Goal: Transaction & Acquisition: Purchase product/service

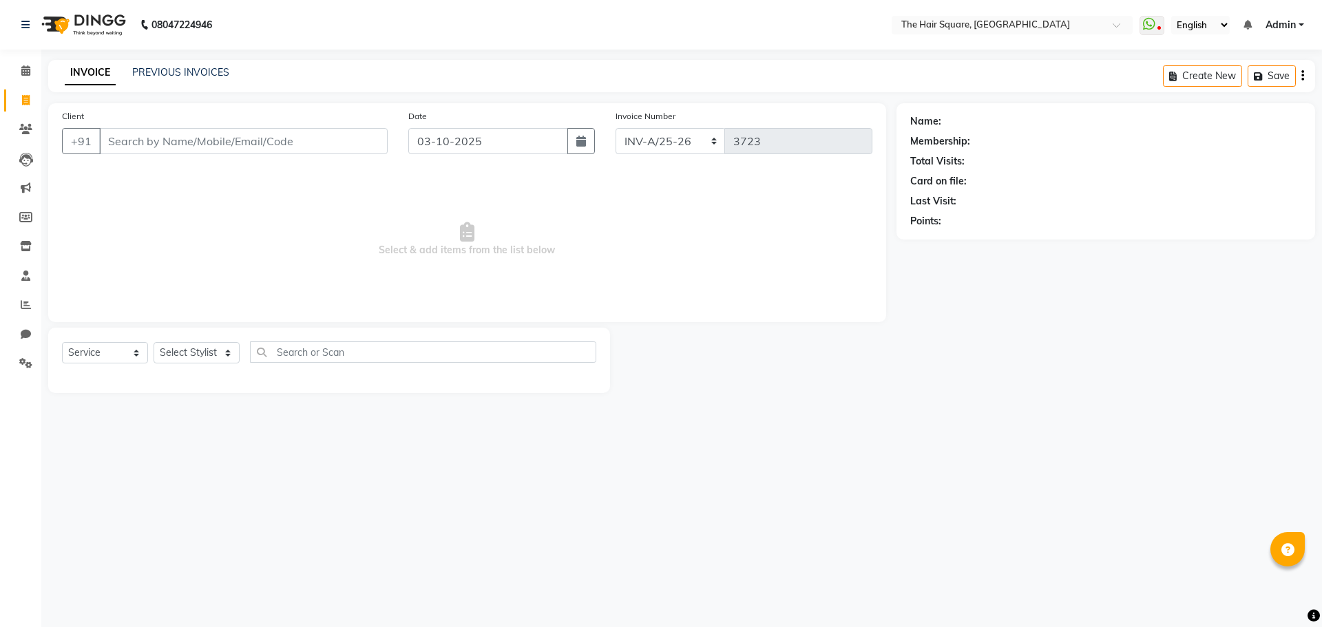
select select "5768"
select select "service"
click at [115, 149] on input "Client" at bounding box center [243, 141] width 288 height 26
type input "7975656945"
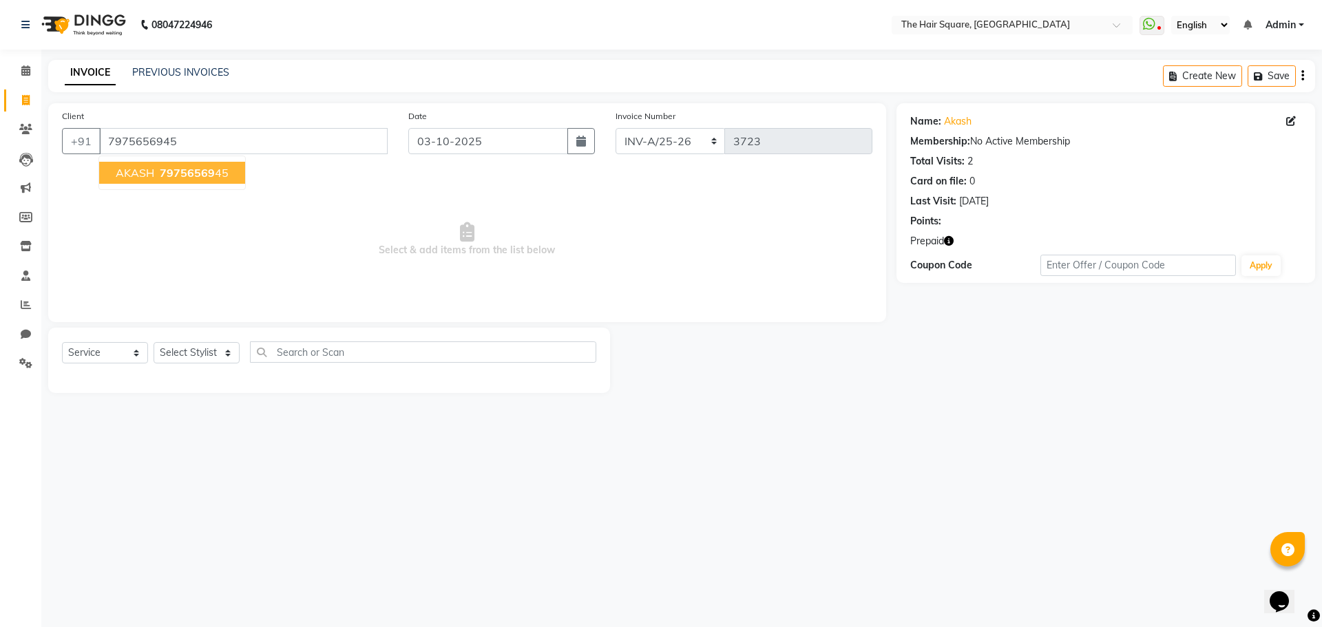
click at [130, 162] on button "AKASH 79756569 45" at bounding box center [172, 173] width 146 height 22
click at [225, 351] on select "Select Stylist Amit Aradhana Bittu Dev Imran Inder Javed Kim Mahendra Manager M…" at bounding box center [197, 352] width 86 height 21
select select "39358"
click at [154, 342] on select "Select Stylist Amit Aradhana Bittu Dev Imran Inder Javed Kim Mahendra Manager M…" at bounding box center [197, 352] width 86 height 21
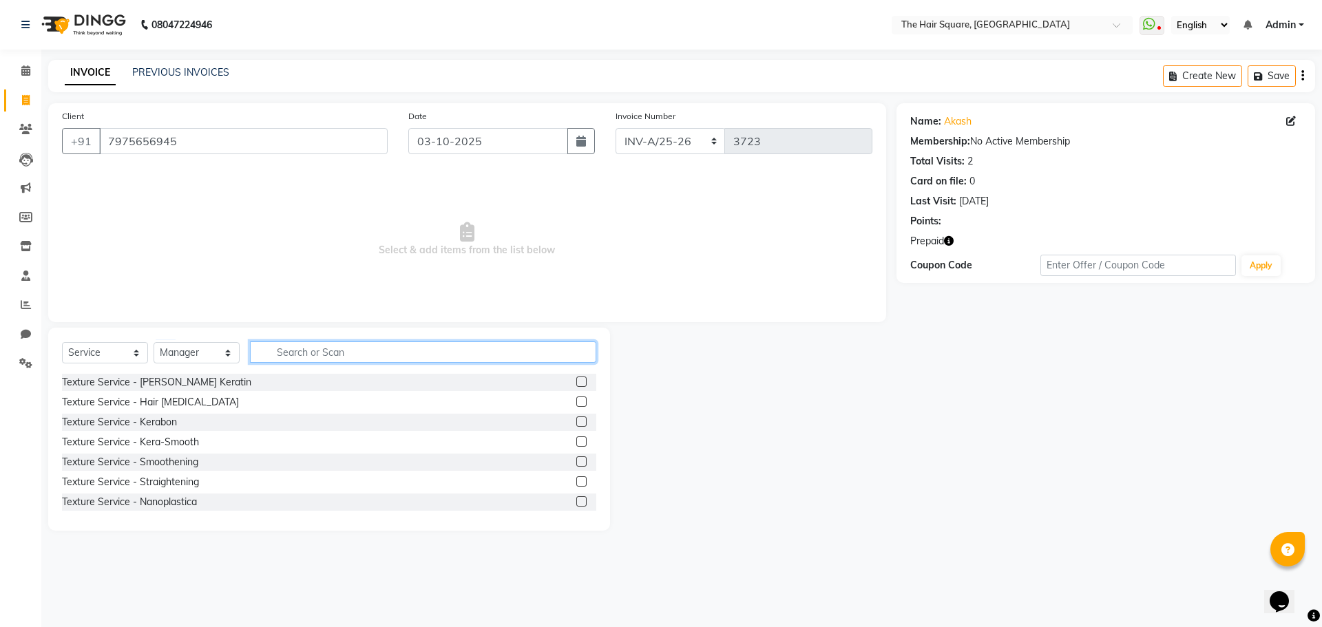
drag, startPoint x: 264, startPoint y: 347, endPoint x: 480, endPoint y: 338, distance: 215.7
click at [271, 348] on input "text" at bounding box center [423, 351] width 346 height 21
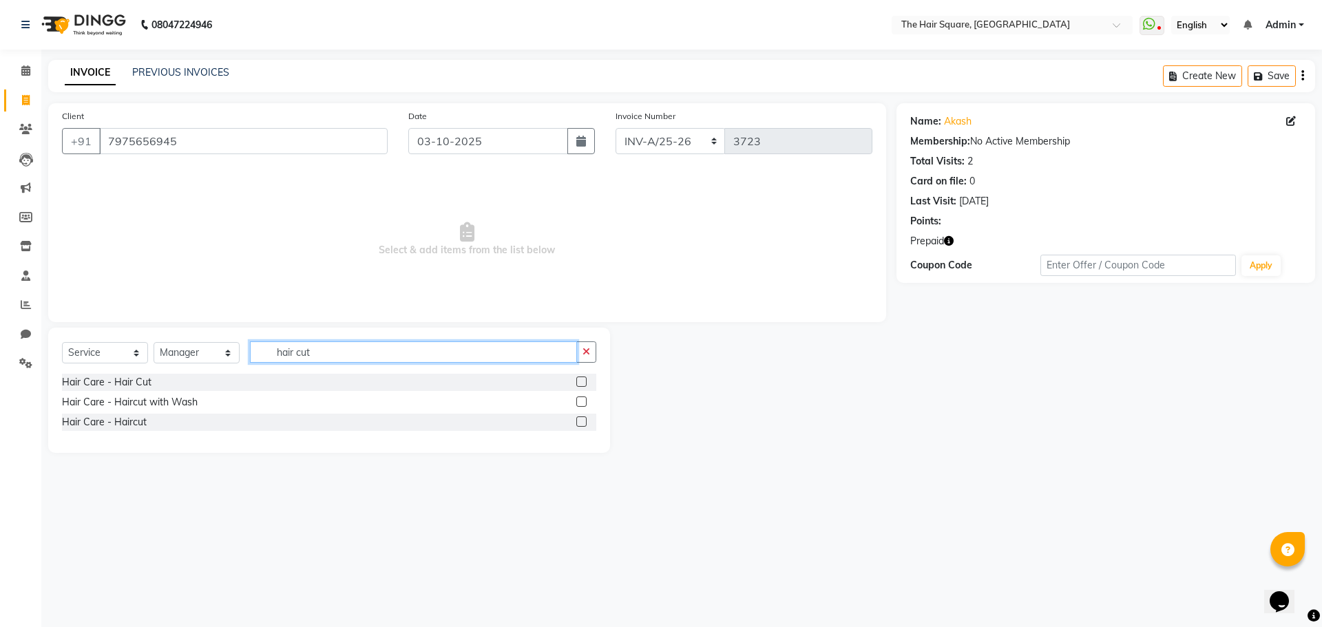
type input "hair cut"
drag, startPoint x: 584, startPoint y: 402, endPoint x: 582, endPoint y: 392, distance: 10.5
click at [583, 403] on label at bounding box center [581, 402] width 10 height 10
click at [583, 403] on input "checkbox" at bounding box center [580, 402] width 9 height 9
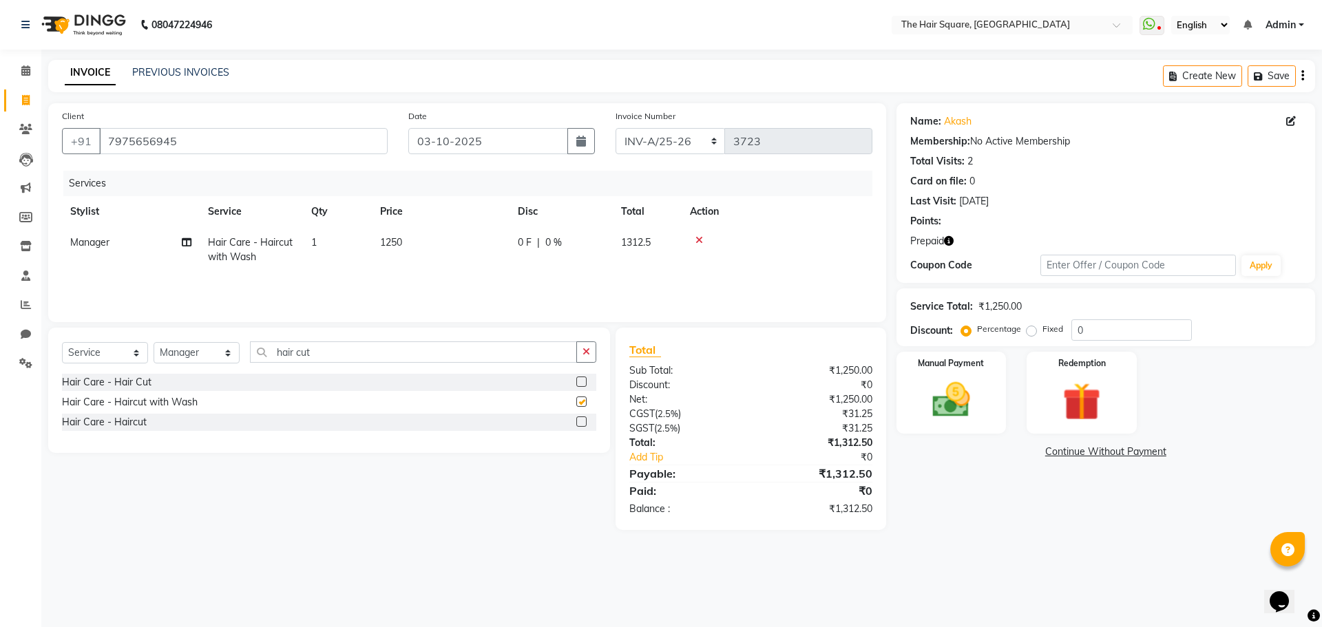
checkbox input "false"
drag, startPoint x: 396, startPoint y: 253, endPoint x: 448, endPoint y: 238, distance: 53.8
click at [394, 250] on td "1250" at bounding box center [441, 249] width 138 height 45
click at [364, 246] on td "1" at bounding box center [337, 249] width 69 height 45
select select "39358"
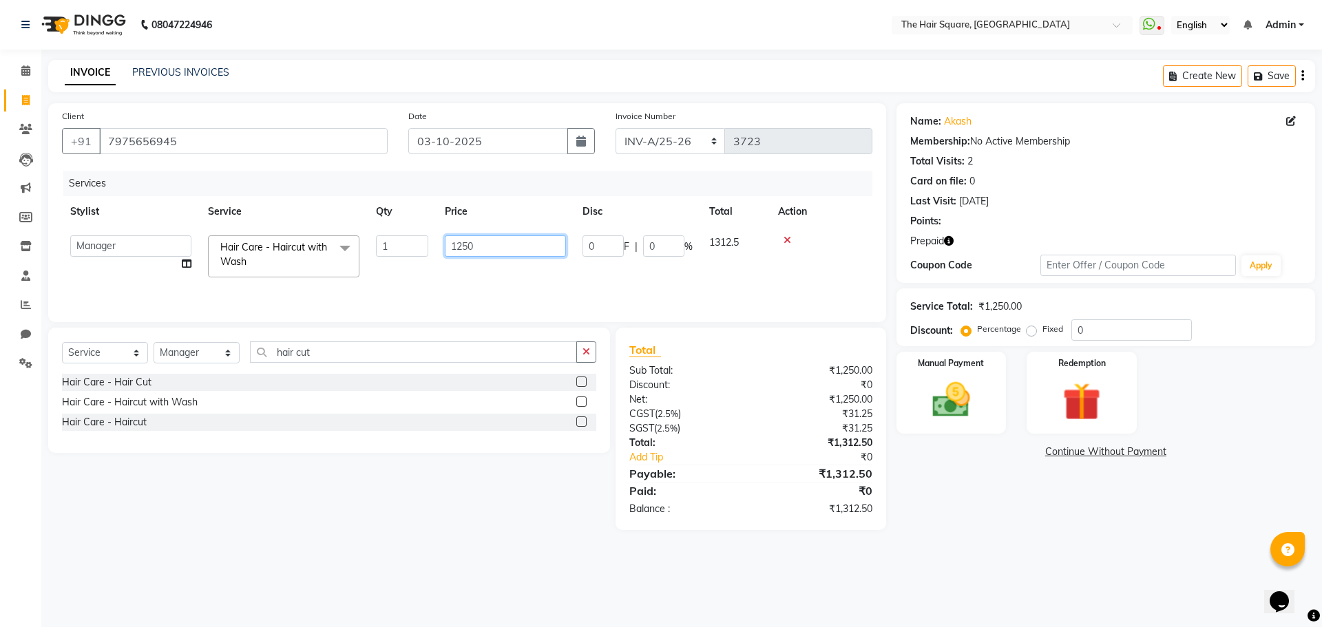
drag, startPoint x: 306, startPoint y: 229, endPoint x: 226, endPoint y: 221, distance: 80.2
click at [224, 222] on table "Stylist Service Qty Price Disc Total Action Amit Aradhana Bittu Dev Imran Inder…" at bounding box center [467, 241] width 810 height 90
type input "700"
click at [551, 258] on tr "Manager Hair Care - Haircut with Wash 1 700 0 F | 0 % 735" at bounding box center [467, 249] width 810 height 45
click at [944, 243] on icon "button" at bounding box center [949, 241] width 10 height 10
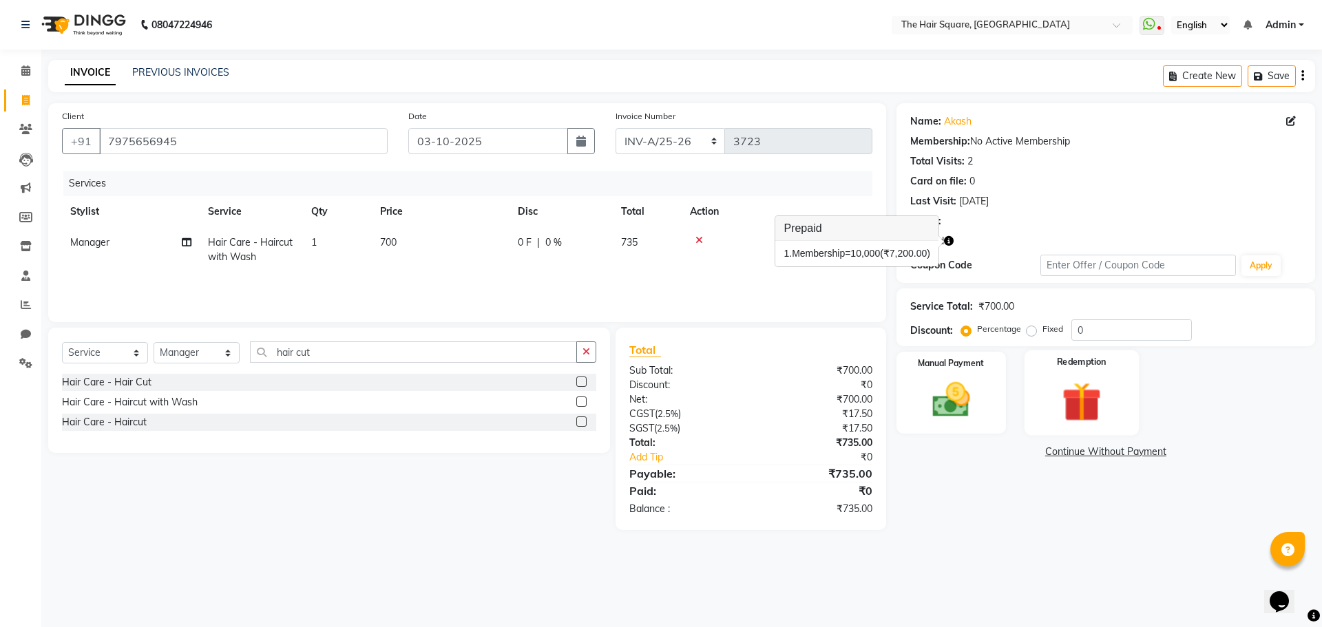
click at [1057, 378] on img at bounding box center [1081, 401] width 64 height 49
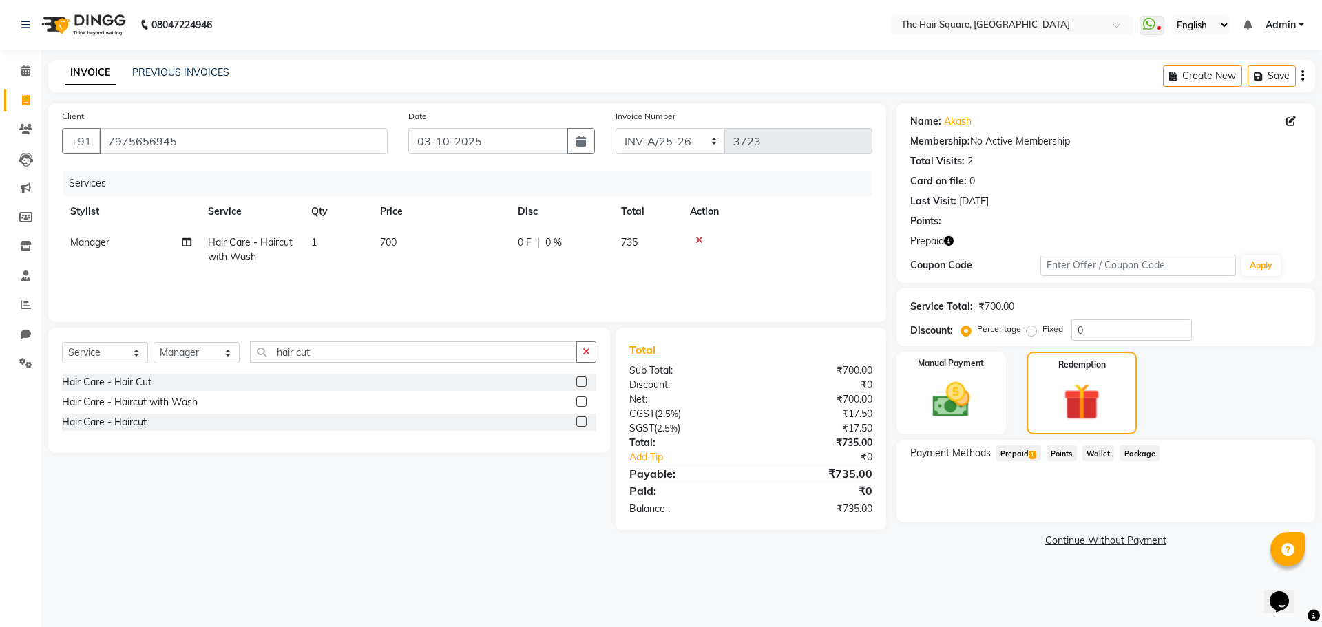
click at [1026, 454] on span "Prepaid 1" at bounding box center [1018, 453] width 45 height 16
click at [1264, 507] on button "Add" at bounding box center [1268, 508] width 50 height 23
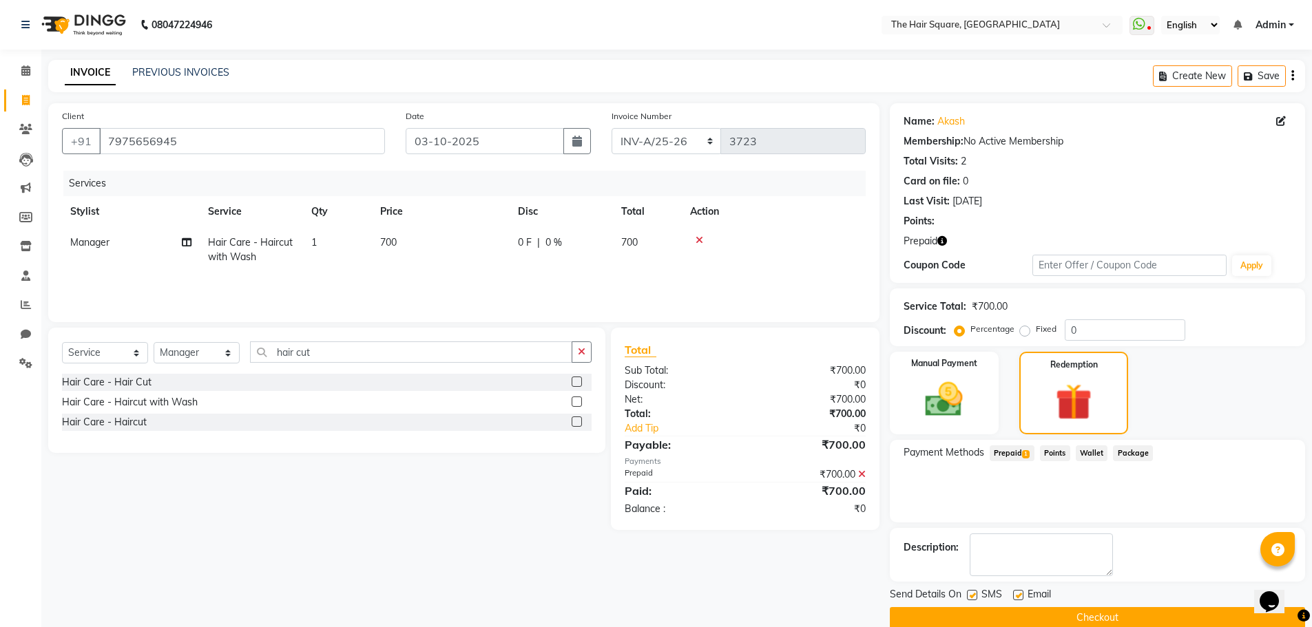
click at [1129, 619] on button "Checkout" at bounding box center [1097, 617] width 415 height 21
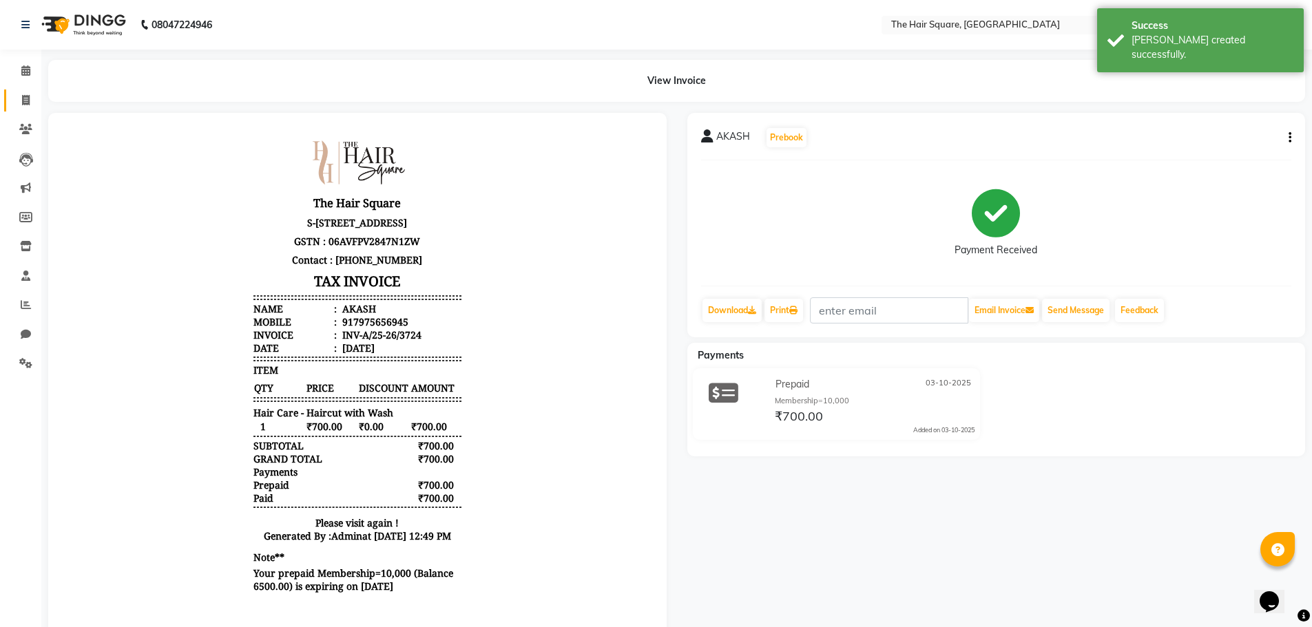
drag, startPoint x: 41, startPoint y: 103, endPoint x: 28, endPoint y: 103, distance: 13.1
click at [37, 103] on app-home "08047224946 Select Location × The Hair Square, Ambience Island WhatsApp Status …" at bounding box center [656, 336] width 1312 height 673
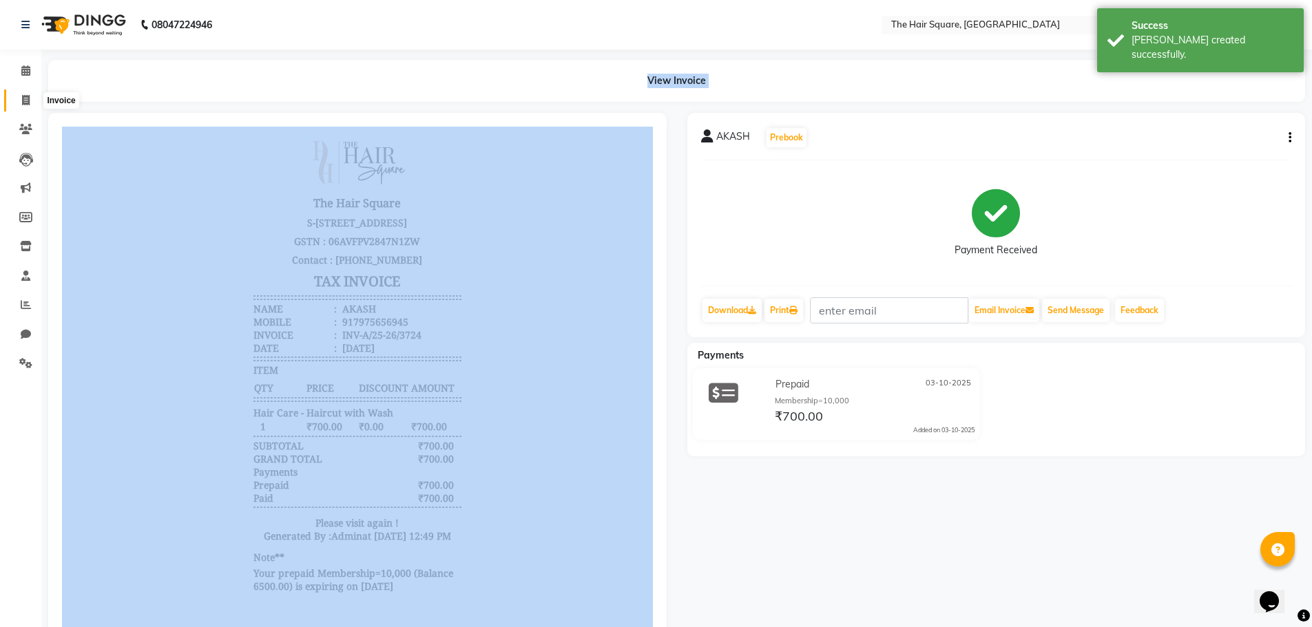
click at [27, 103] on icon at bounding box center [26, 100] width 8 height 10
select select "service"
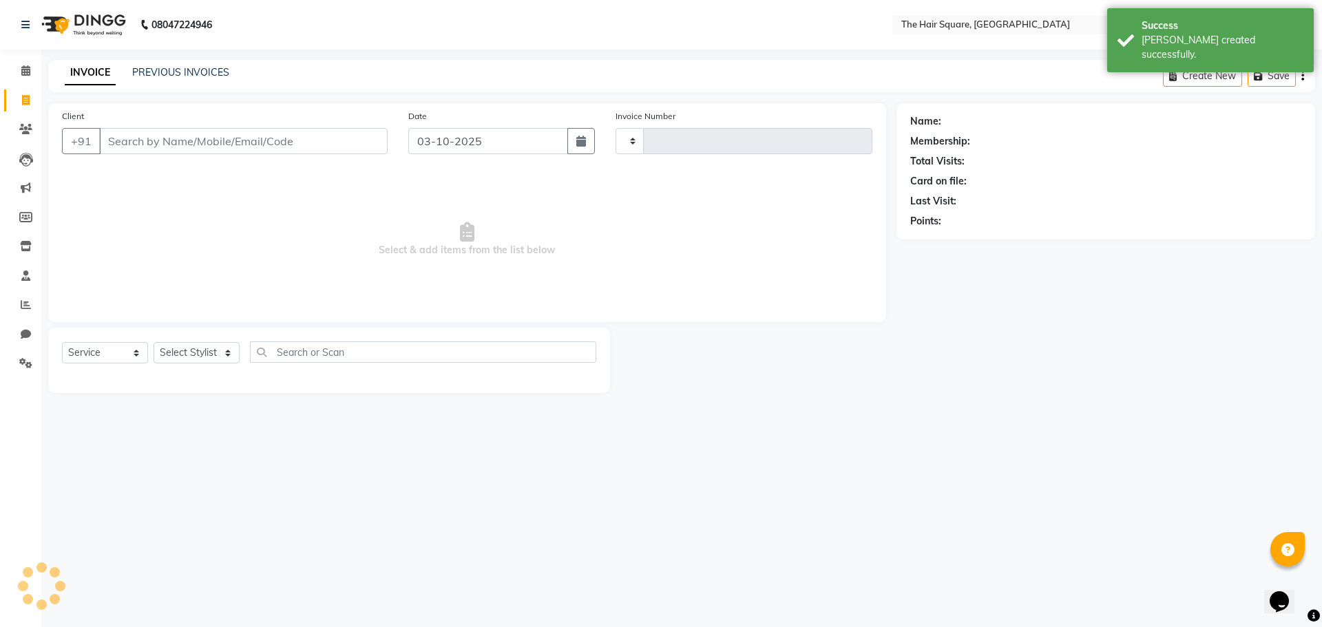
type input "3725"
select select "5768"
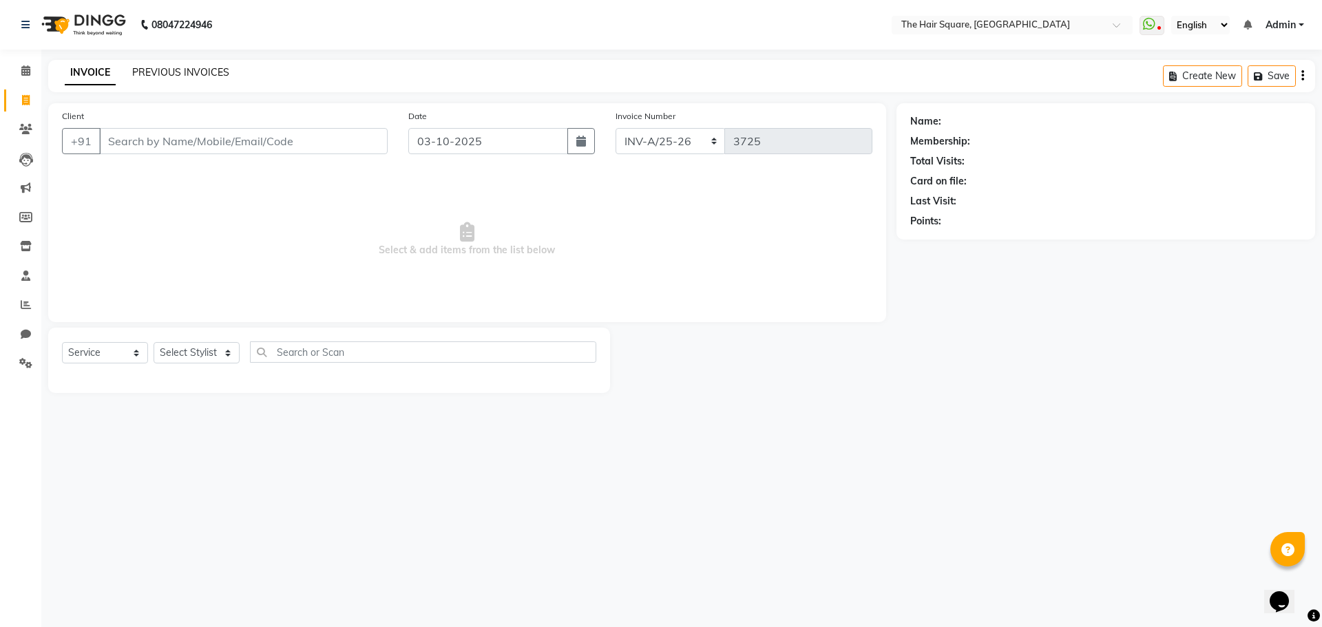
click at [156, 73] on link "PREVIOUS INVOICES" at bounding box center [180, 72] width 97 height 12
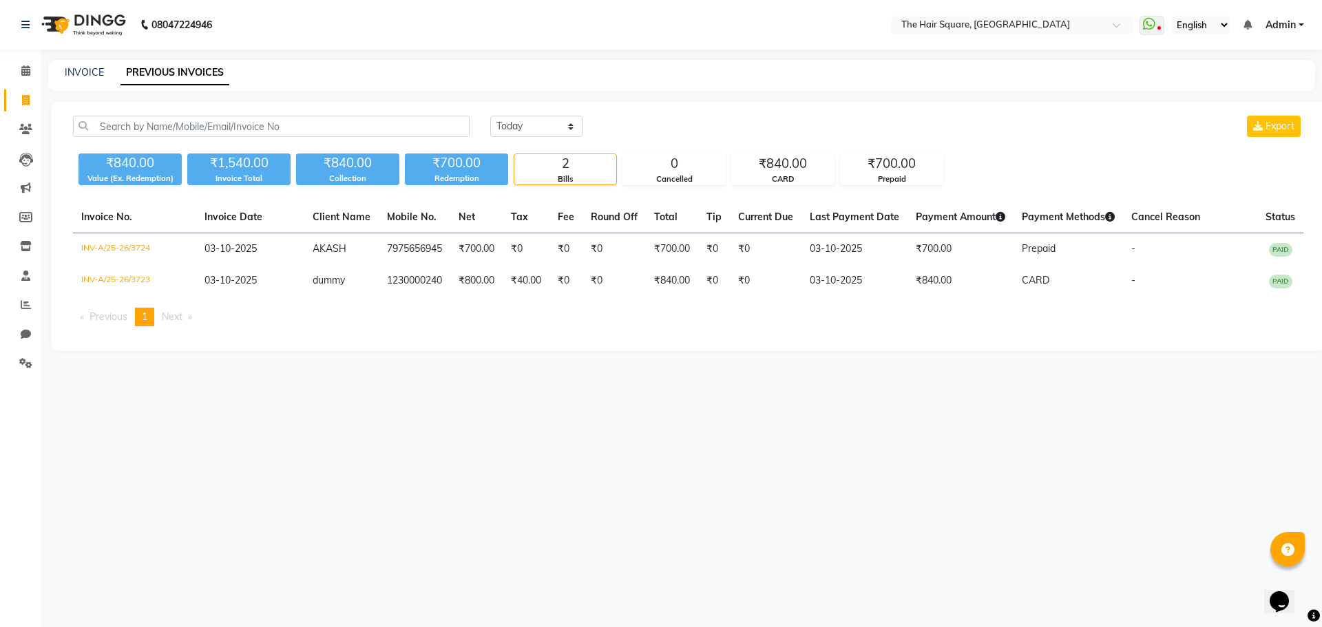
click at [706, 392] on div "08047224946 Select Location × The Hair Square, Ambience Island WhatsApp Status …" at bounding box center [661, 313] width 1322 height 627
click at [23, 101] on icon at bounding box center [26, 100] width 8 height 10
select select "service"
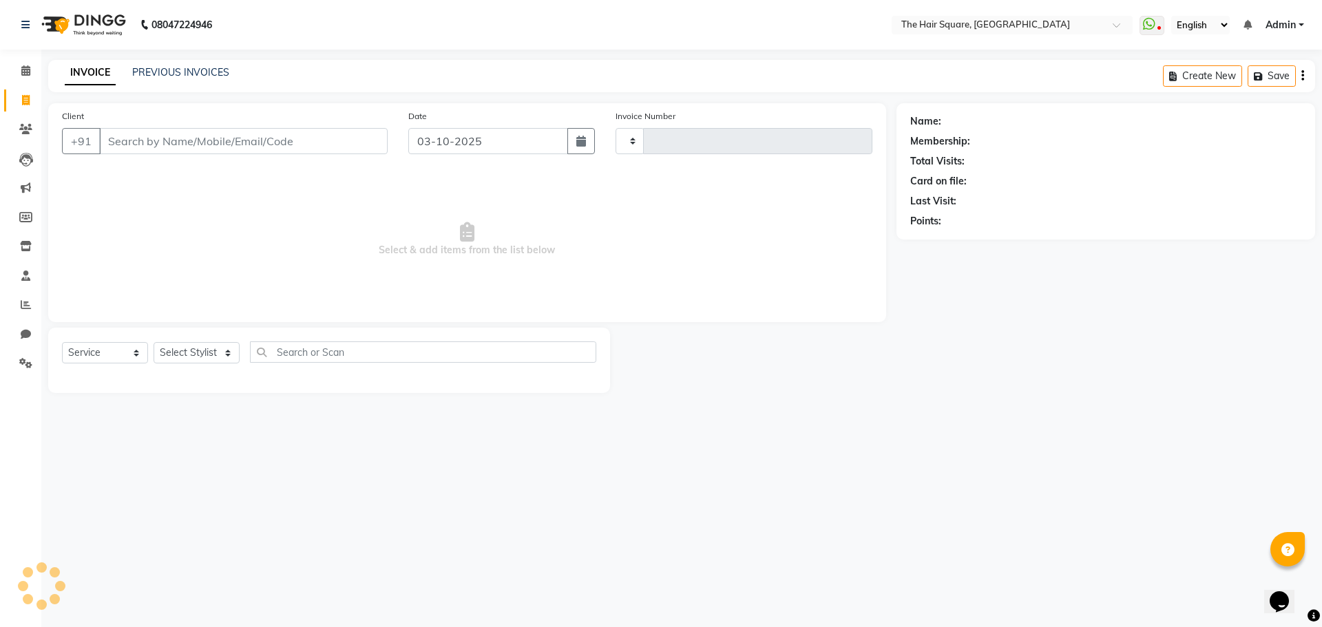
type input "3725"
select select "5768"
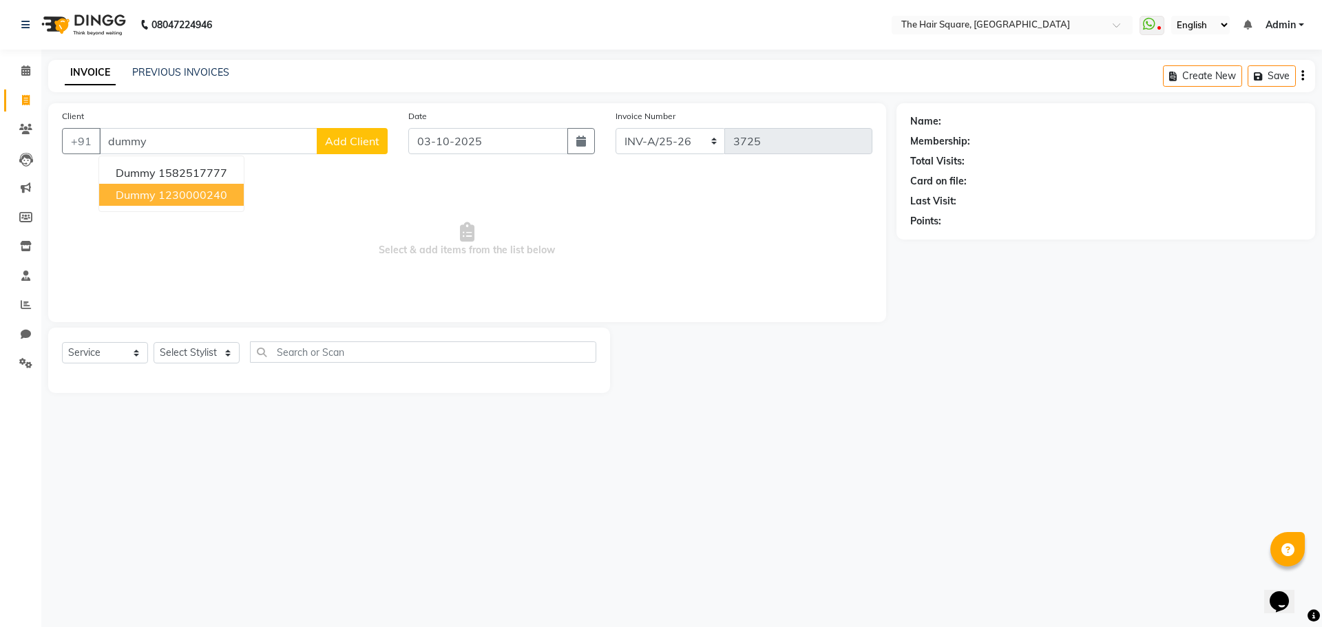
click at [169, 187] on button "dummy 1230000240" at bounding box center [171, 195] width 145 height 22
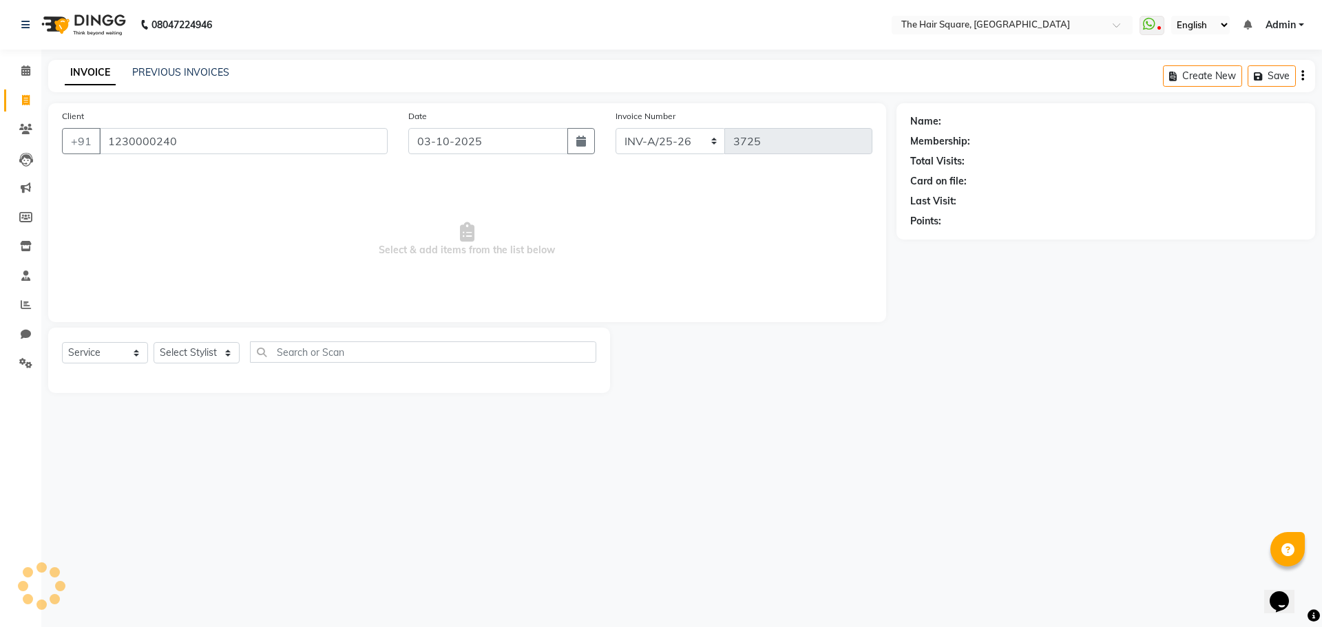
type input "1230000240"
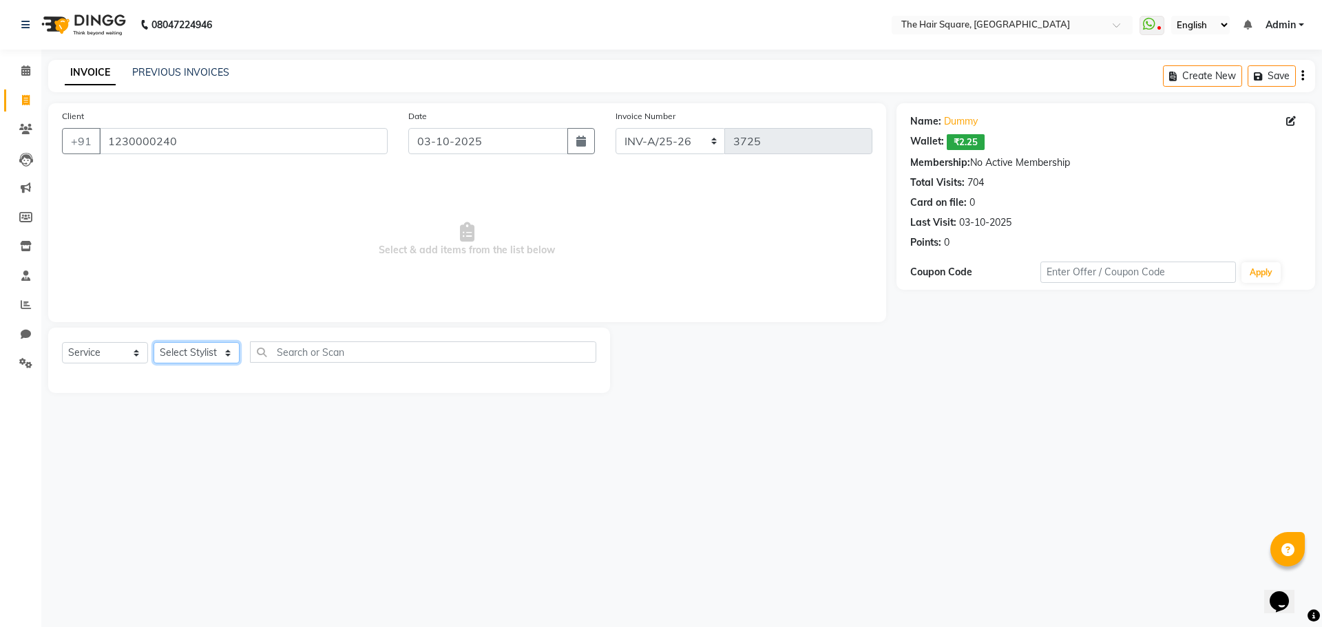
drag, startPoint x: 191, startPoint y: 354, endPoint x: 200, endPoint y: 348, distance: 10.5
click at [191, 354] on select "Select Stylist Amit Aradhana Bittu Dev Imran Inder Javed Kim Mahendra Manager M…" at bounding box center [197, 352] width 86 height 21
select select "39358"
click at [154, 342] on select "Select Stylist Amit Aradhana Bittu Dev Imran Inder Javed Kim Mahendra Manager M…" at bounding box center [197, 352] width 86 height 21
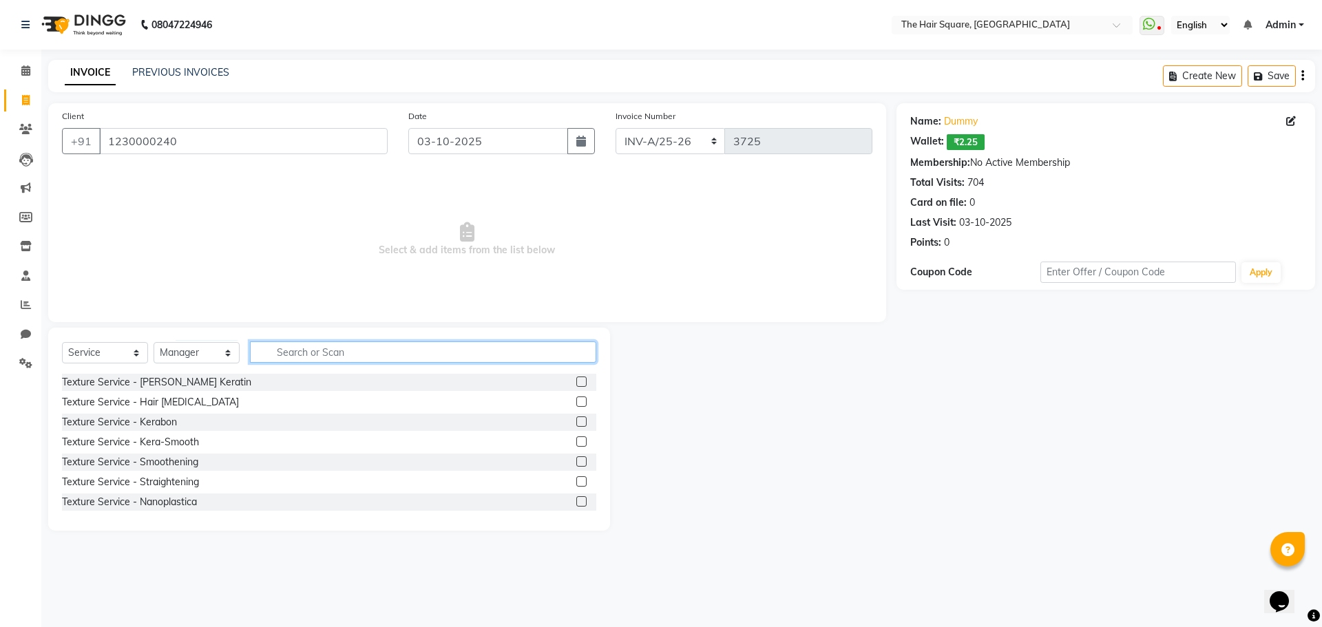
drag, startPoint x: 278, startPoint y: 360, endPoint x: 296, endPoint y: 353, distance: 19.2
click at [278, 359] on input "text" at bounding box center [423, 351] width 346 height 21
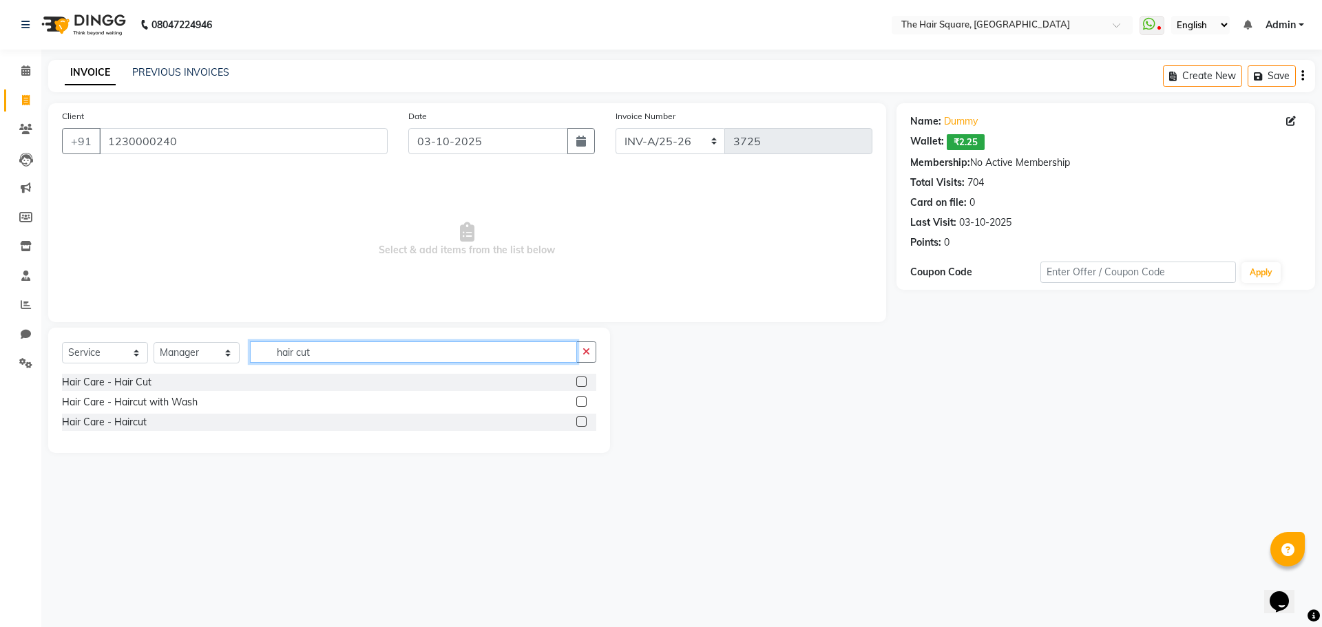
type input "hair cut"
click at [582, 403] on label at bounding box center [581, 402] width 10 height 10
click at [582, 403] on input "checkbox" at bounding box center [580, 402] width 9 height 9
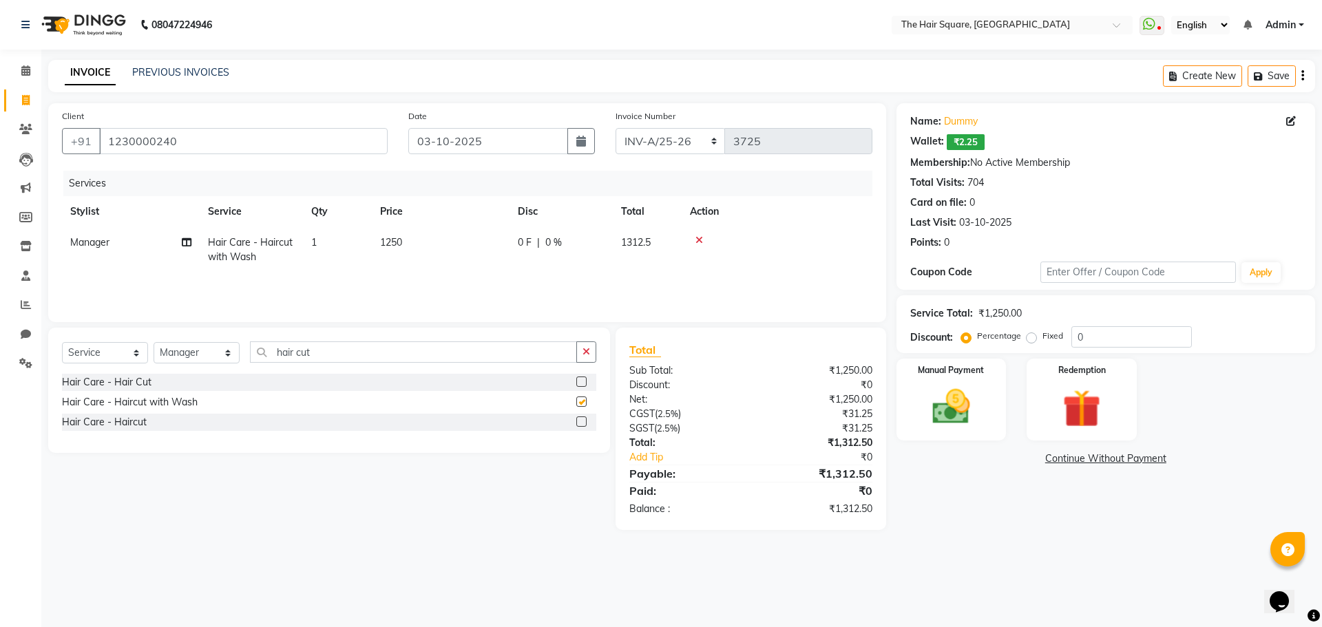
checkbox input "false"
click at [980, 380] on div "Manual Payment" at bounding box center [951, 399] width 114 height 85
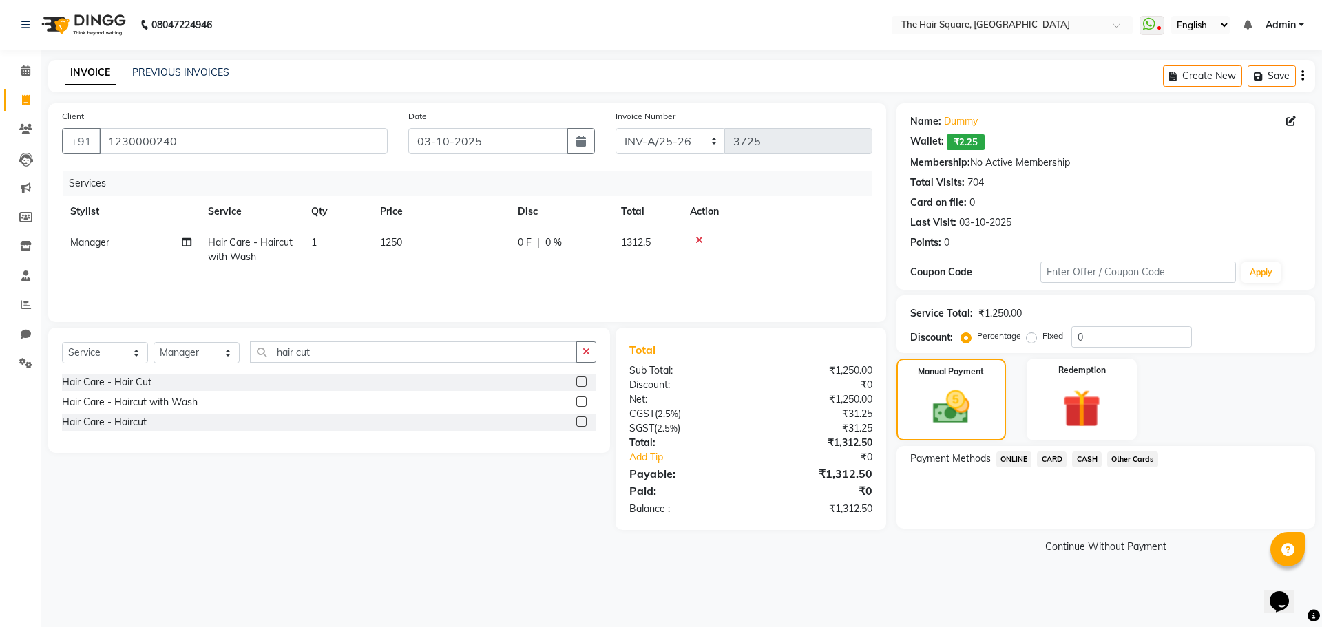
click at [1099, 456] on span "CASH" at bounding box center [1087, 460] width 30 height 16
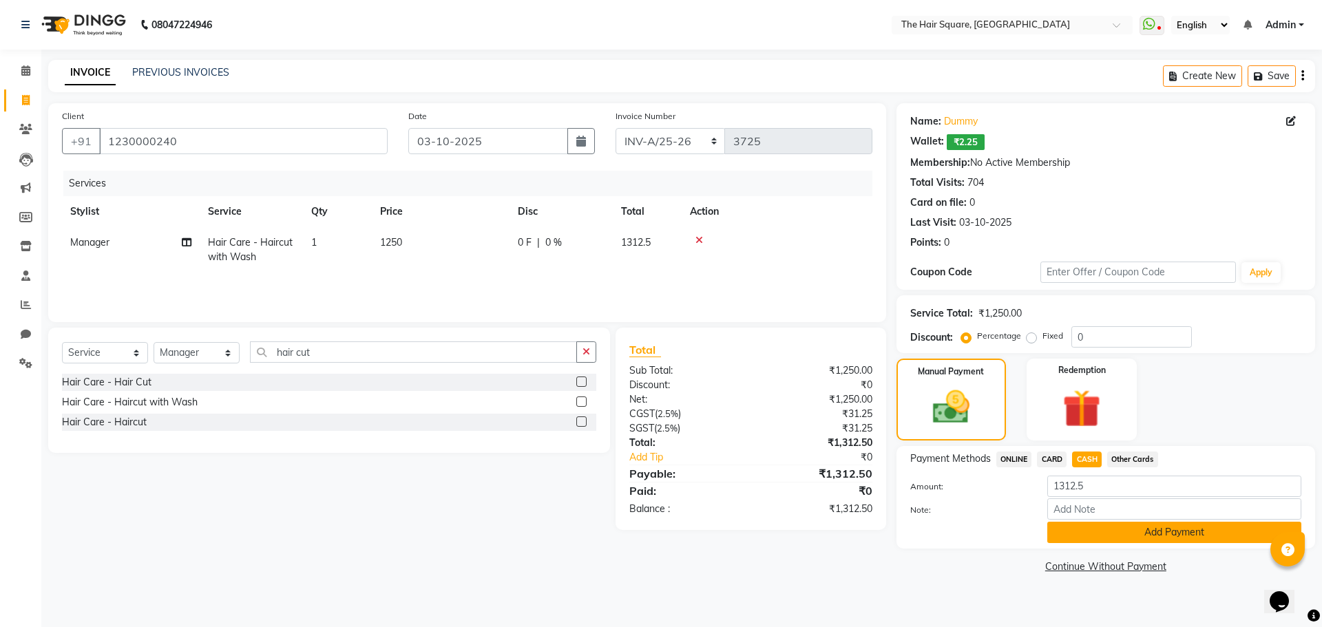
click at [1104, 528] on button "Add Payment" at bounding box center [1174, 532] width 254 height 21
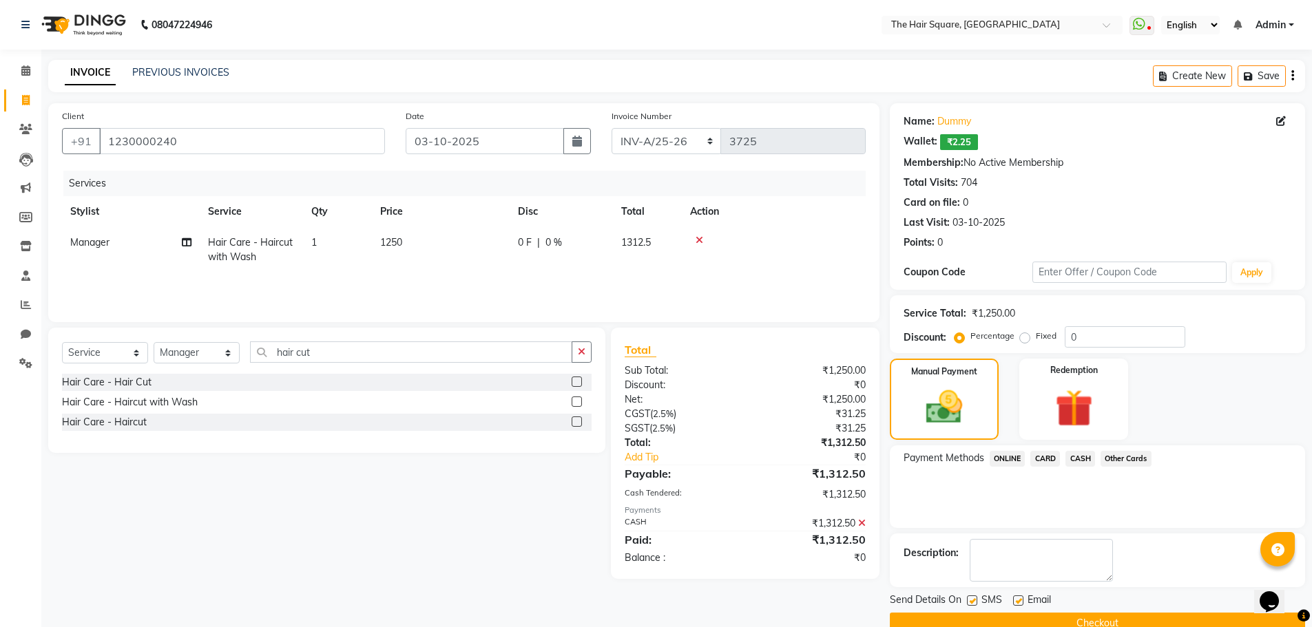
click at [1109, 620] on button "Checkout" at bounding box center [1097, 623] width 415 height 21
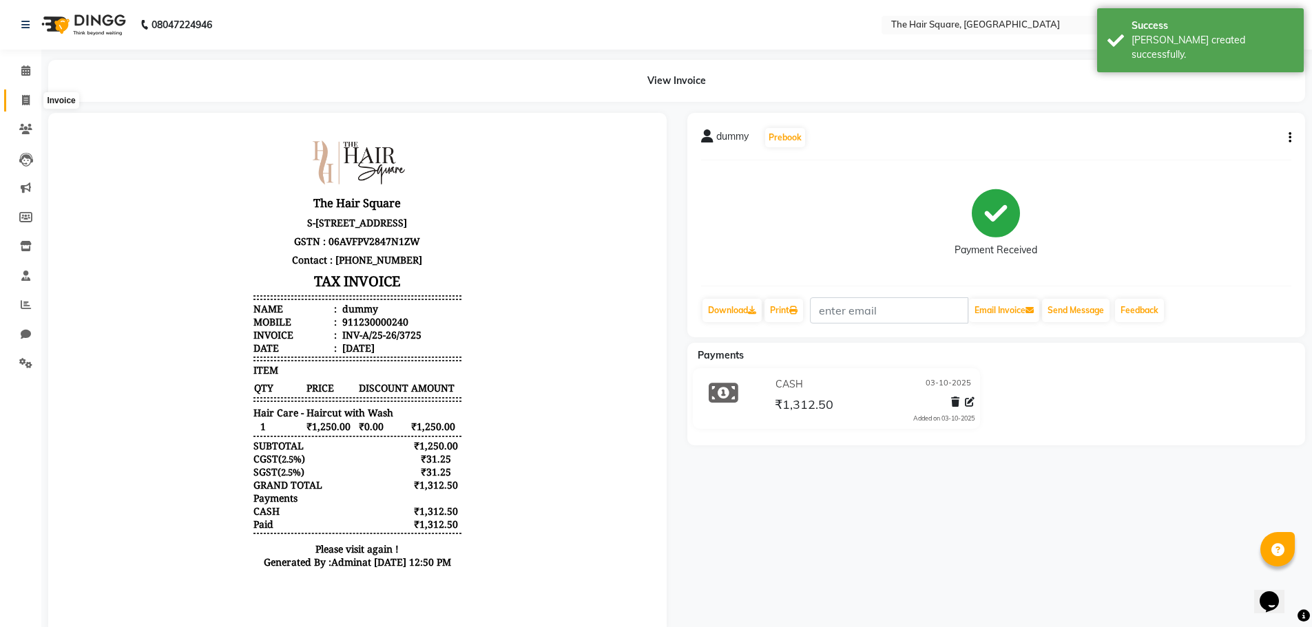
click at [28, 98] on icon at bounding box center [26, 100] width 8 height 10
select select "service"
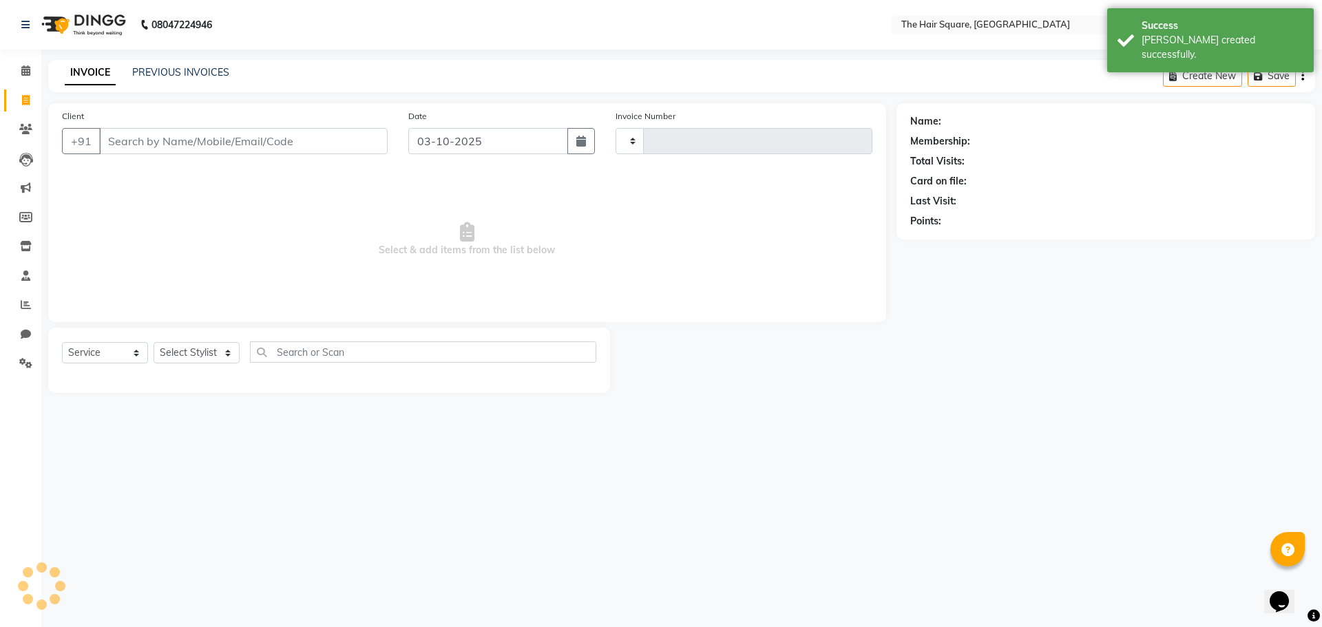
type input "3726"
select select "5768"
type input "c"
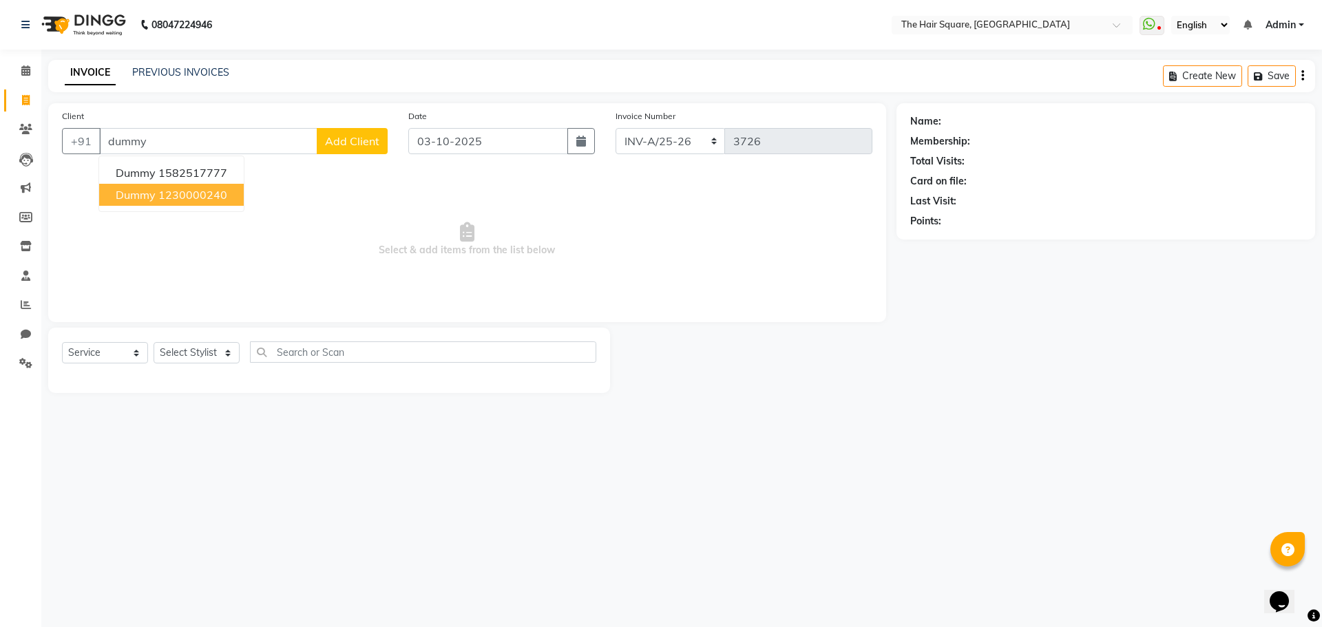
click at [145, 198] on span "dummy" at bounding box center [136, 195] width 40 height 14
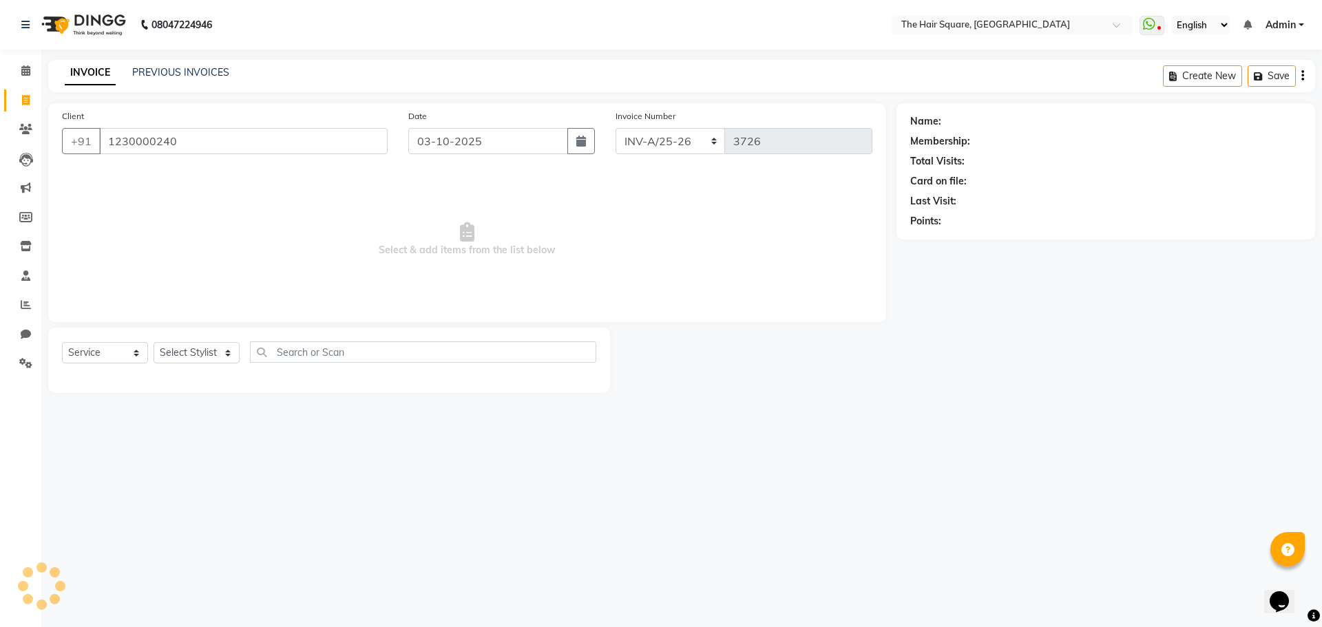
type input "1230000240"
click at [199, 357] on select "Select Stylist Amit Aradhana Bittu Dev Imran Inder Javed Kim Mahendra Manager M…" at bounding box center [197, 352] width 86 height 21
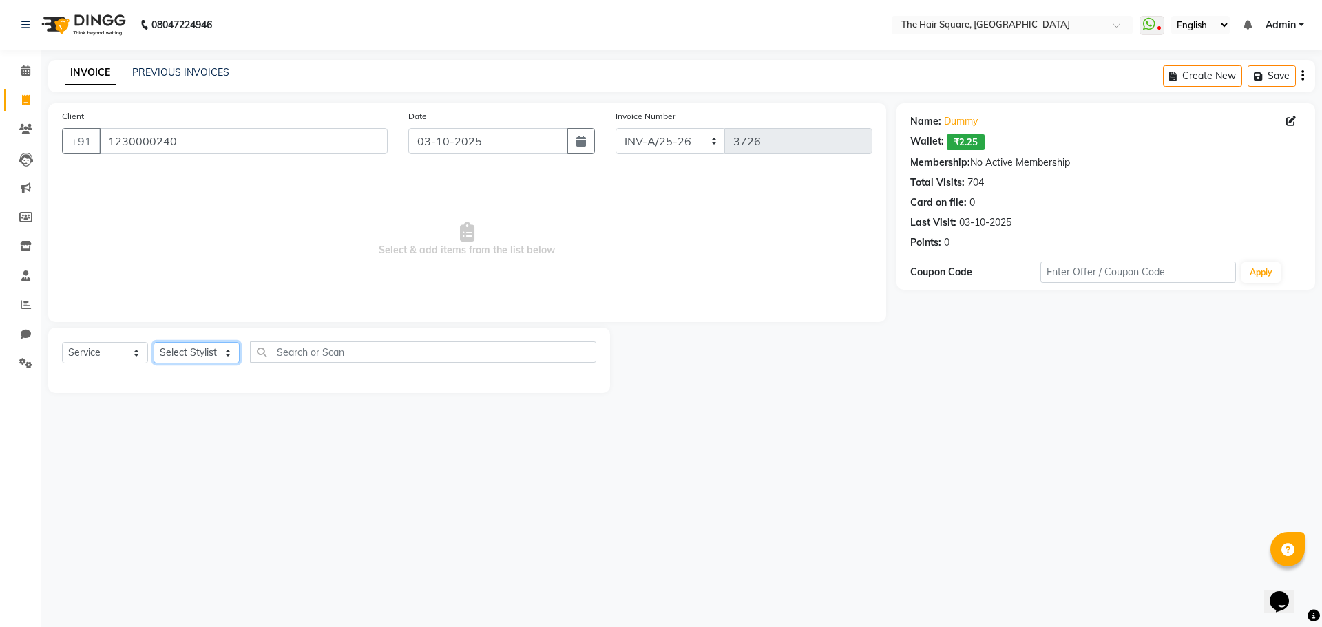
select select "39358"
click at [154, 342] on select "Select Stylist Amit Aradhana Bittu Dev Imran Inder Javed Kim Mahendra Manager M…" at bounding box center [197, 352] width 86 height 21
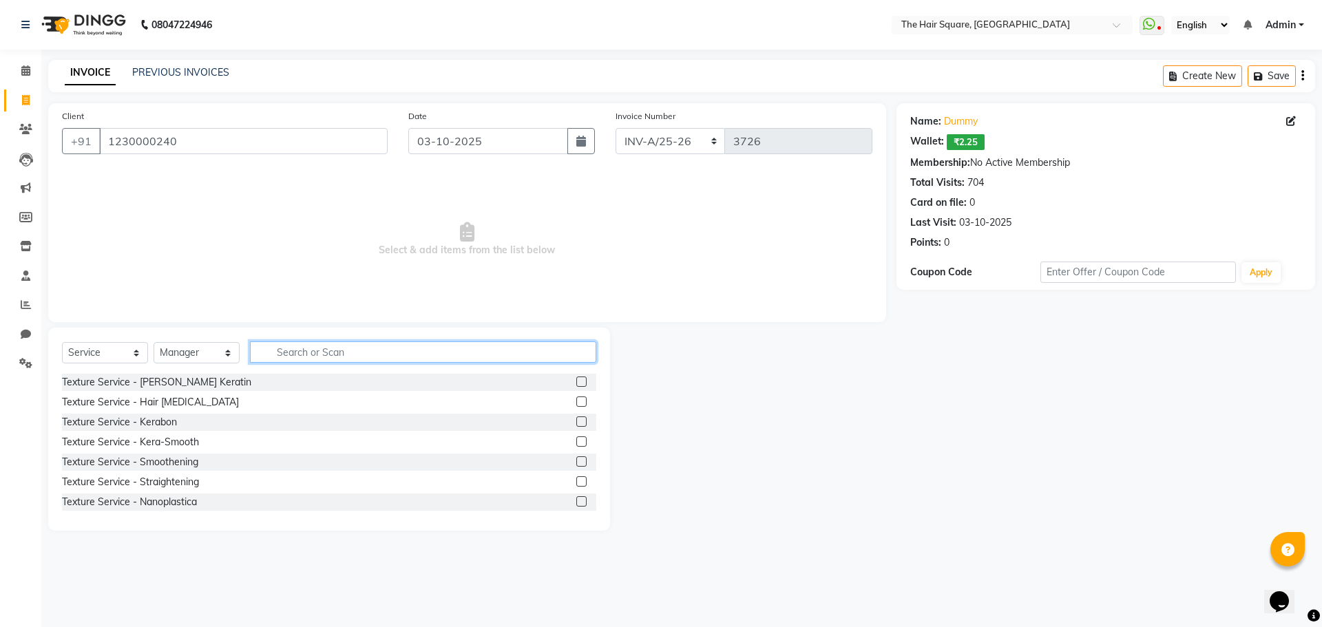
click at [285, 352] on input "text" at bounding box center [423, 351] width 346 height 21
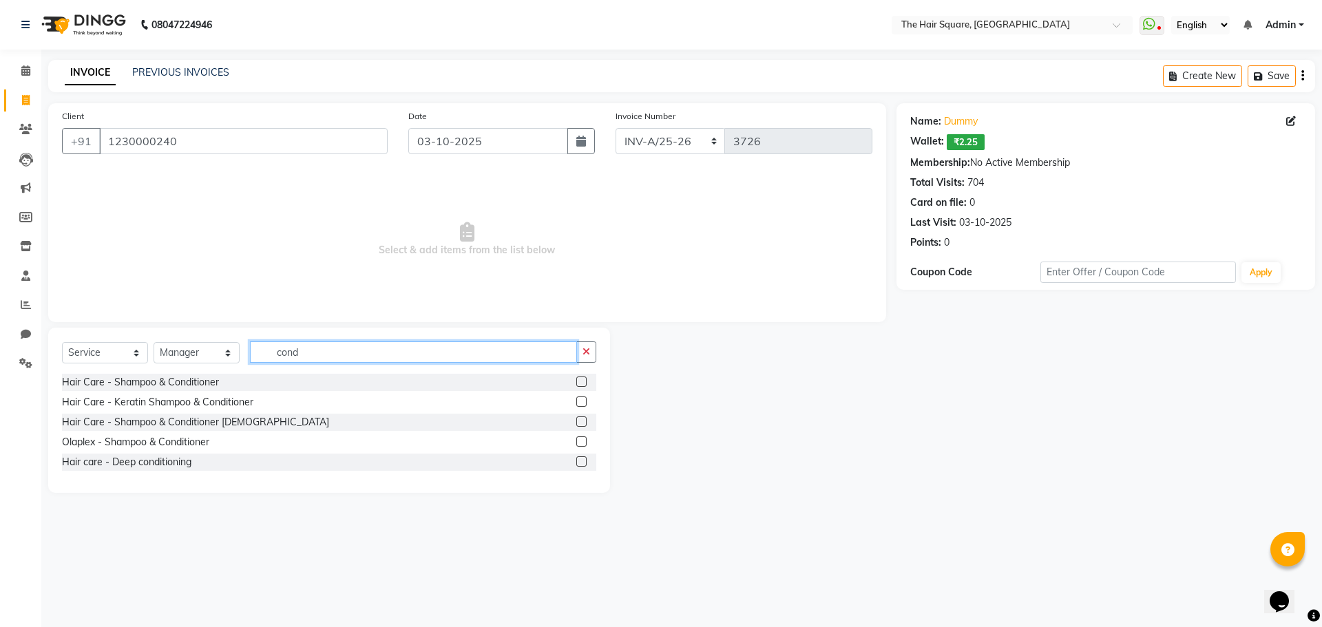
type input "cond"
click at [570, 401] on div "Hair Care - Keratin Shampoo & Conditioner" at bounding box center [329, 402] width 534 height 17
click at [579, 401] on label at bounding box center [581, 402] width 10 height 10
click at [579, 401] on input "checkbox" at bounding box center [580, 402] width 9 height 9
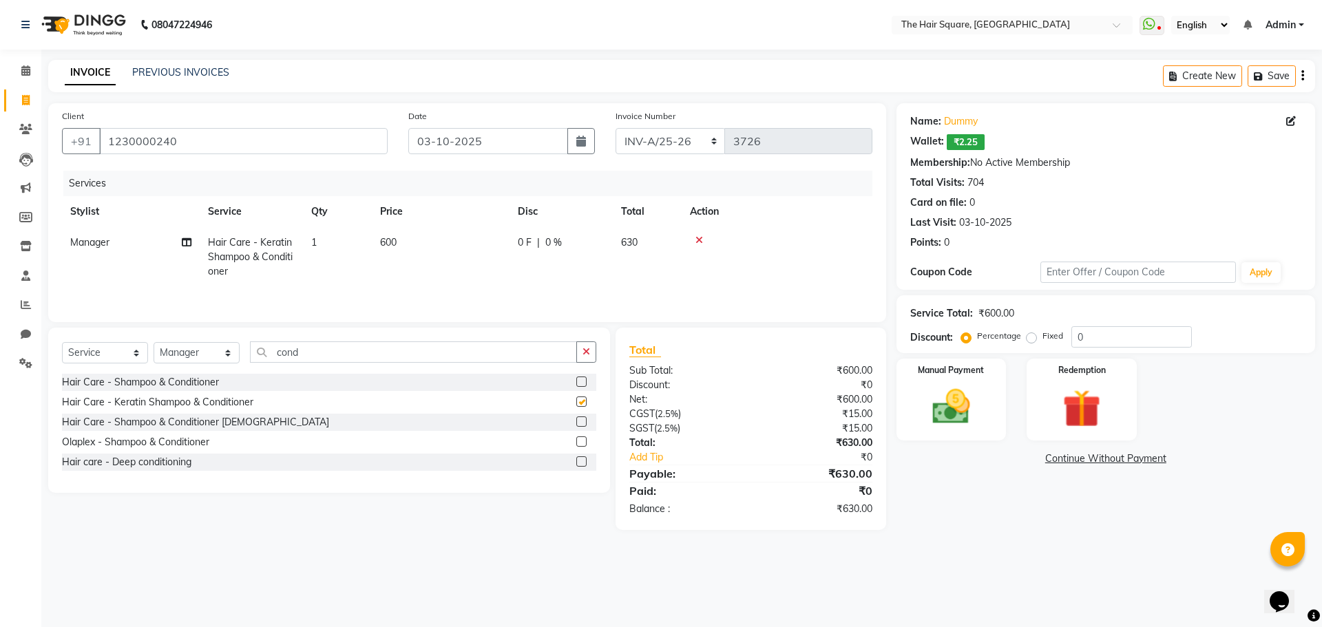
checkbox input "false"
click at [408, 247] on td "600" at bounding box center [441, 257] width 138 height 60
select select "39358"
click at [202, 219] on table "Stylist Service Qty Price Disc Total Action Amit Aradhana Bittu Dev Imran Inder…" at bounding box center [467, 241] width 810 height 90
type input "1500"
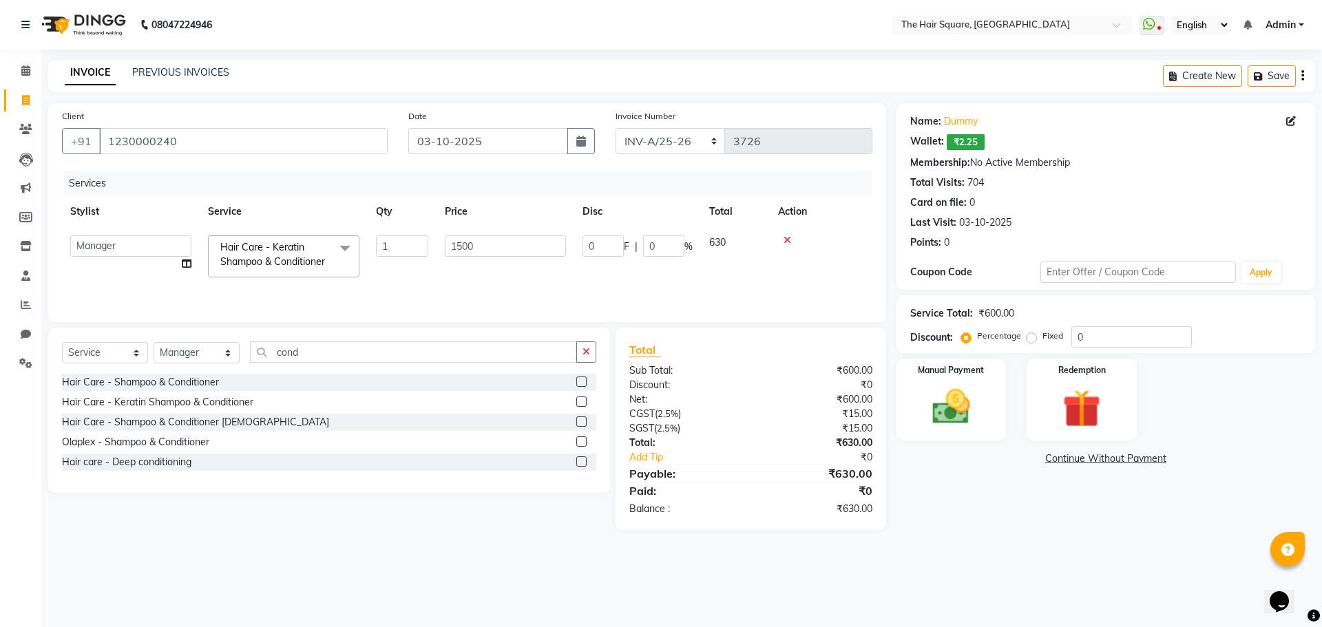
click at [449, 276] on td "1500" at bounding box center [505, 256] width 138 height 59
select select "39358"
drag, startPoint x: 350, startPoint y: 347, endPoint x: 101, endPoint y: 319, distance: 250.1
click at [105, 341] on div "Select Service Product Membership Package Voucher Prepaid Gift Card Select Styl…" at bounding box center [329, 357] width 534 height 32
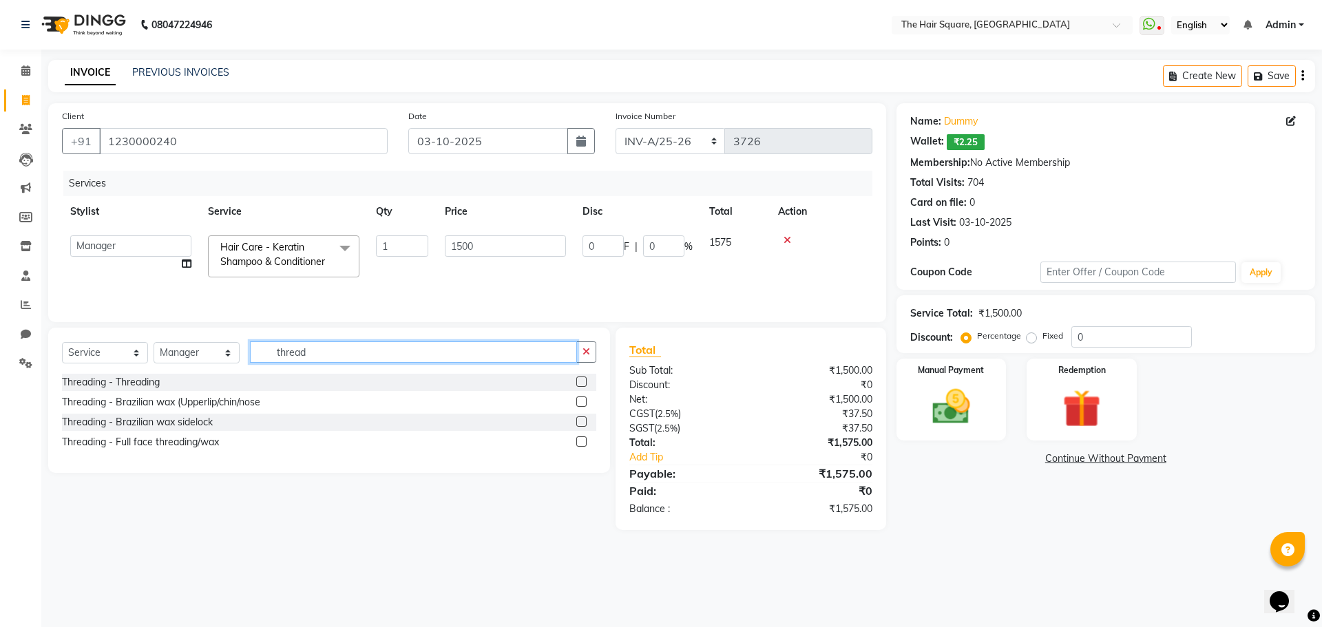
type input "thread"
click at [580, 383] on label at bounding box center [581, 382] width 10 height 10
click at [580, 383] on input "checkbox" at bounding box center [580, 382] width 9 height 9
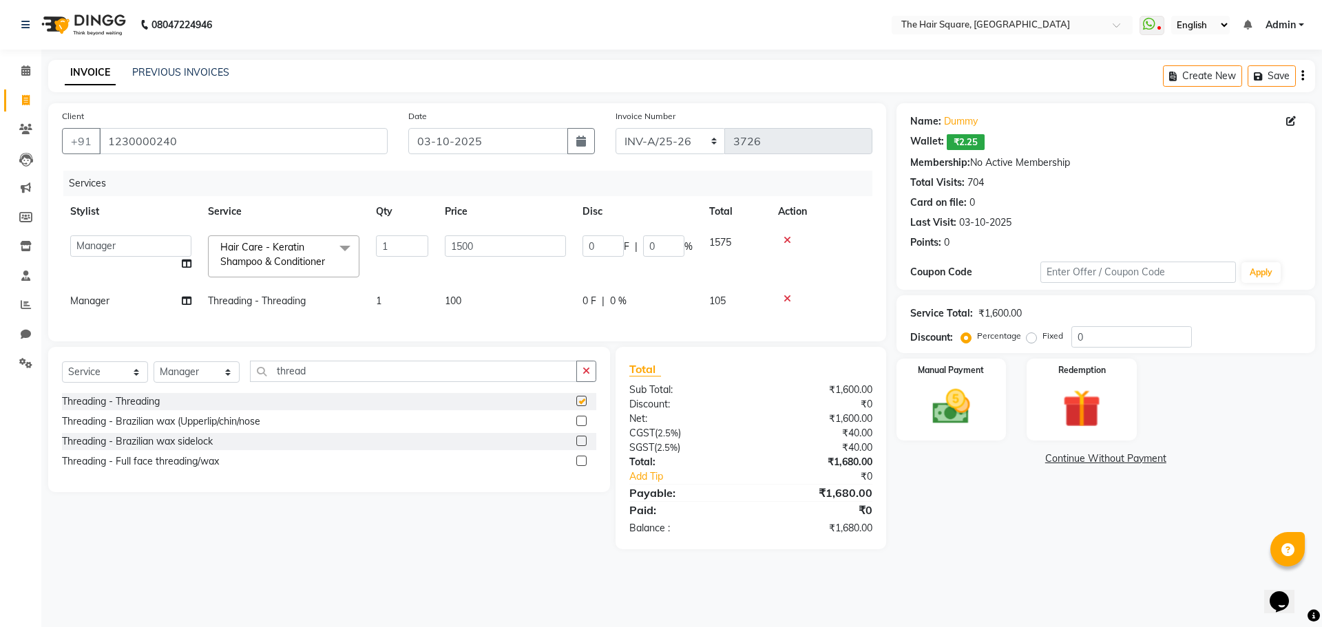
checkbox input "false"
click at [381, 308] on td "1" at bounding box center [402, 301] width 69 height 31
select select "39358"
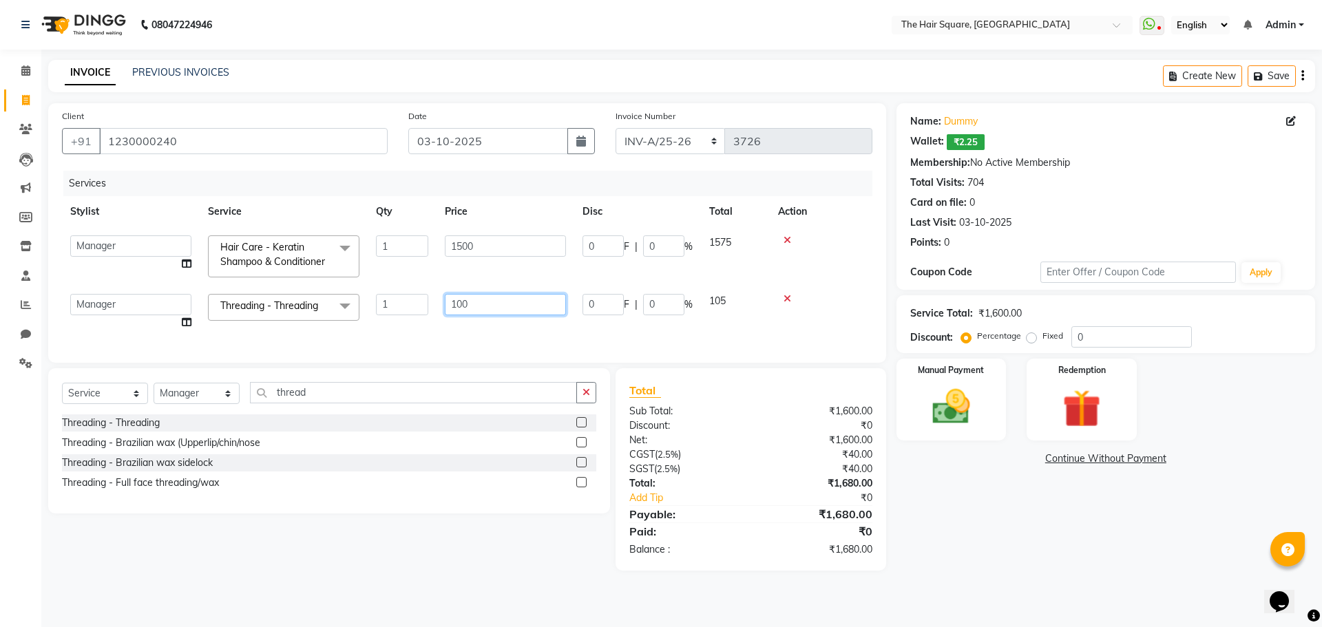
drag, startPoint x: 485, startPoint y: 309, endPoint x: 317, endPoint y: 265, distance: 173.7
click at [323, 268] on tbody "Amit Aradhana Bittu Dev Imran Inder Javed Kim Mahendra Manager Mukesh Raaj Radh…" at bounding box center [467, 282] width 810 height 111
type input "200"
click at [456, 328] on div "Services Stylist Service Qty Price Disc Total Action Amit Aradhana Bittu Dev Im…" at bounding box center [467, 260] width 810 height 178
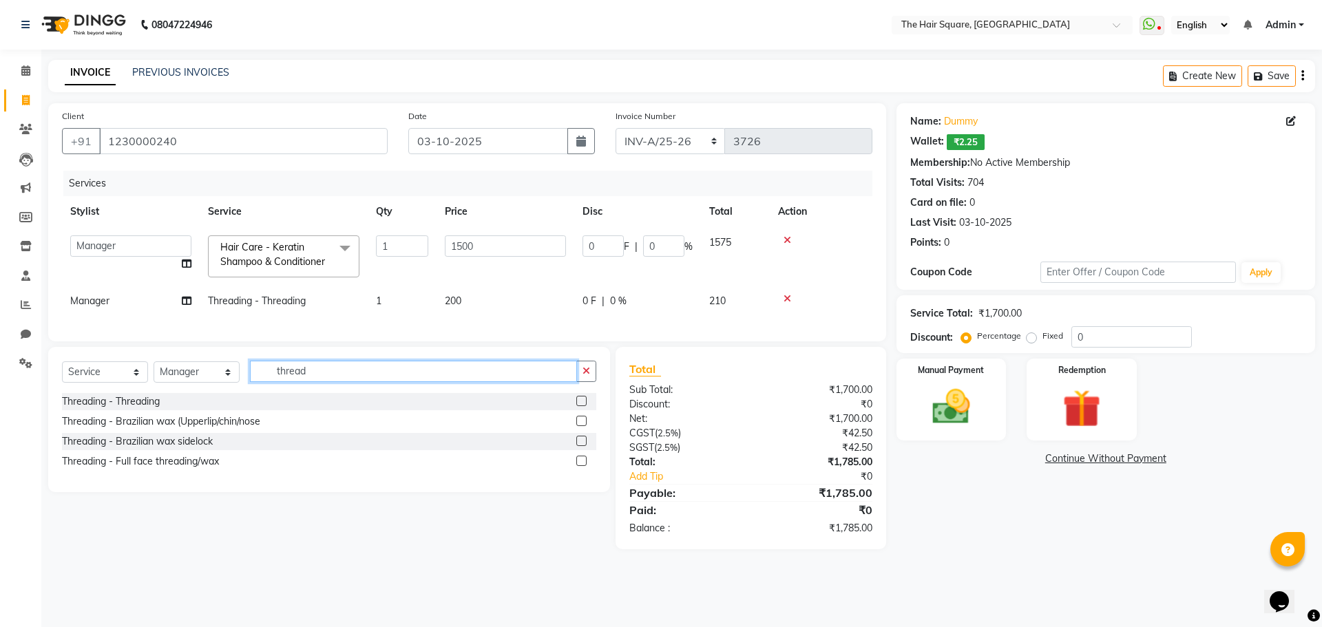
drag, startPoint x: 317, startPoint y: 378, endPoint x: 0, endPoint y: 184, distance: 371.5
click at [0, 232] on app-home "08047224946 Select Location × The Hair Square, Ambience Island WhatsApp Status …" at bounding box center [661, 285] width 1322 height 570
type input "hair cut"
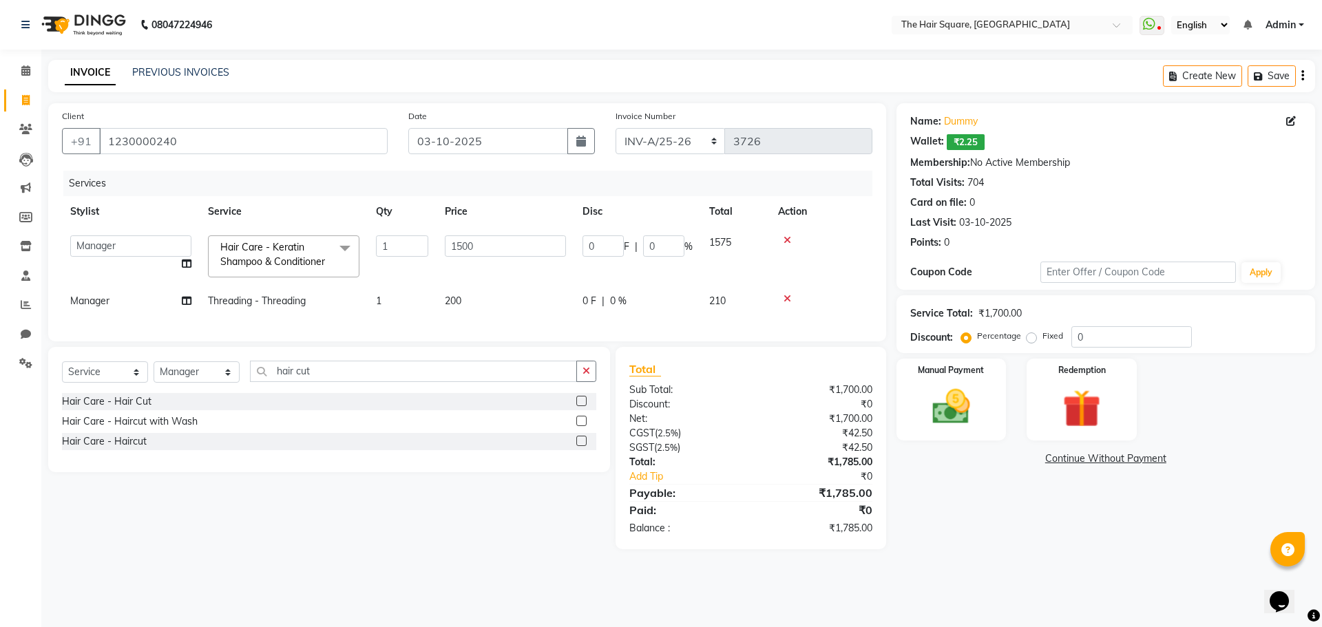
click at [581, 426] on label at bounding box center [581, 421] width 10 height 10
click at [581, 426] on input "checkbox" at bounding box center [580, 421] width 9 height 9
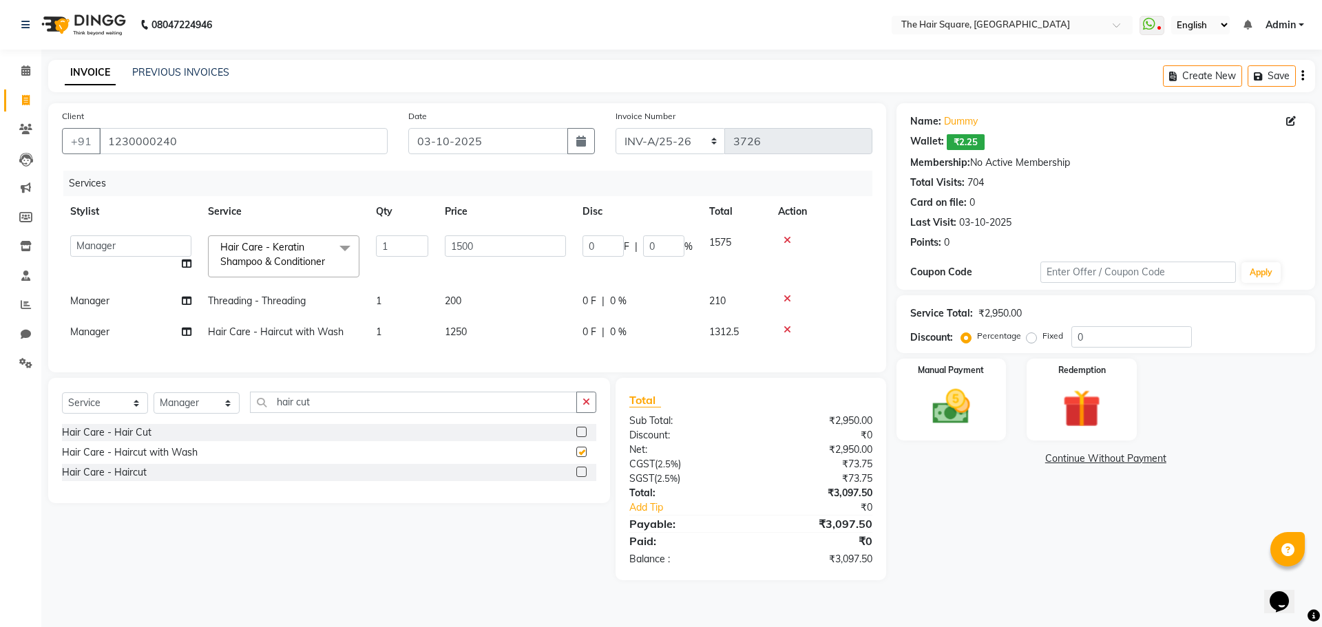
checkbox input "false"
click at [457, 330] on span "1250" at bounding box center [456, 332] width 22 height 12
select select "39358"
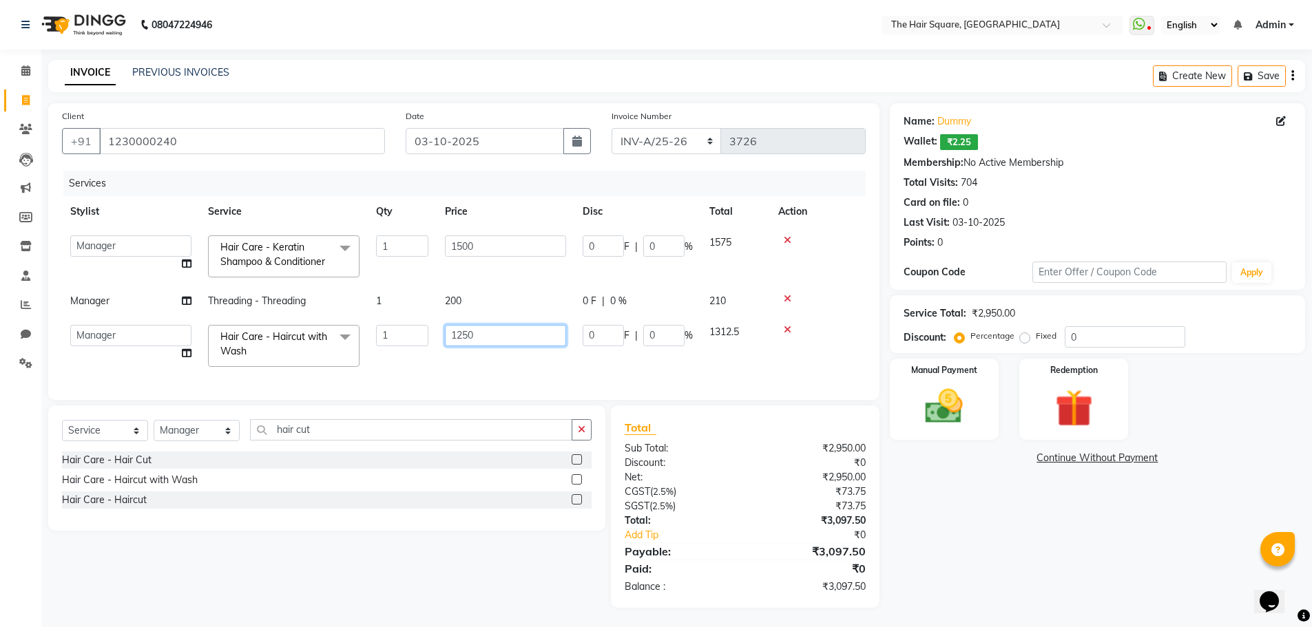
drag, startPoint x: 541, startPoint y: 340, endPoint x: 0, endPoint y: 251, distance: 548.5
click at [0, 253] on app-home "08047224946 Select Location × The Hair Square, Ambience Island WhatsApp Status …" at bounding box center [656, 314] width 1312 height 629
type input "700"
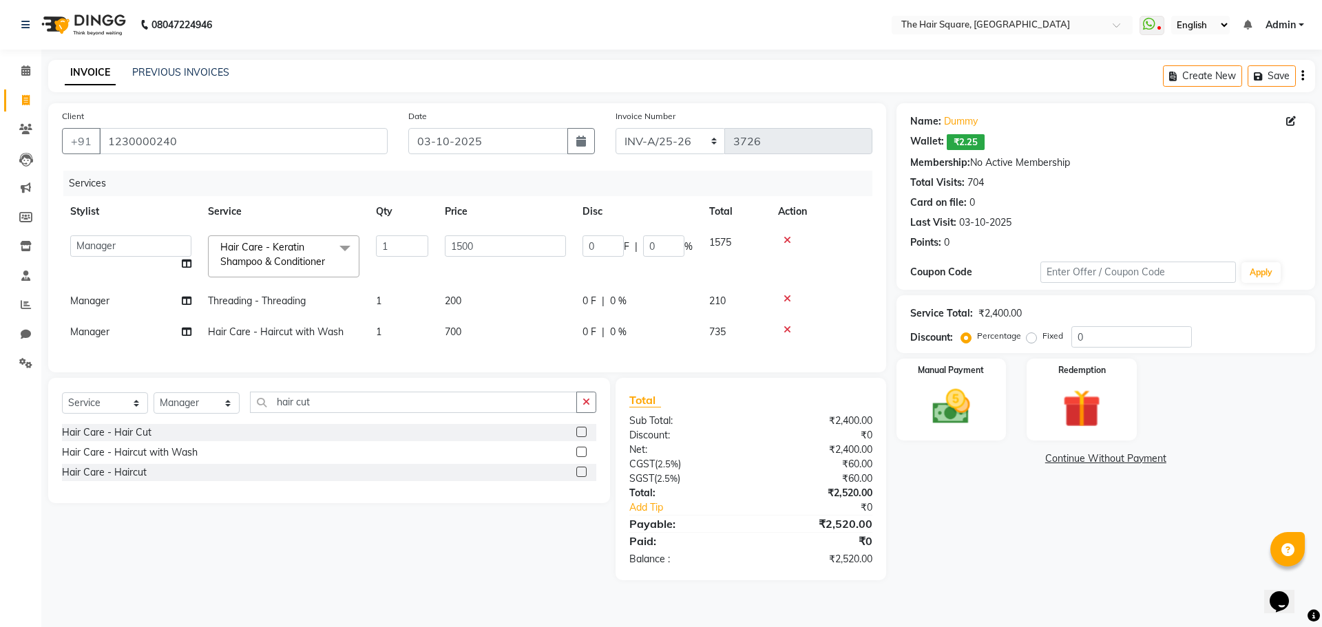
click at [518, 262] on td "1500" at bounding box center [505, 256] width 138 height 59
click at [534, 244] on input "1500" at bounding box center [505, 245] width 121 height 21
click at [550, 324] on tbody "Amit Aradhana Bittu Dev Imran Inder Javed Kim Mahendra Manager Mukesh Raaj Radh…" at bounding box center [467, 287] width 810 height 120
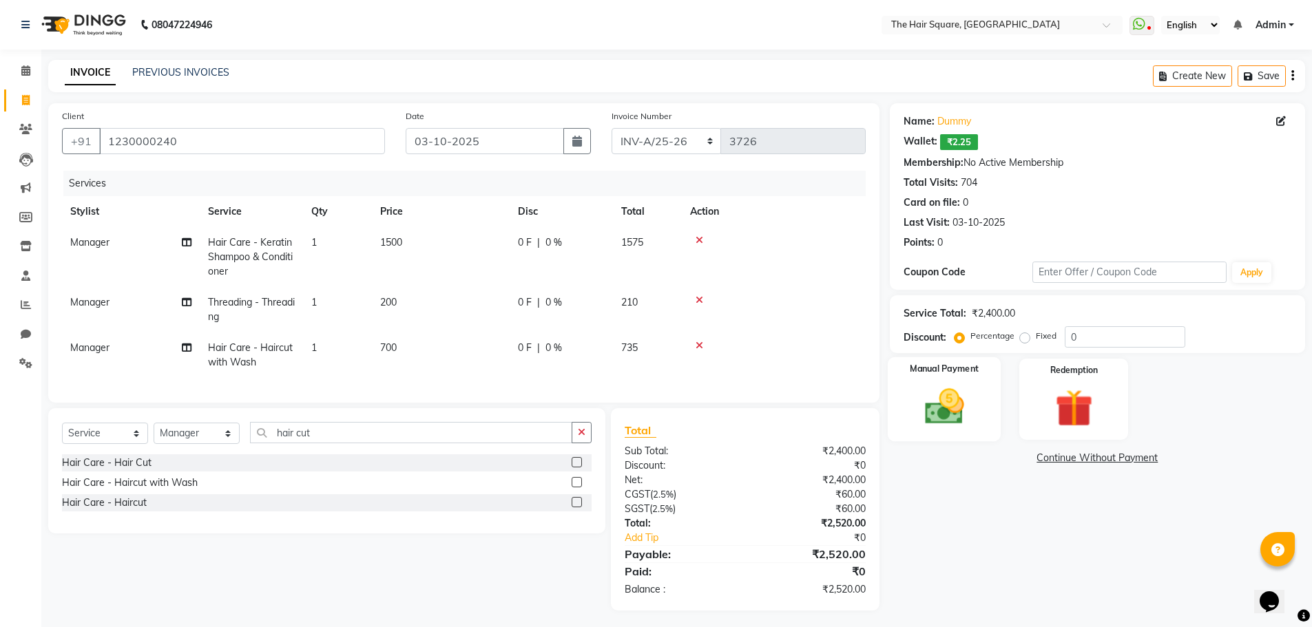
click at [960, 359] on div "Manual Payment" at bounding box center [944, 399] width 114 height 85
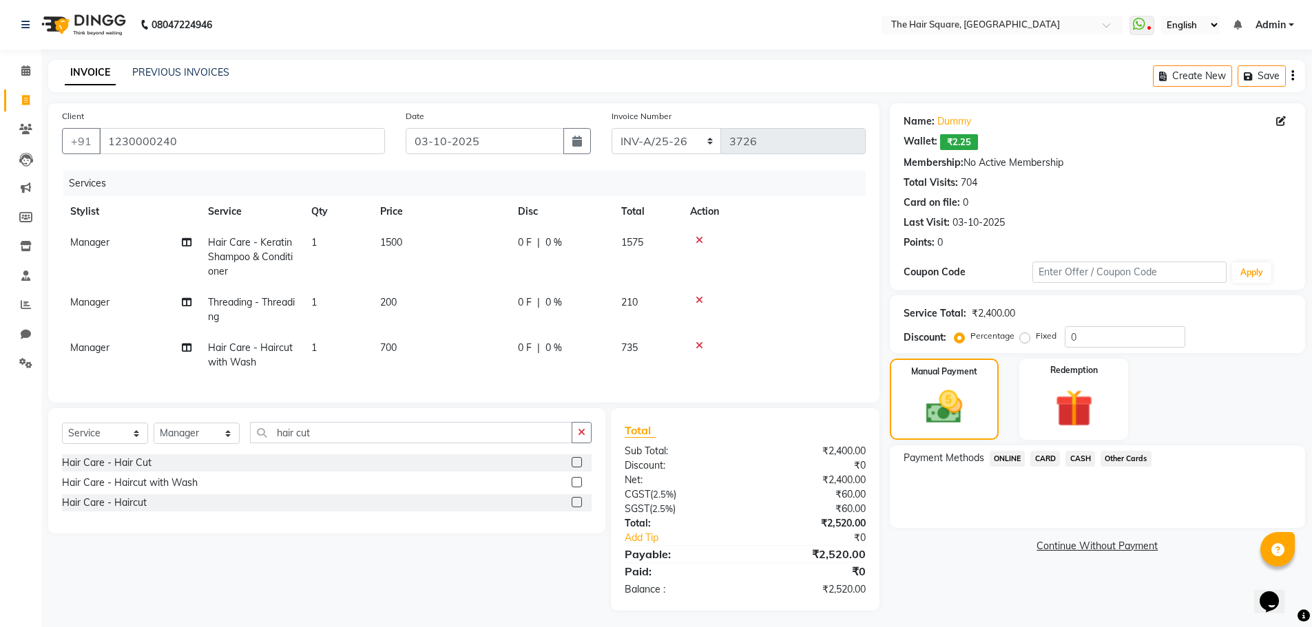
click at [1013, 461] on span "ONLINE" at bounding box center [1007, 459] width 36 height 16
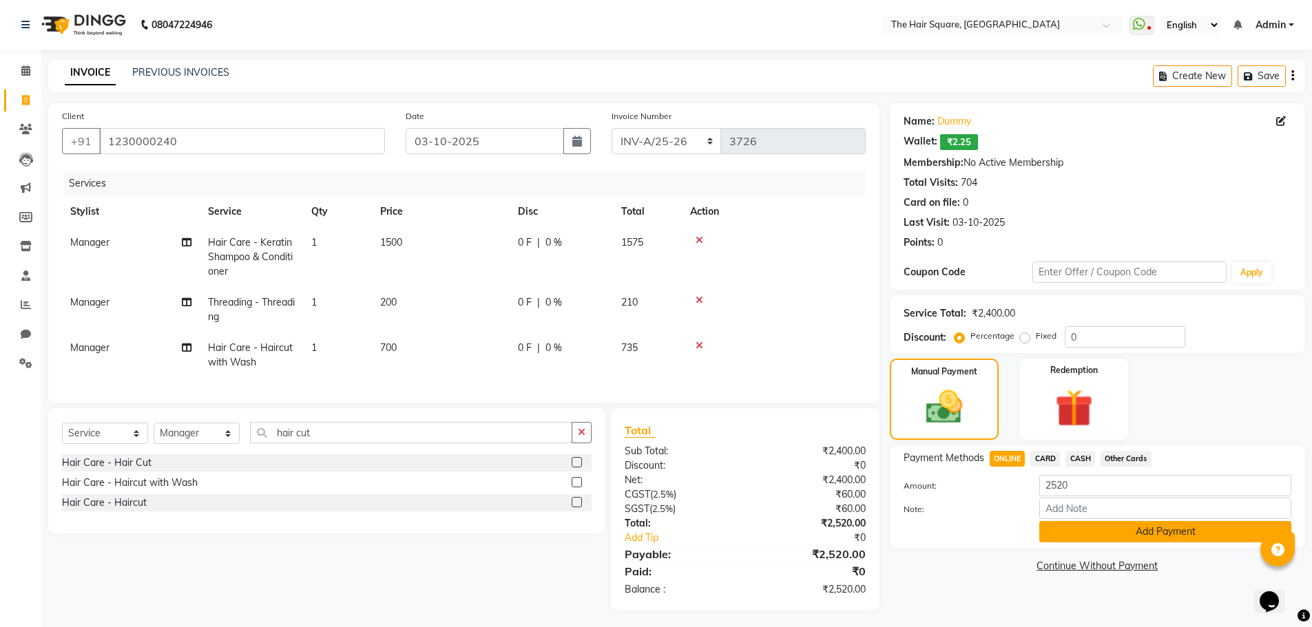
click at [1128, 527] on button "Add Payment" at bounding box center [1165, 531] width 252 height 21
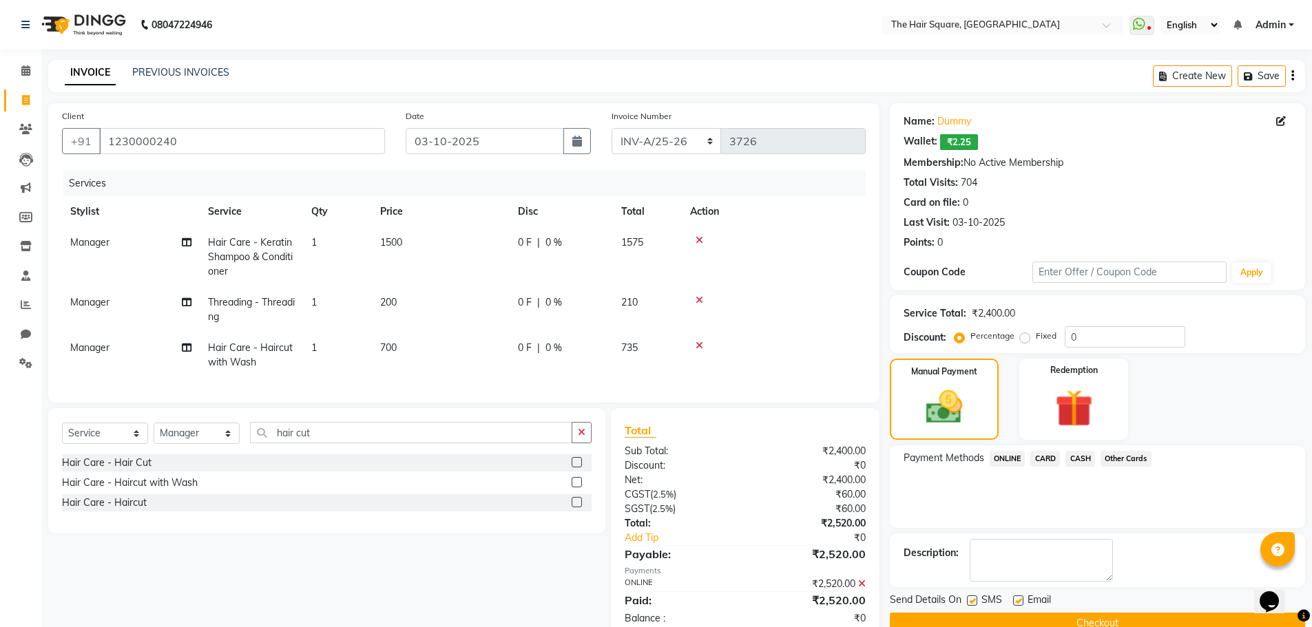
click at [1152, 612] on div "Send Details On SMS Email Checkout" at bounding box center [1097, 613] width 415 height 41
click at [1152, 622] on button "Checkout" at bounding box center [1097, 623] width 415 height 21
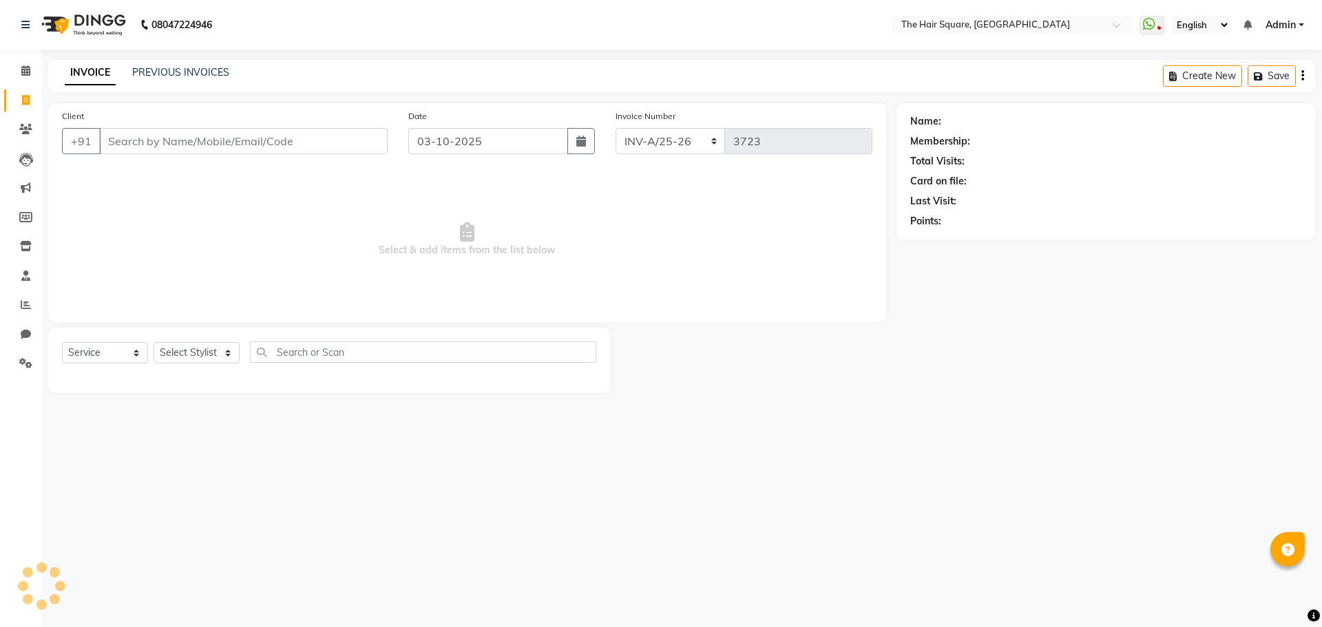
select select "5768"
select select "service"
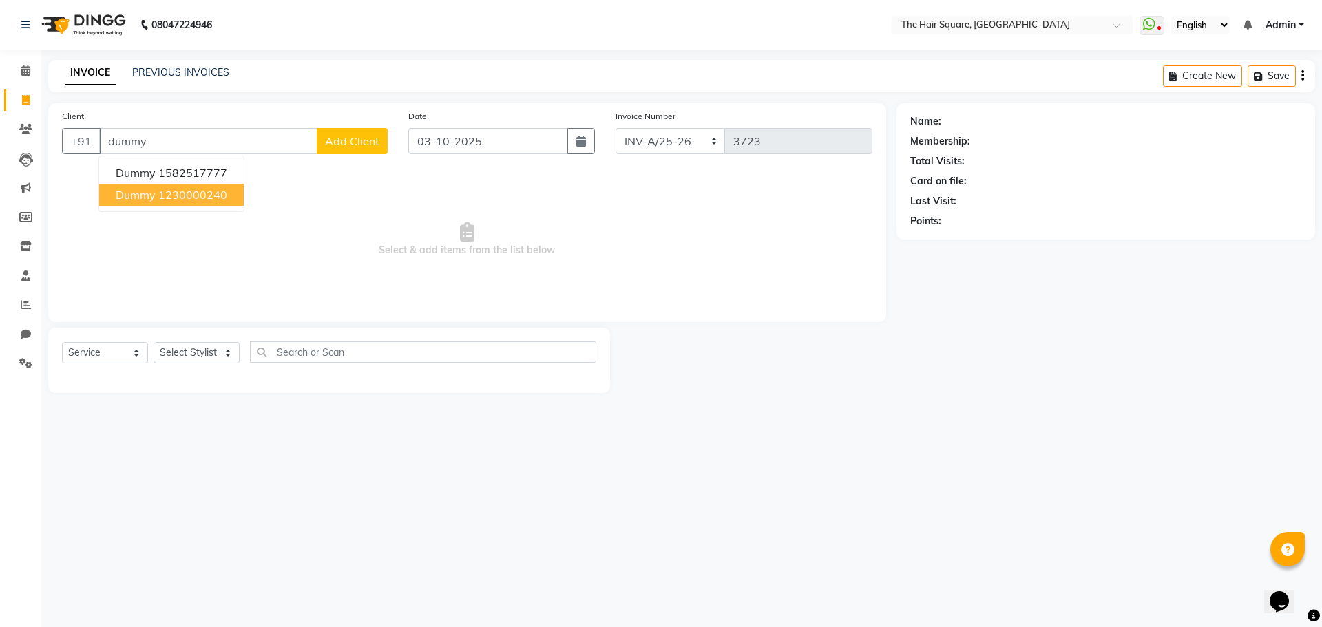
click at [158, 204] on button "dummy 1230000240" at bounding box center [171, 195] width 145 height 22
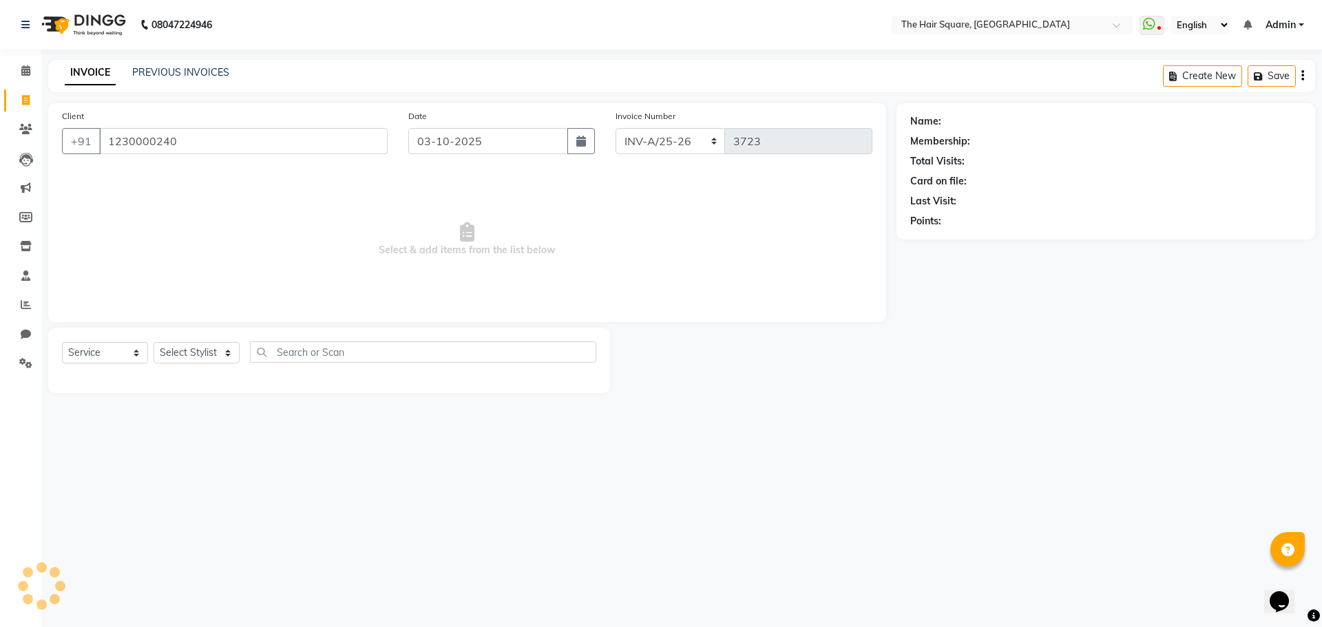
type input "1230000240"
click at [211, 351] on select "Select Stylist Amit [PERSON_NAME] Dev Imran [PERSON_NAME] [PERSON_NAME] Manager…" at bounding box center [197, 352] width 86 height 21
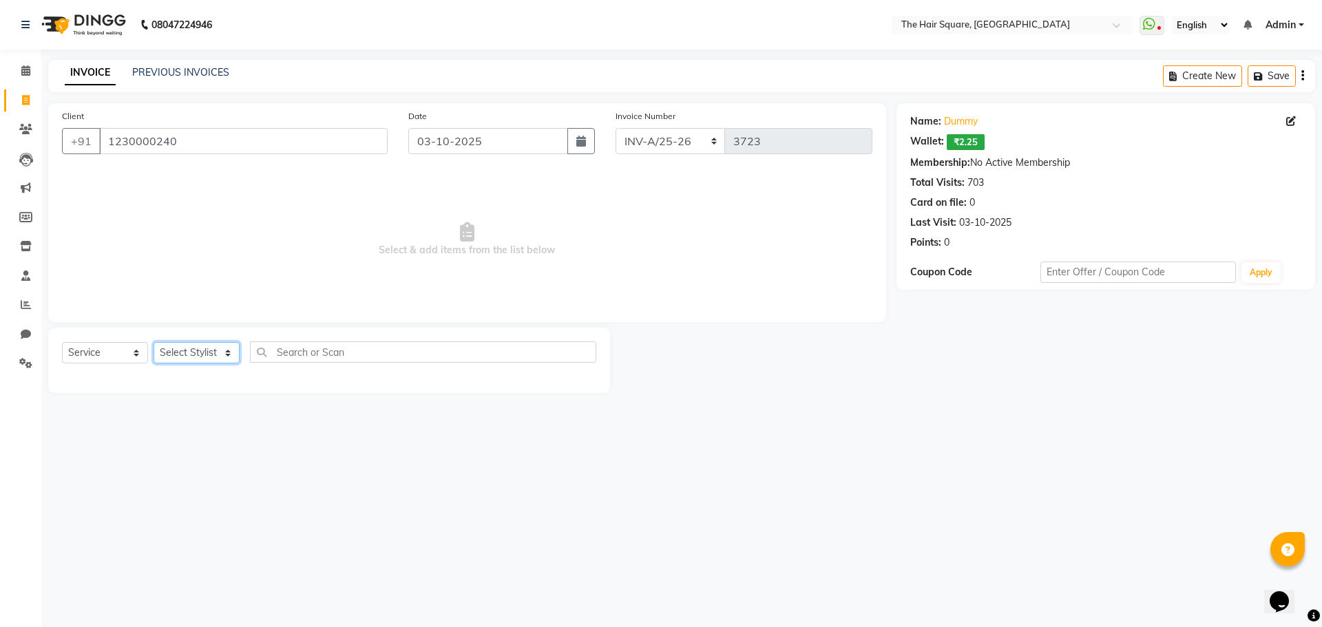
select select "39371"
click at [154, 342] on select "Select Stylist Amit [PERSON_NAME] Dev Imran [PERSON_NAME] [PERSON_NAME] Manager…" at bounding box center [197, 352] width 86 height 21
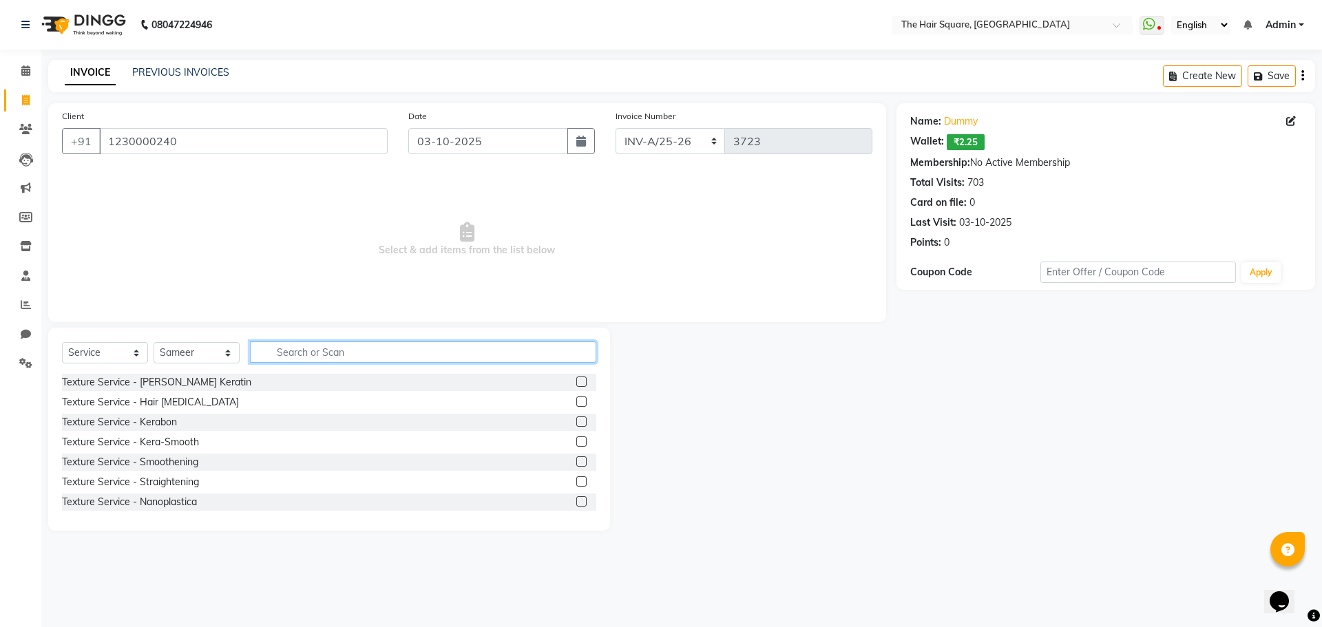
click at [299, 341] on input "text" at bounding box center [423, 351] width 346 height 21
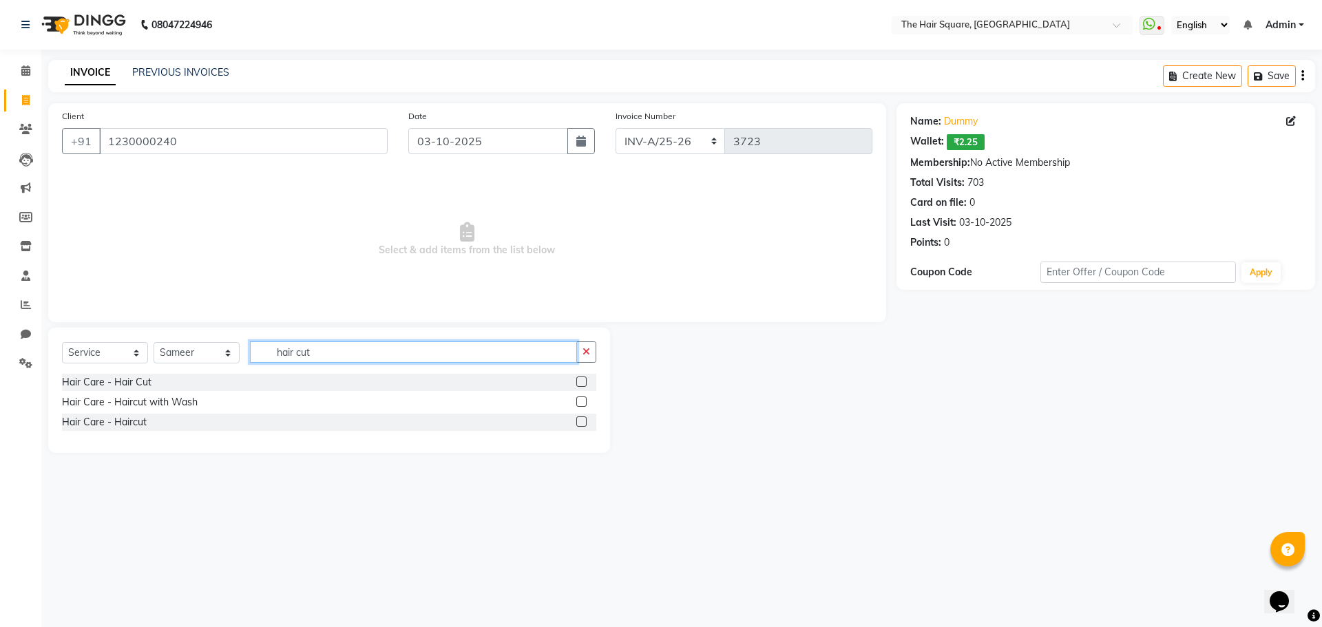
type input "hair cut"
click at [581, 424] on label at bounding box center [581, 422] width 10 height 10
click at [581, 424] on input "checkbox" at bounding box center [580, 422] width 9 height 9
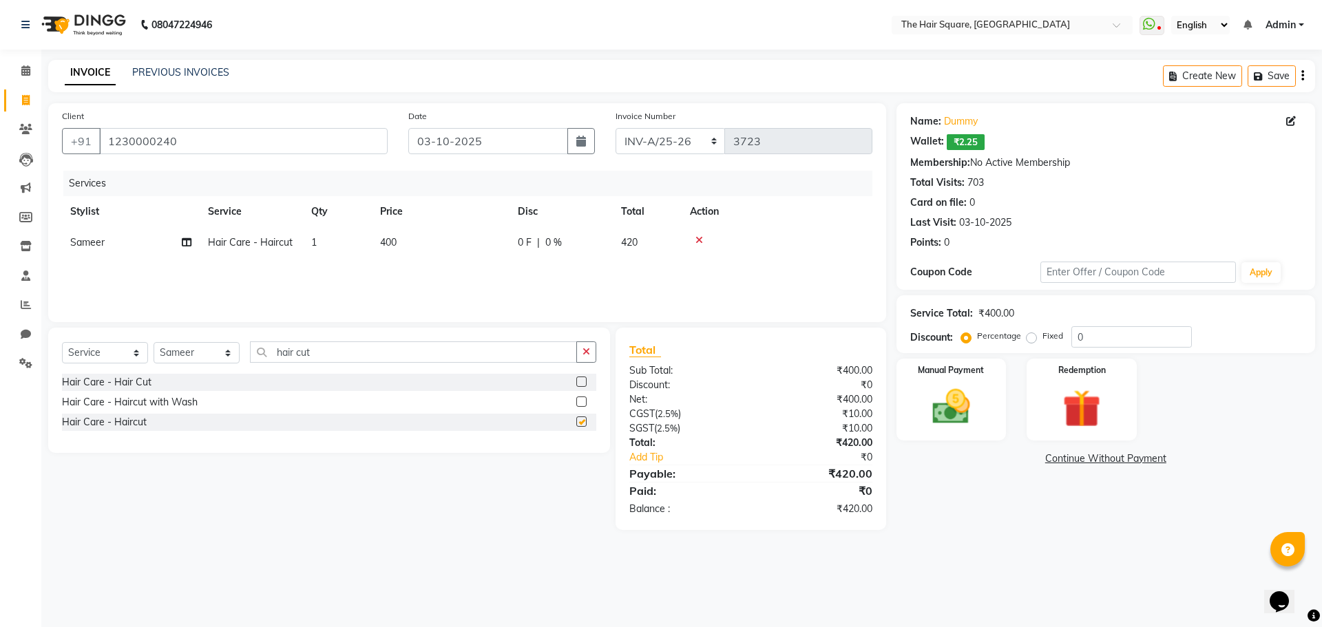
checkbox input "false"
drag, startPoint x: 263, startPoint y: 359, endPoint x: 0, endPoint y: 352, distance: 263.1
click at [0, 354] on app-home "08047224946 Select Location × The Hair Square, Ambience Island WhatsApp Status …" at bounding box center [661, 275] width 1322 height 551
type input "beard"
click at [578, 402] on label at bounding box center [581, 402] width 10 height 10
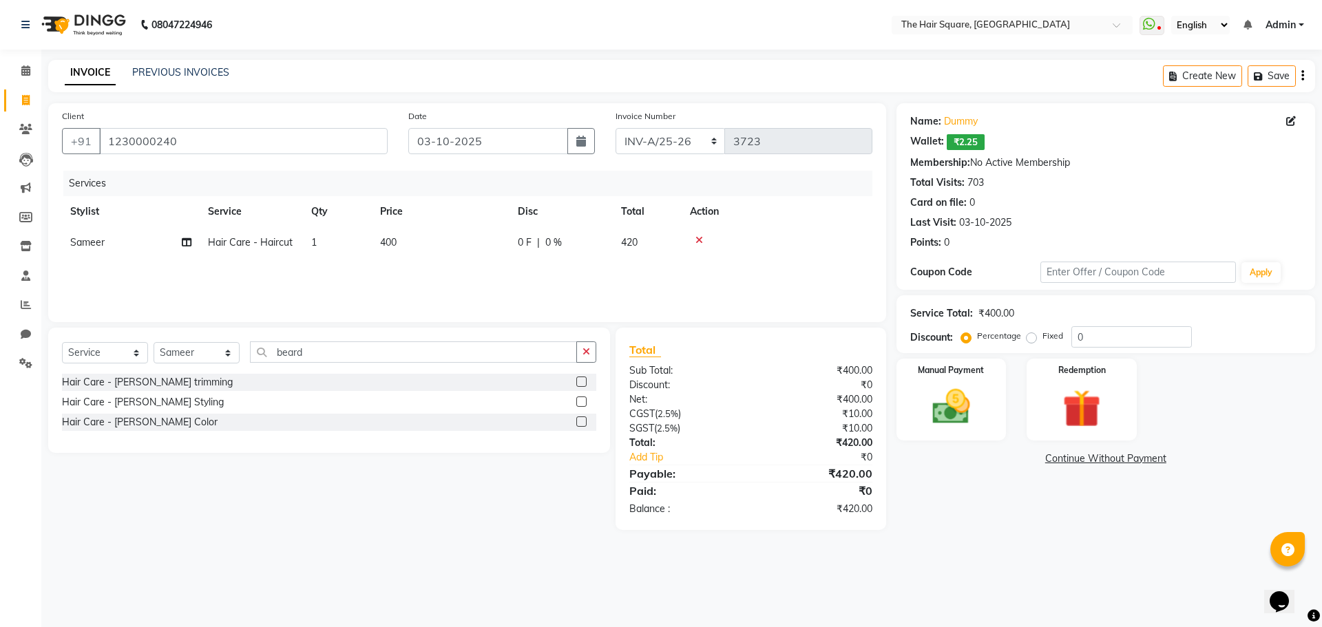
click at [578, 402] on input "checkbox" at bounding box center [580, 402] width 9 height 9
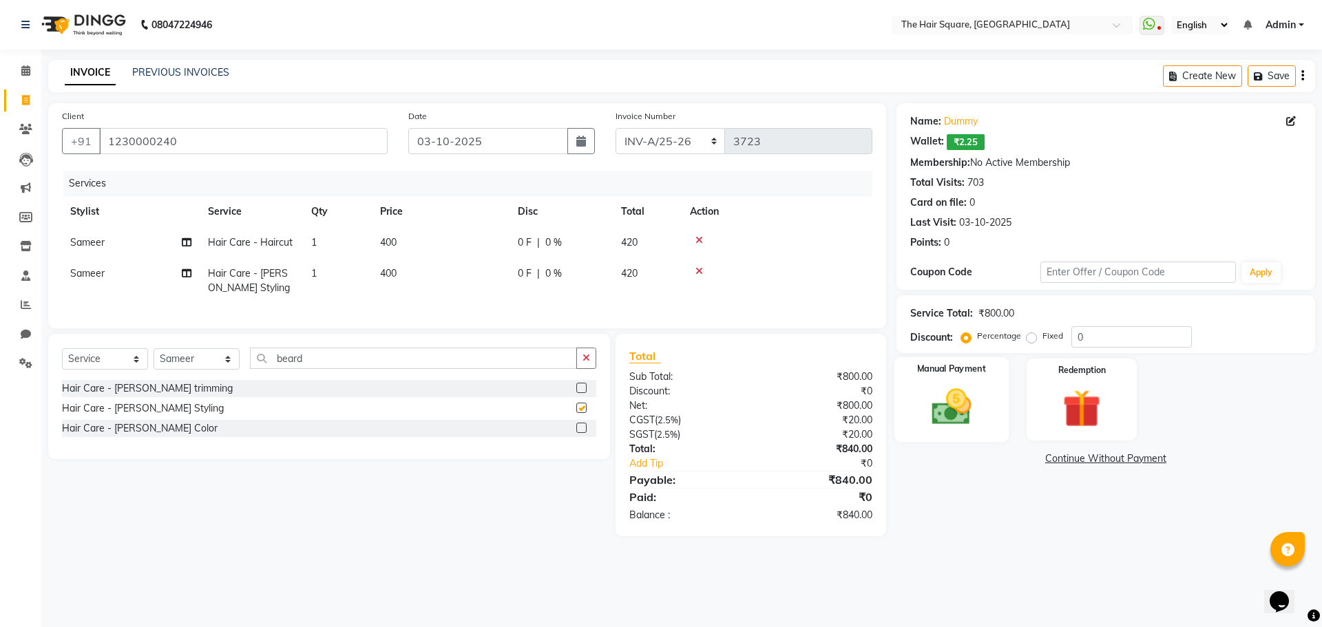
checkbox input "false"
click at [964, 411] on img at bounding box center [951, 406] width 64 height 45
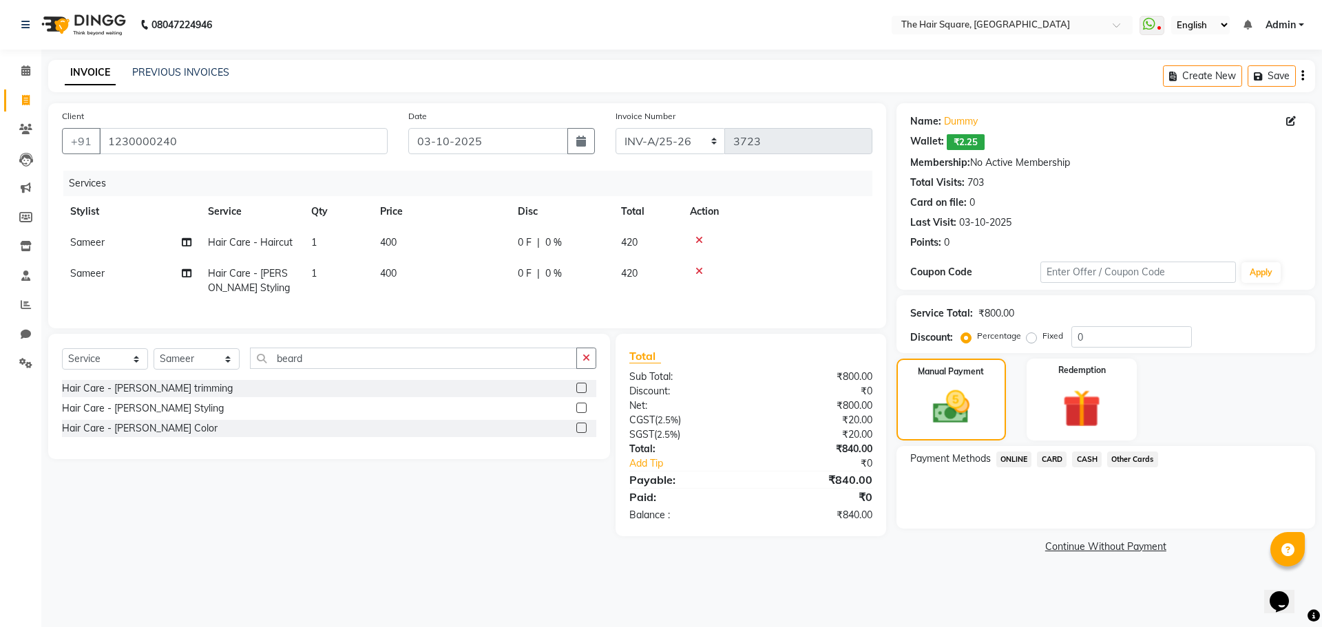
click at [1012, 463] on span "ONLINE" at bounding box center [1014, 460] width 36 height 16
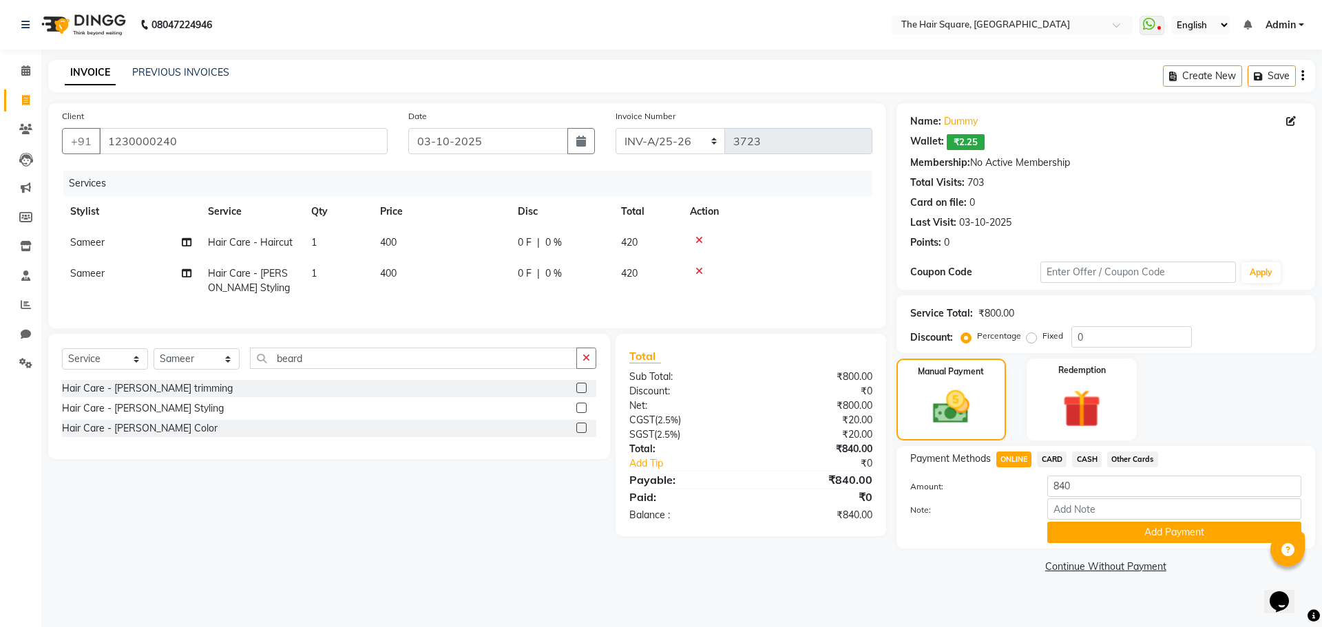
click at [1054, 454] on span "CARD" at bounding box center [1052, 460] width 30 height 16
click at [1088, 535] on button "Add Payment" at bounding box center [1174, 532] width 254 height 21
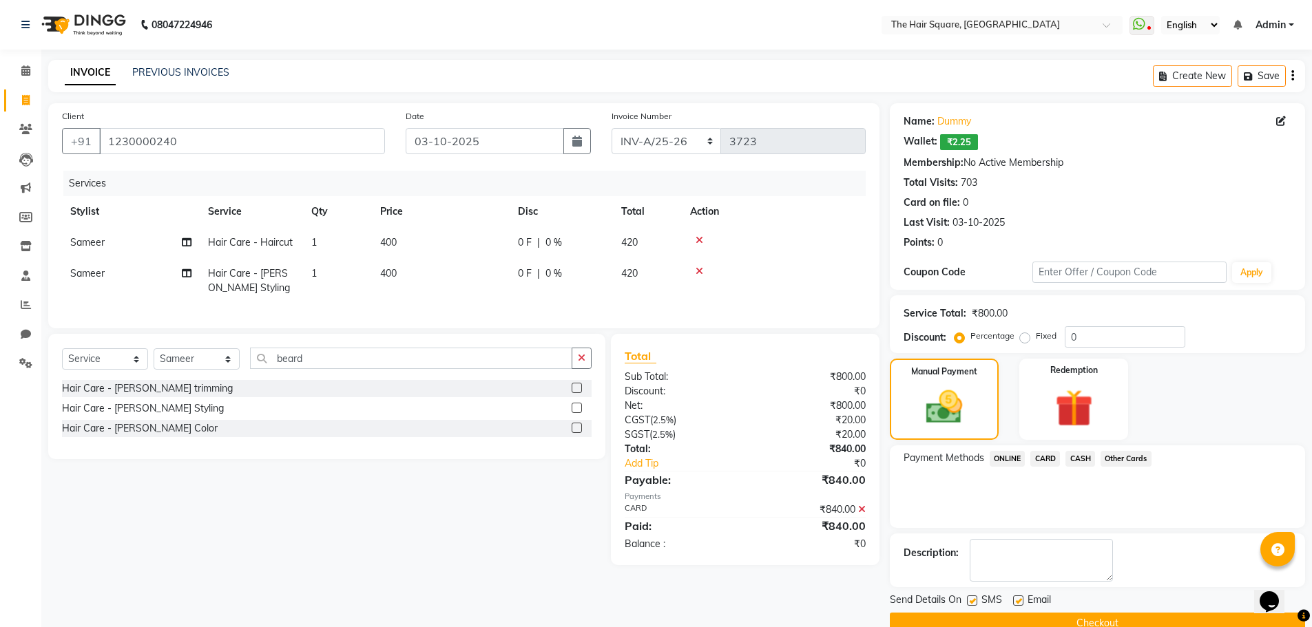
click at [1088, 619] on button "Checkout" at bounding box center [1097, 623] width 415 height 21
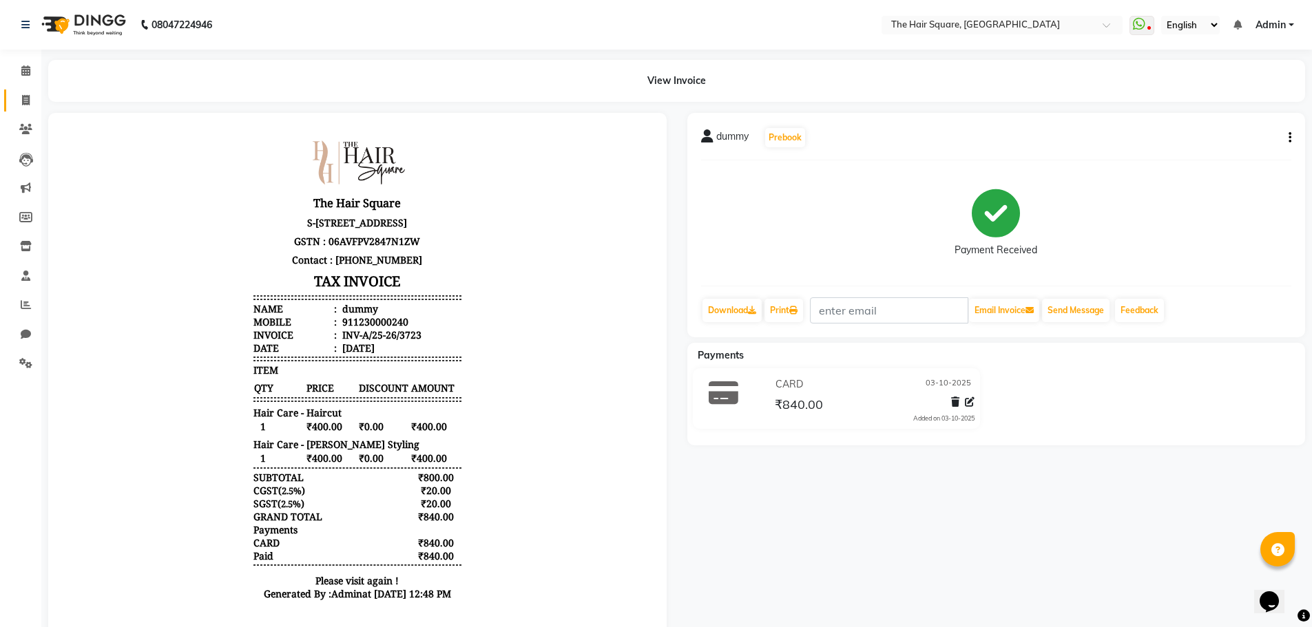
click at [23, 92] on link "Invoice" at bounding box center [20, 101] width 33 height 23
select select "service"
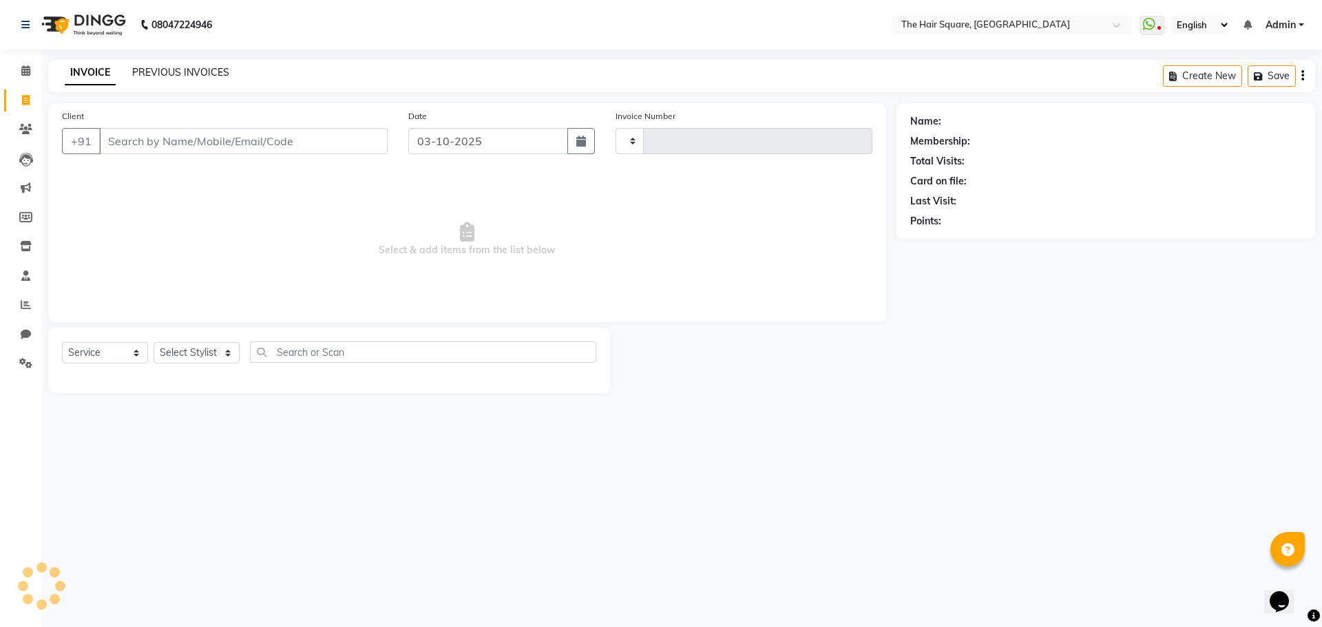
click at [199, 66] on link "PREVIOUS INVOICES" at bounding box center [180, 72] width 97 height 12
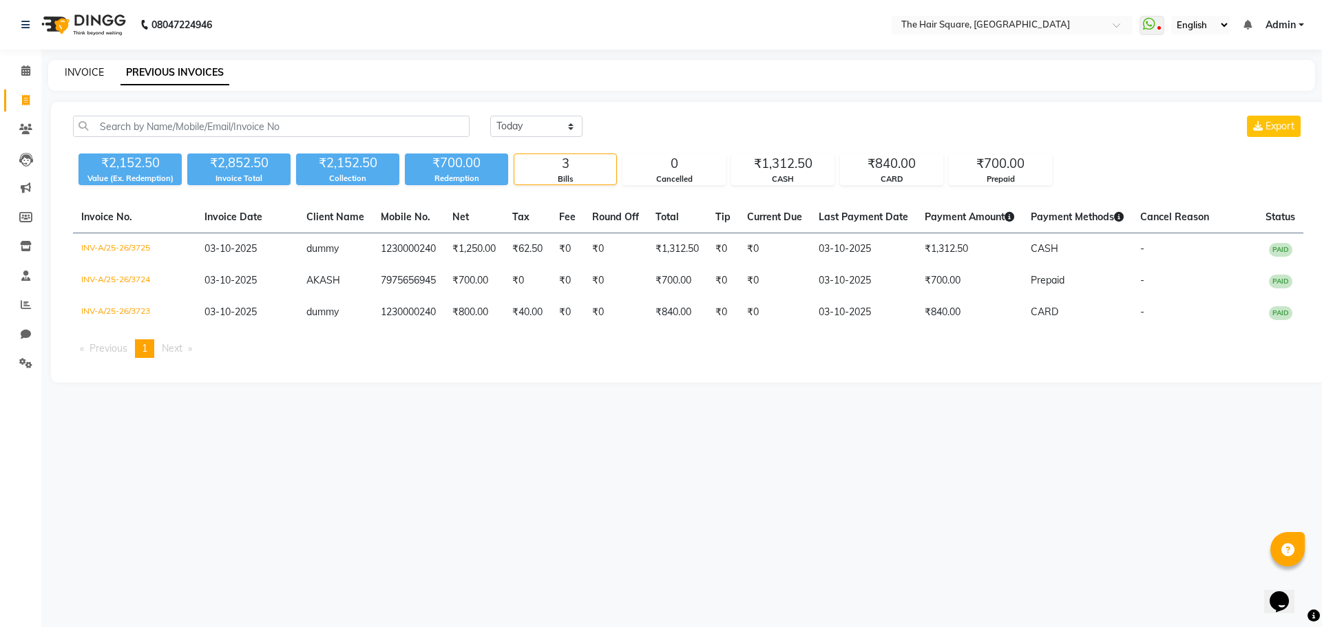
click at [96, 72] on link "INVOICE" at bounding box center [84, 72] width 39 height 12
select select "service"
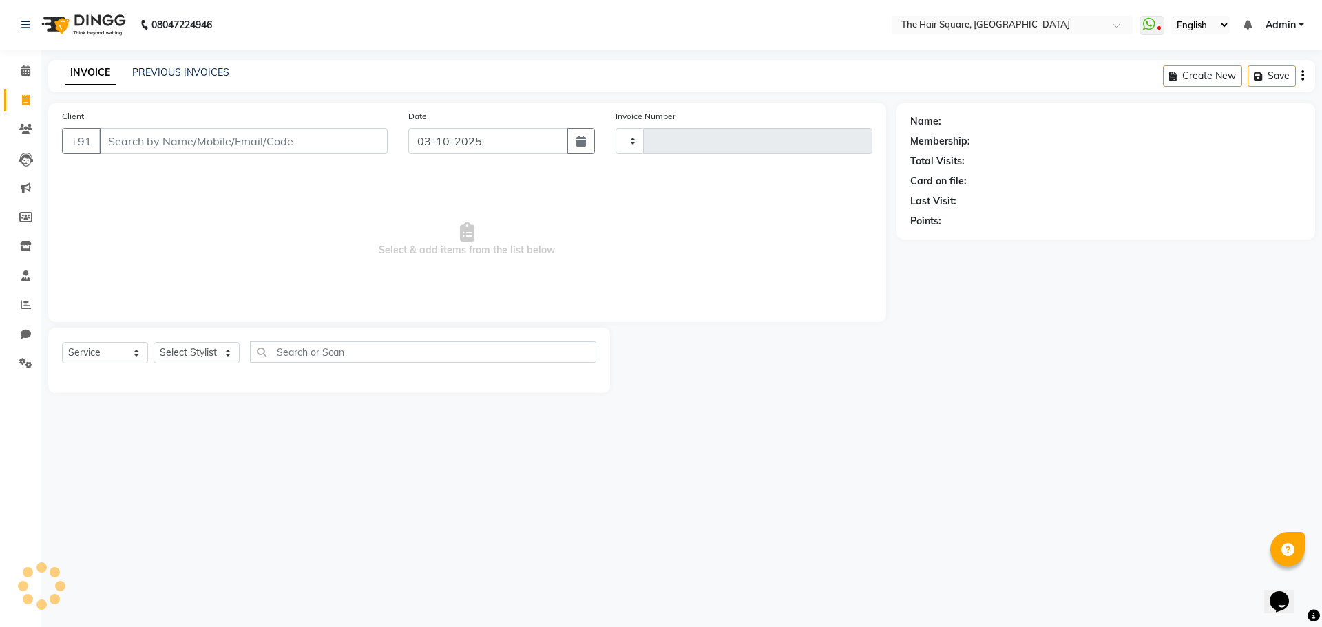
type input "3727"
select select "5768"
click at [178, 80] on div "INVOICE PREVIOUS INVOICES" at bounding box center [147, 73] width 198 height 16
click at [180, 67] on link "PREVIOUS INVOICES" at bounding box center [180, 72] width 97 height 12
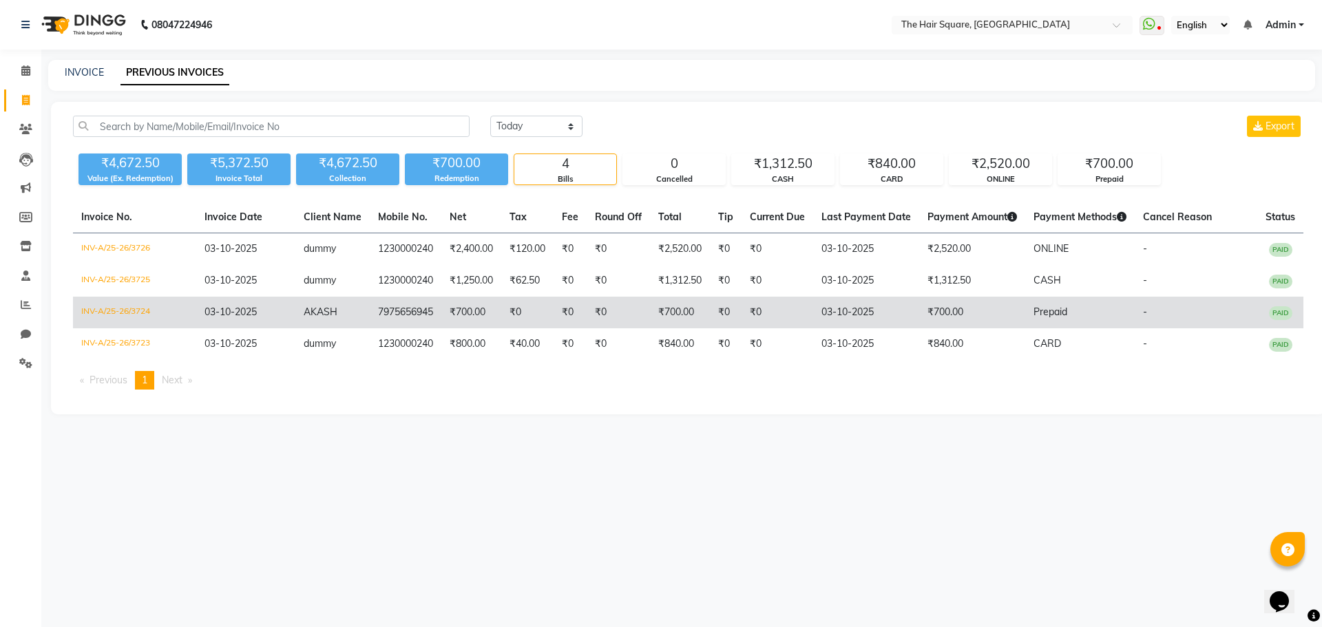
click at [127, 313] on td "INV-A/25-26/3724" at bounding box center [134, 313] width 123 height 32
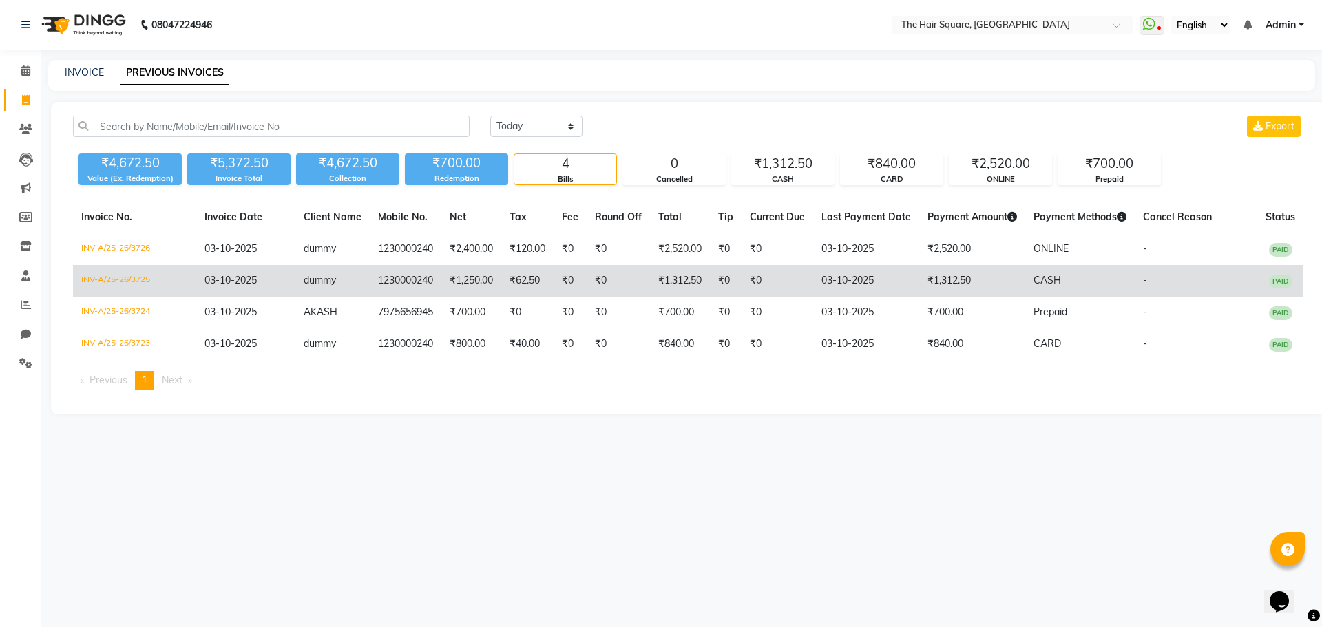
click at [122, 274] on td "INV-A/25-26/3725" at bounding box center [134, 281] width 123 height 32
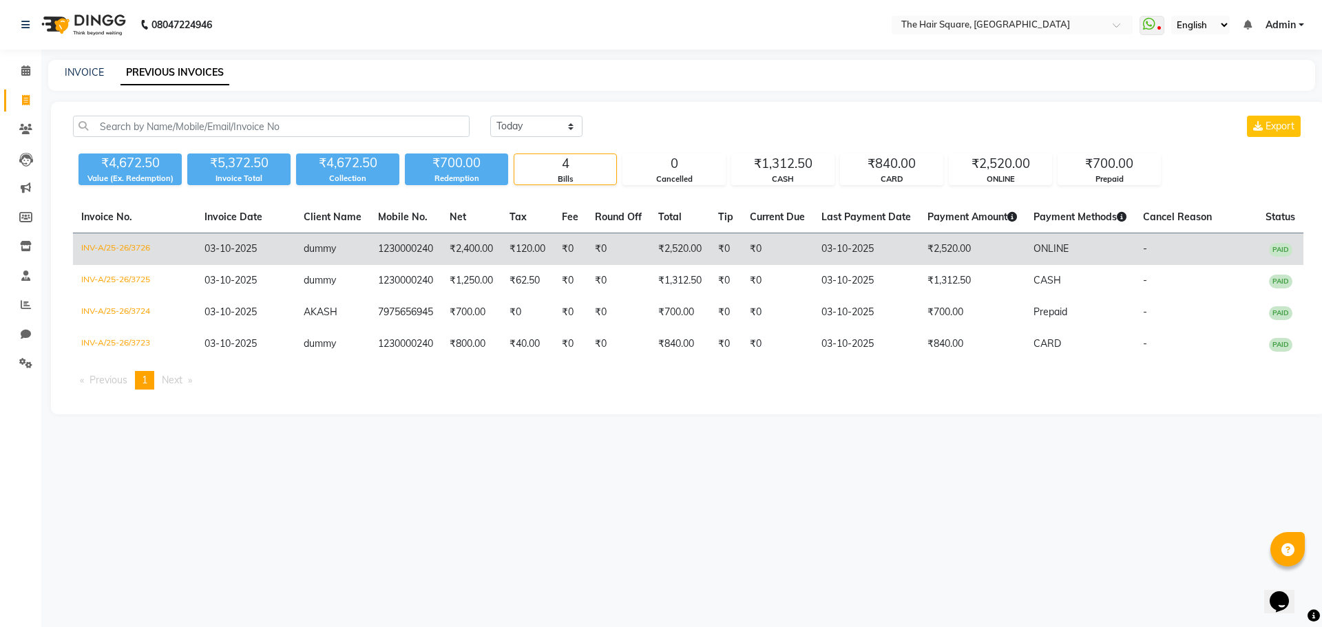
click at [145, 243] on td "INV-A/25-26/3726" at bounding box center [134, 249] width 123 height 32
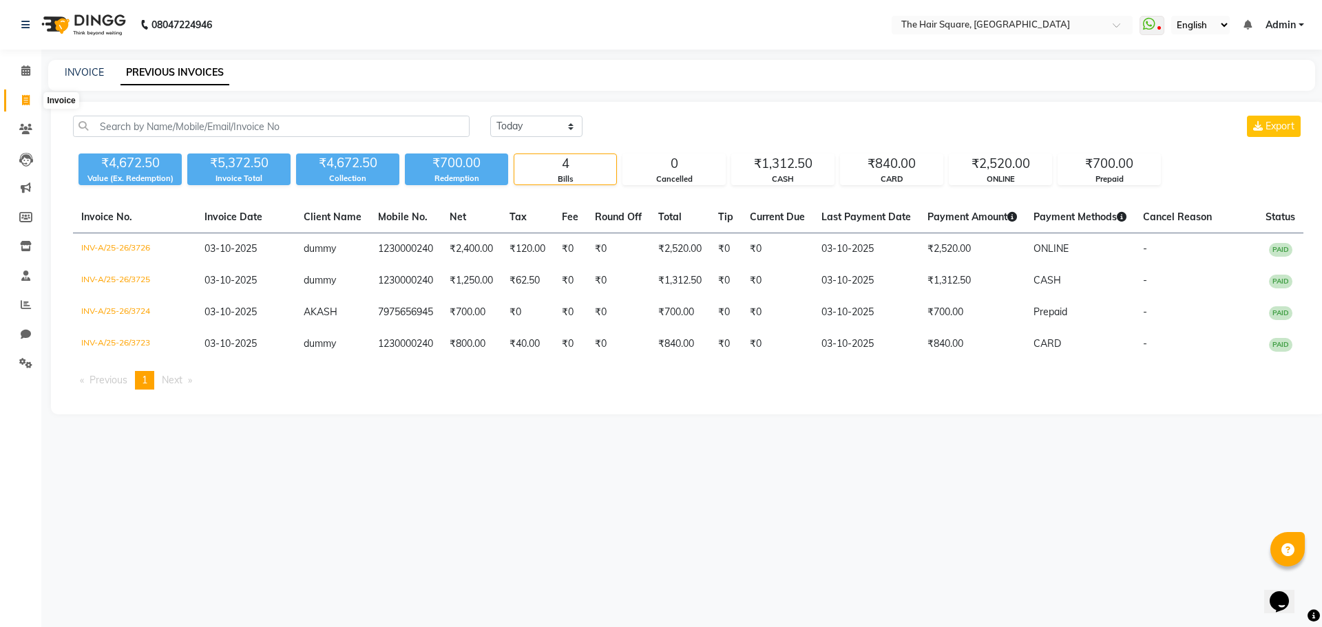
drag, startPoint x: 27, startPoint y: 98, endPoint x: 63, endPoint y: 105, distance: 37.1
click at [27, 98] on icon at bounding box center [26, 100] width 8 height 10
select select "service"
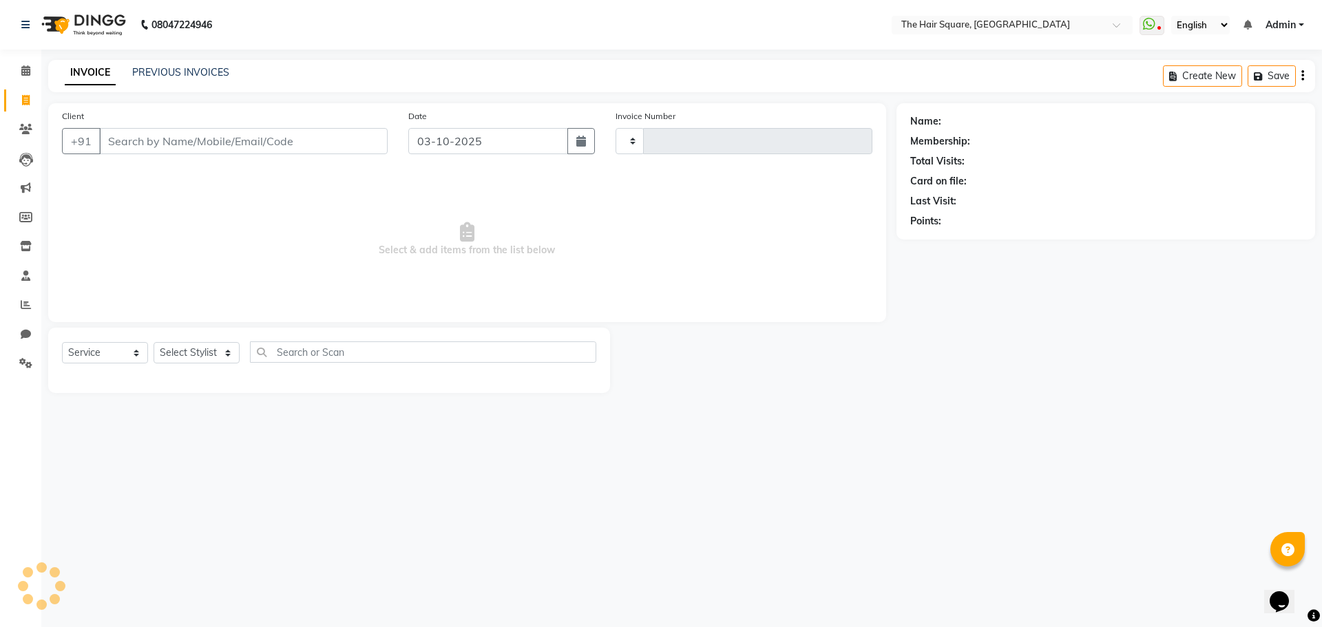
type input "3727"
select select "5768"
drag, startPoint x: 0, startPoint y: 3, endPoint x: 308, endPoint y: 144, distance: 338.9
click at [308, 144] on div "Client +91" at bounding box center [225, 137] width 346 height 56
click at [369, 132] on input "Client" at bounding box center [243, 141] width 288 height 26
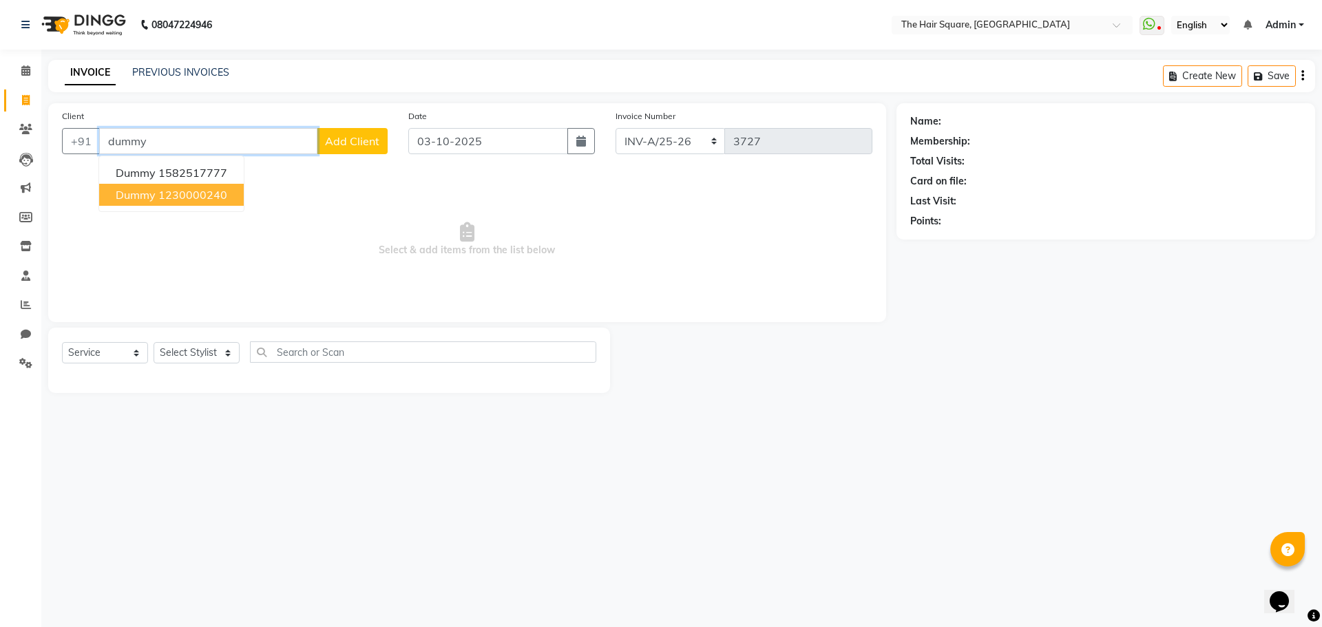
click at [178, 189] on ngb-highlight "1230000240" at bounding box center [192, 195] width 69 height 14
type input "1230000240"
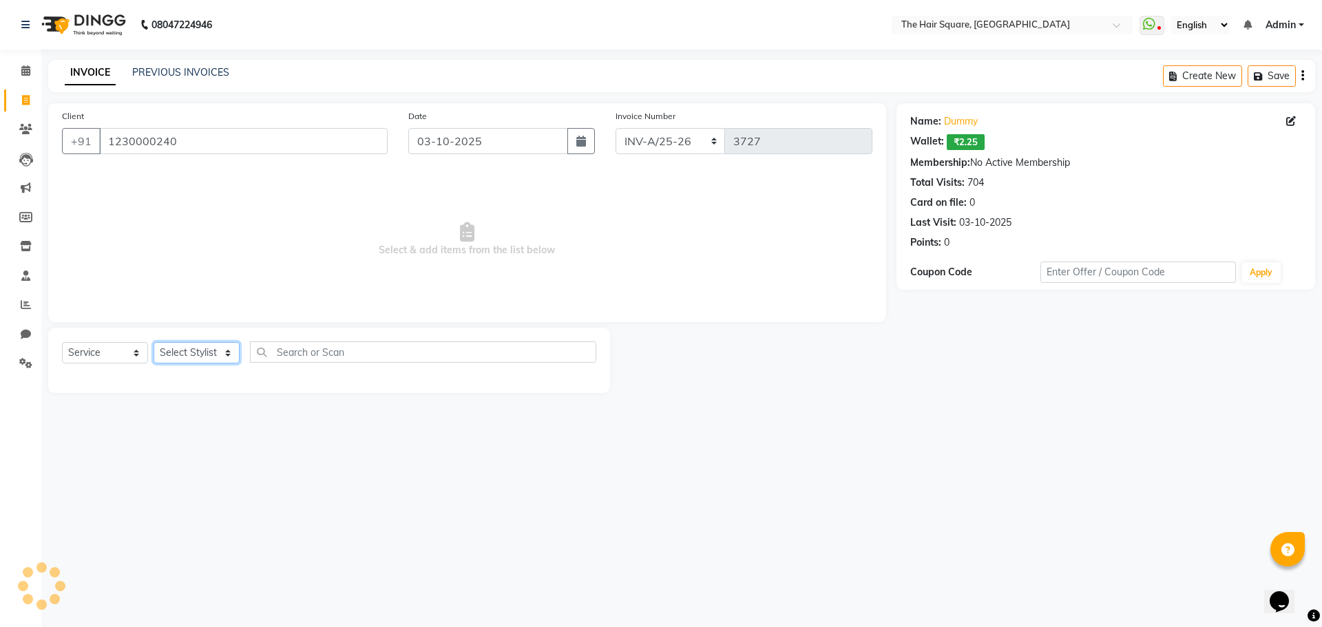
click at [190, 346] on select "Select Stylist Amit Aradhana Bittu Dev Imran Inder Javed Kim Mahendra Manager M…" at bounding box center [197, 352] width 86 height 21
select select "44563"
click at [154, 342] on select "Select Stylist Amit Aradhana Bittu Dev Imran Inder Javed Kim Mahendra Manager M…" at bounding box center [197, 352] width 86 height 21
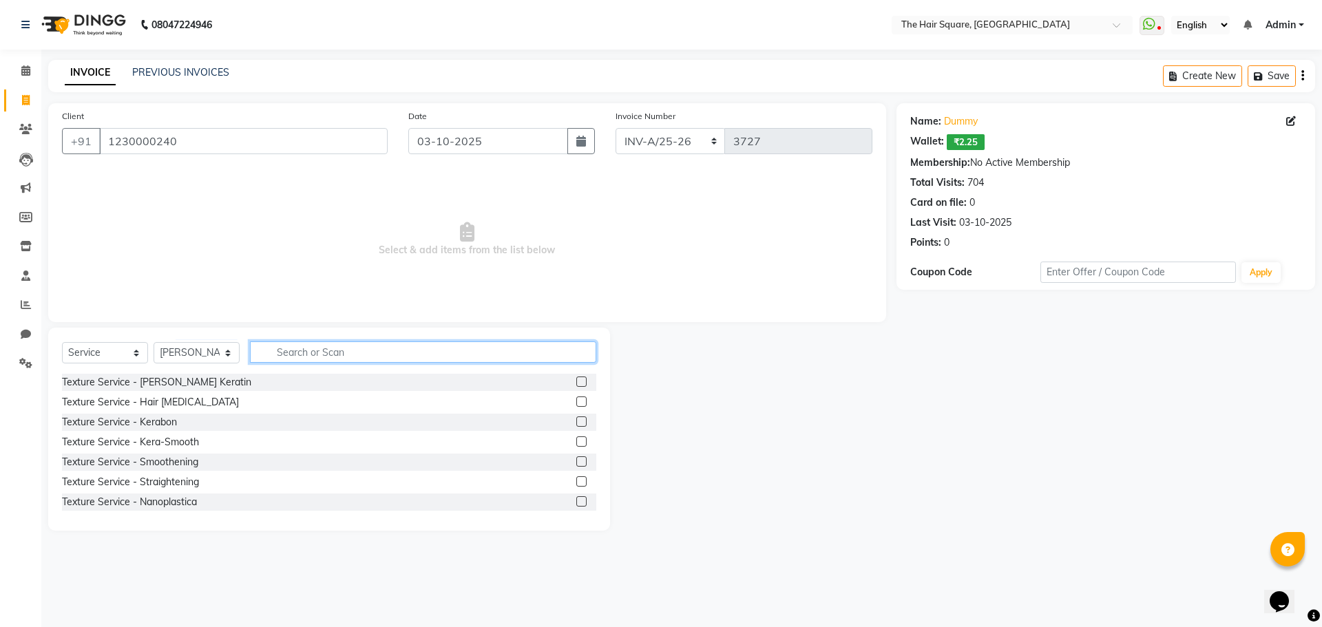
drag, startPoint x: 275, startPoint y: 353, endPoint x: 534, endPoint y: 361, distance: 259.0
click at [275, 353] on input "text" at bounding box center [423, 351] width 346 height 21
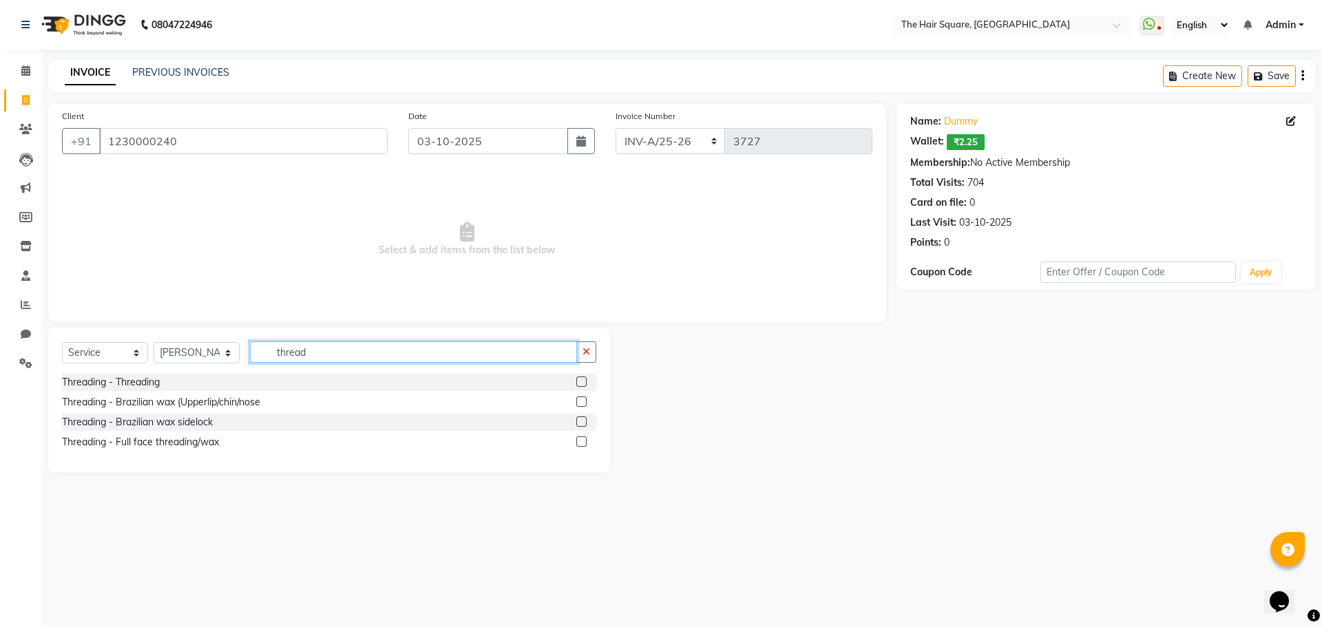
type input "thread"
click at [581, 383] on label at bounding box center [581, 382] width 10 height 10
click at [581, 383] on input "checkbox" at bounding box center [580, 382] width 9 height 9
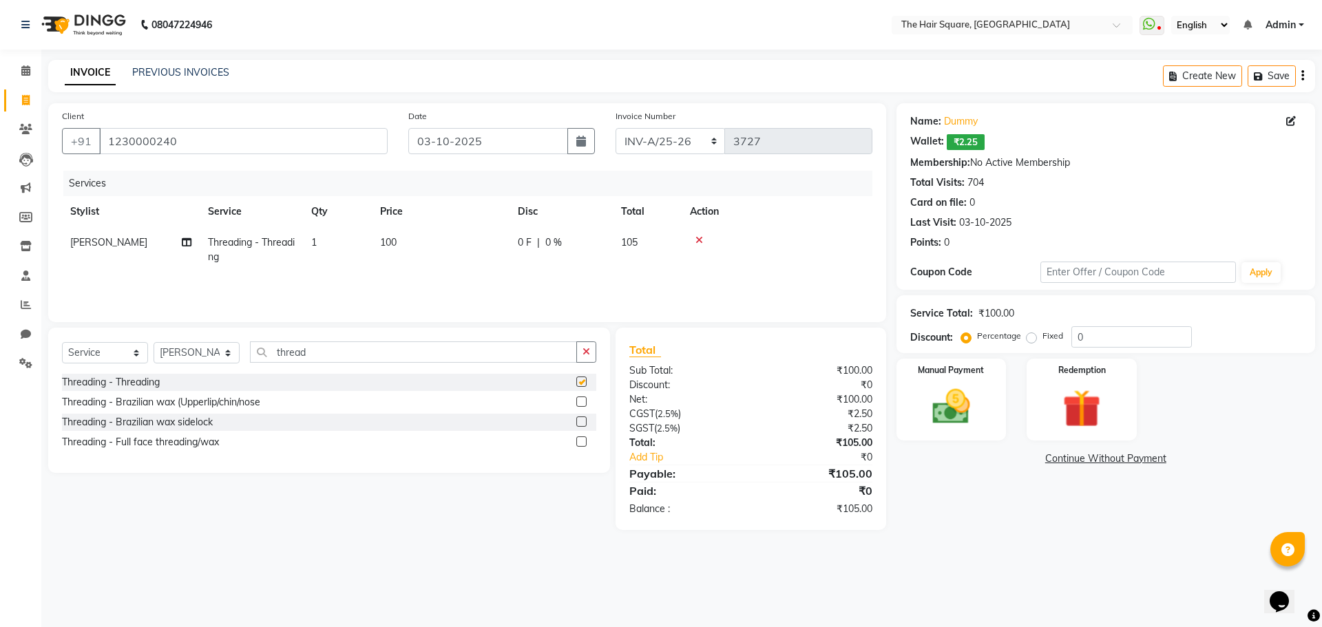
checkbox input "false"
click at [319, 248] on td "1" at bounding box center [337, 249] width 69 height 45
select select "44563"
drag, startPoint x: 408, startPoint y: 246, endPoint x: 226, endPoint y: 224, distance: 183.1
click at [227, 224] on table "Stylist Service Qty Price Disc Total Action Amit Aradhana Bittu Dev Imran Inder…" at bounding box center [467, 237] width 810 height 83
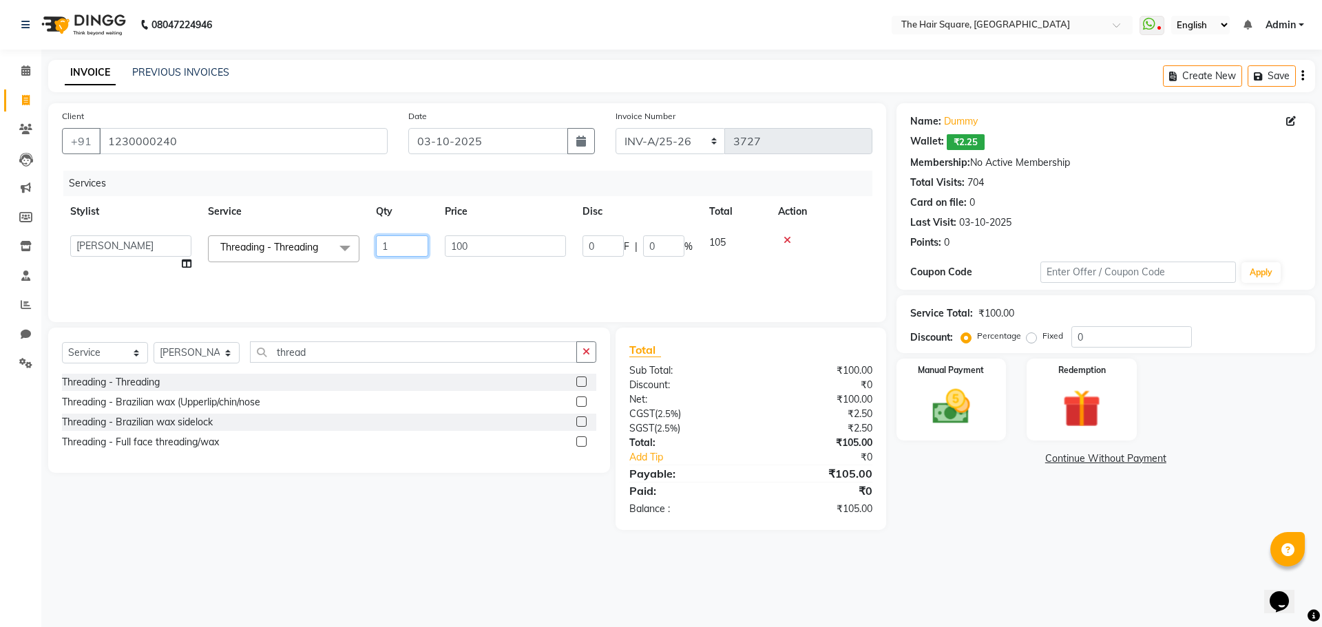
type input "2"
click at [590, 260] on td "0 F | 0 %" at bounding box center [637, 253] width 127 height 52
select select "44563"
click at [978, 400] on img at bounding box center [951, 406] width 64 height 45
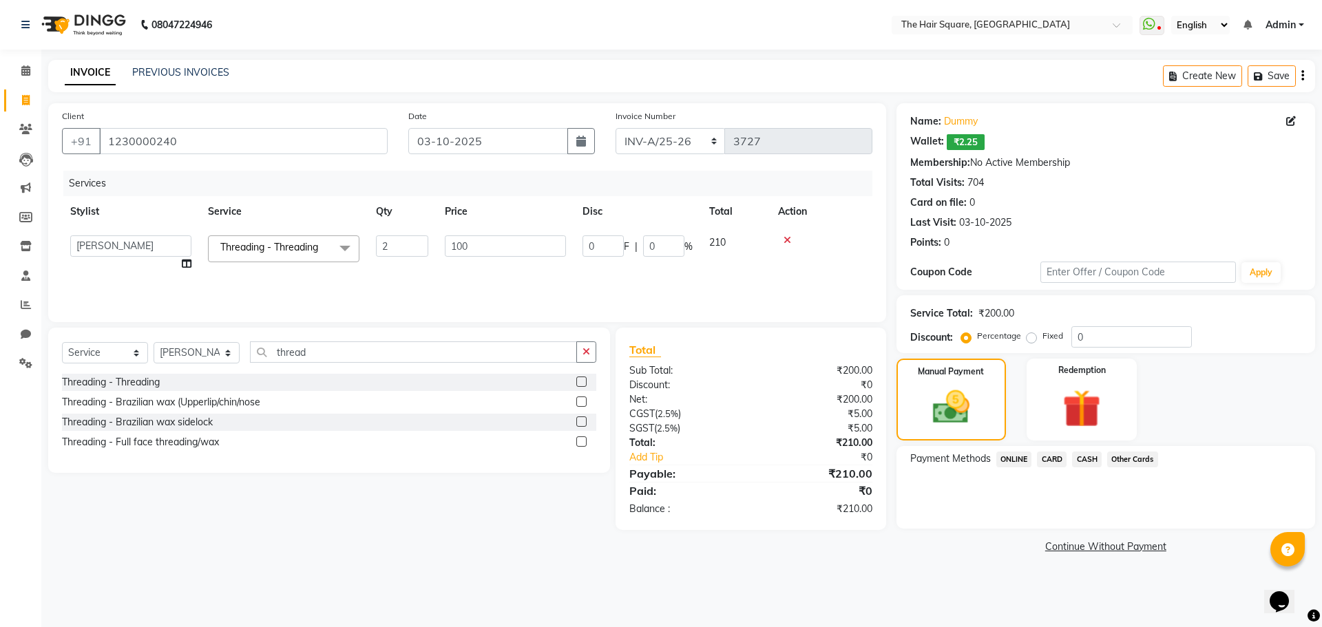
click at [1056, 458] on span "CARD" at bounding box center [1052, 460] width 30 height 16
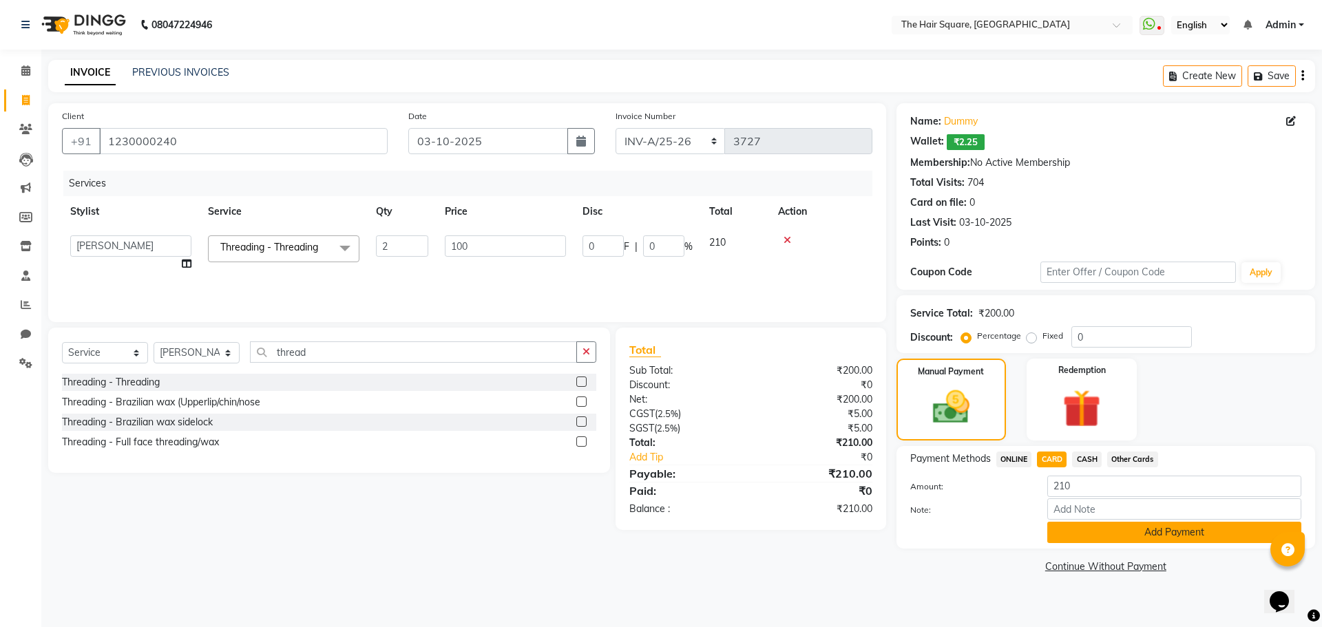
click at [1202, 536] on button "Add Payment" at bounding box center [1174, 532] width 254 height 21
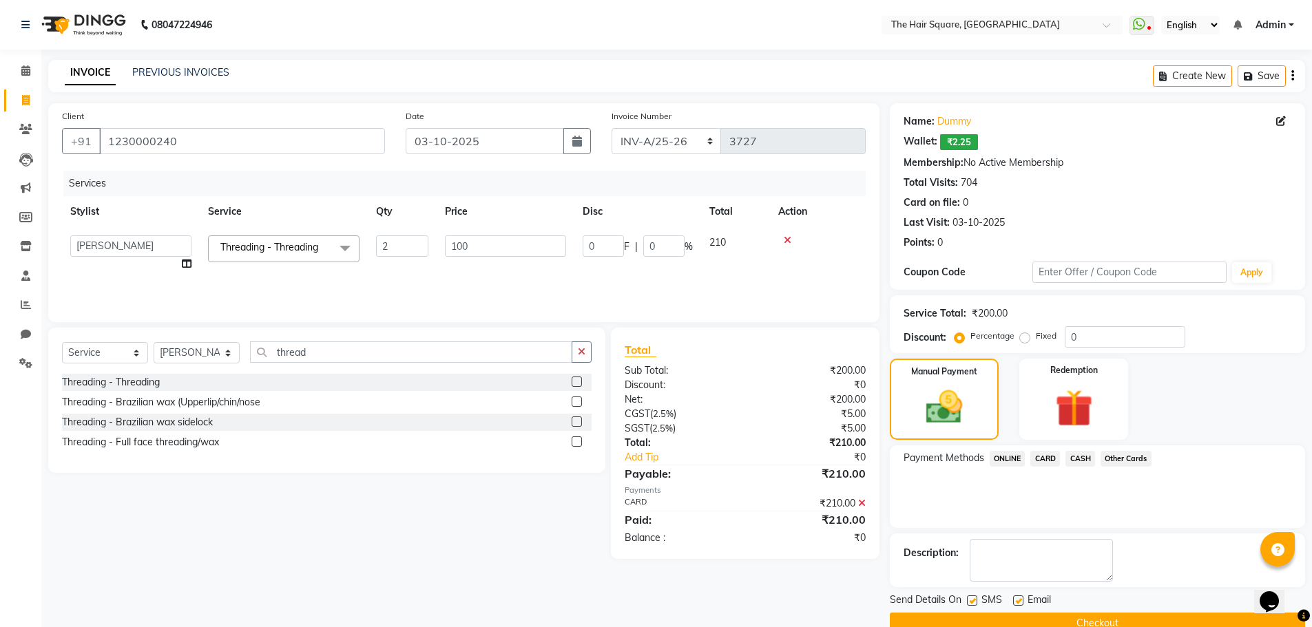
click at [1064, 619] on button "Checkout" at bounding box center [1097, 623] width 415 height 21
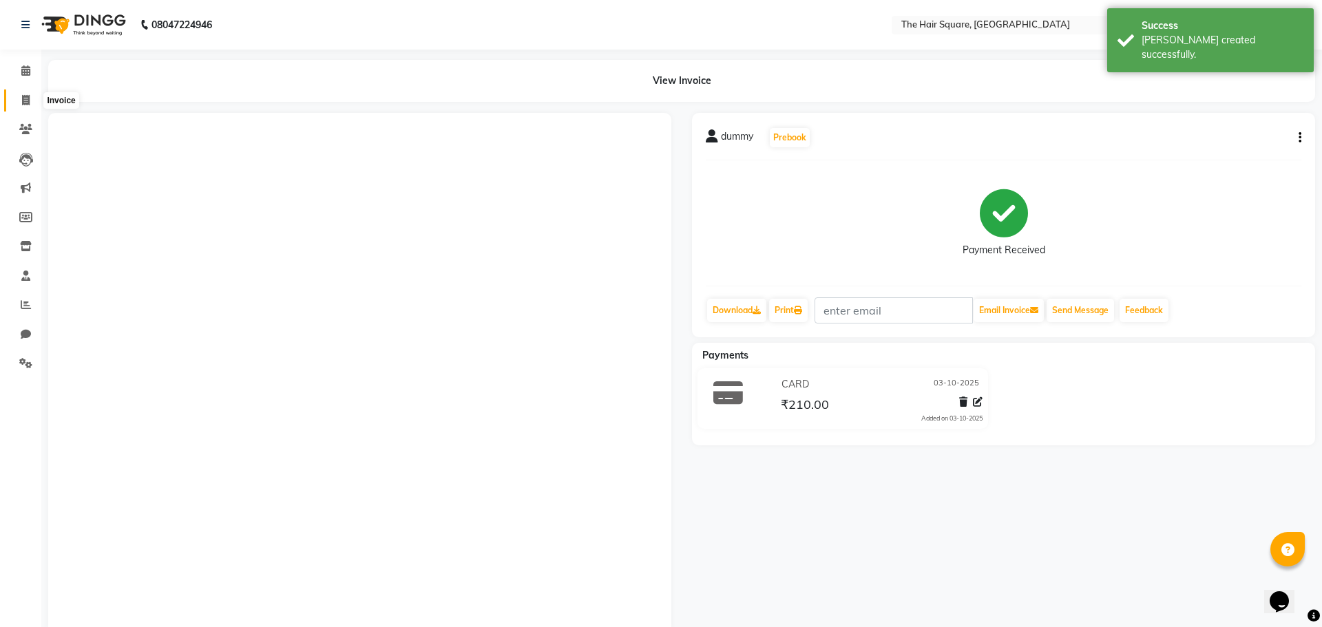
drag, startPoint x: 21, startPoint y: 100, endPoint x: 28, endPoint y: 98, distance: 7.2
click at [21, 100] on span at bounding box center [26, 101] width 24 height 16
select select "service"
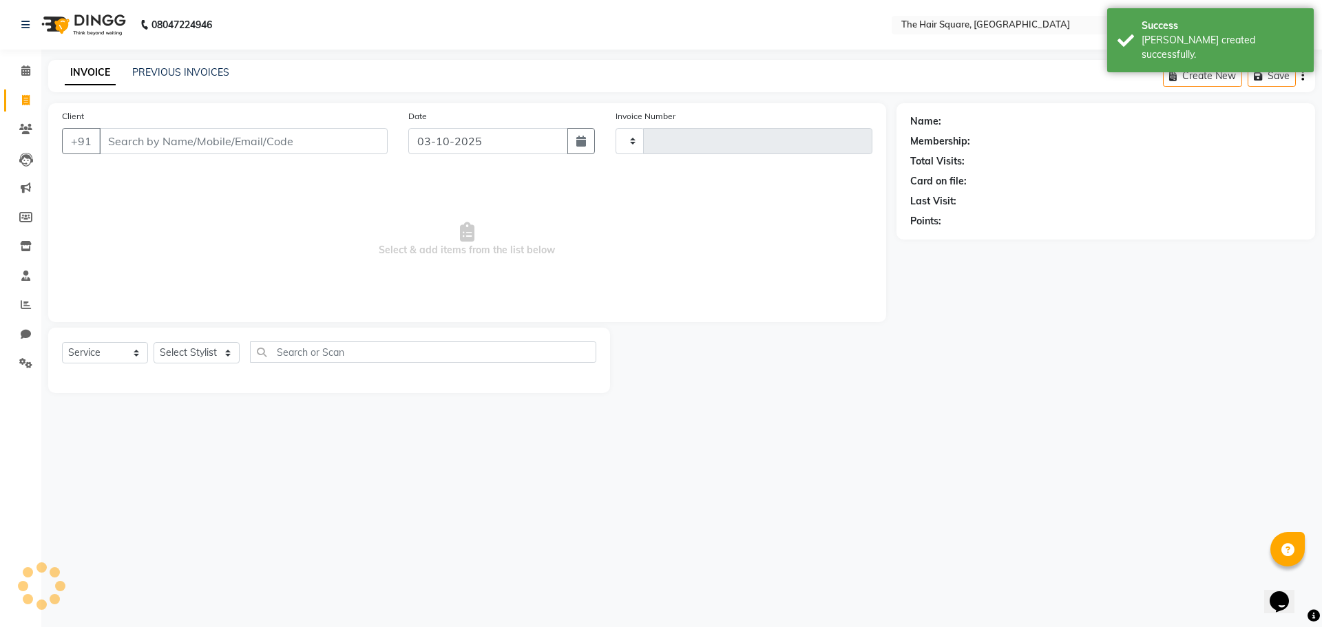
type input "3728"
select select "5768"
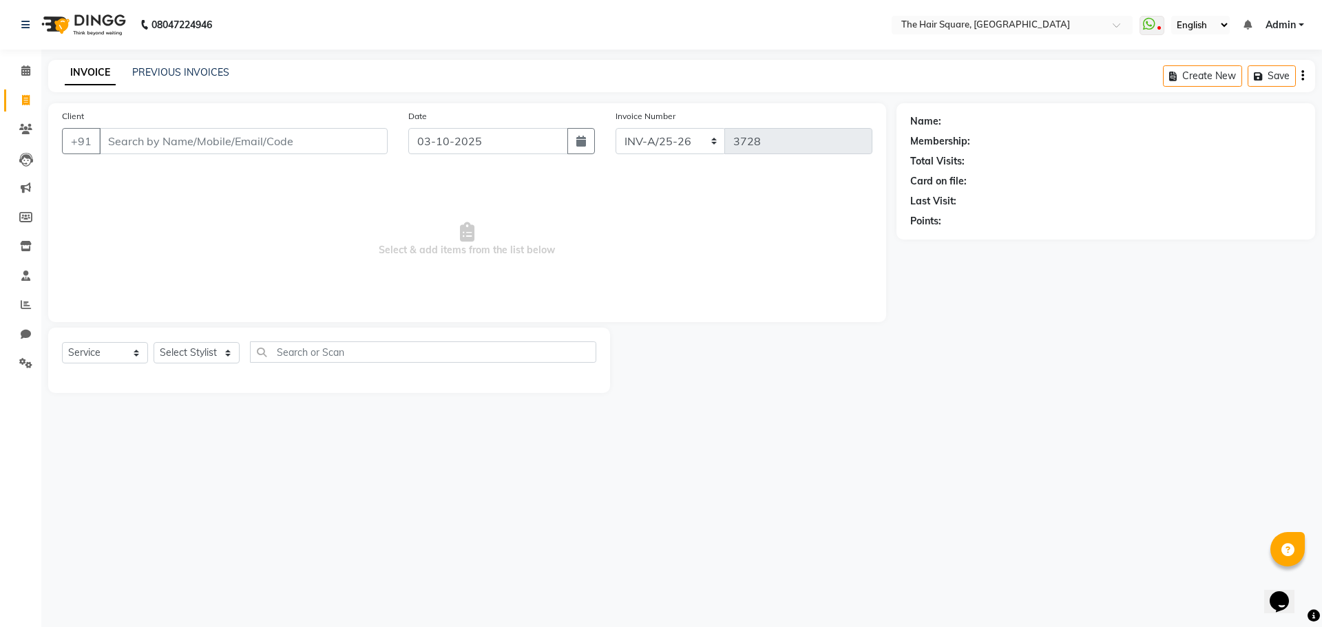
drag, startPoint x: 368, startPoint y: 44, endPoint x: 416, endPoint y: 70, distance: 53.9
drag, startPoint x: 416, startPoint y: 70, endPoint x: 198, endPoint y: 141, distance: 229.0
click at [198, 141] on input "Client" at bounding box center [243, 141] width 288 height 26
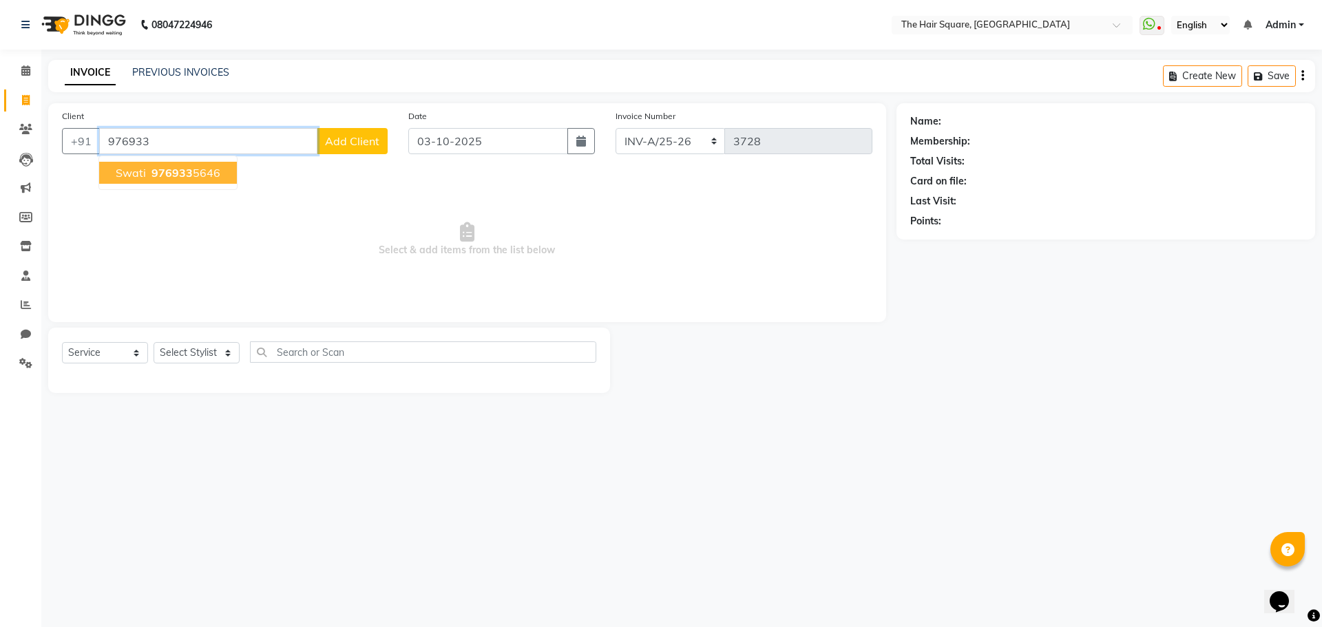
click at [139, 167] on span "Swati" at bounding box center [131, 173] width 30 height 14
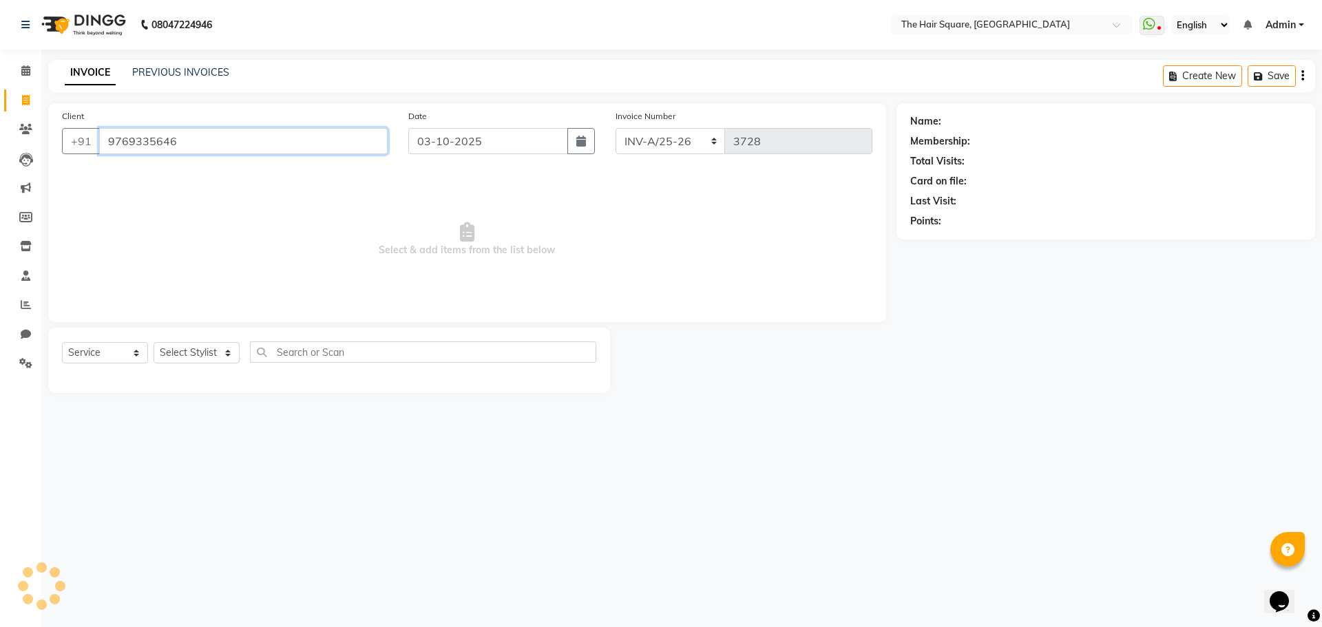
type input "9769335646"
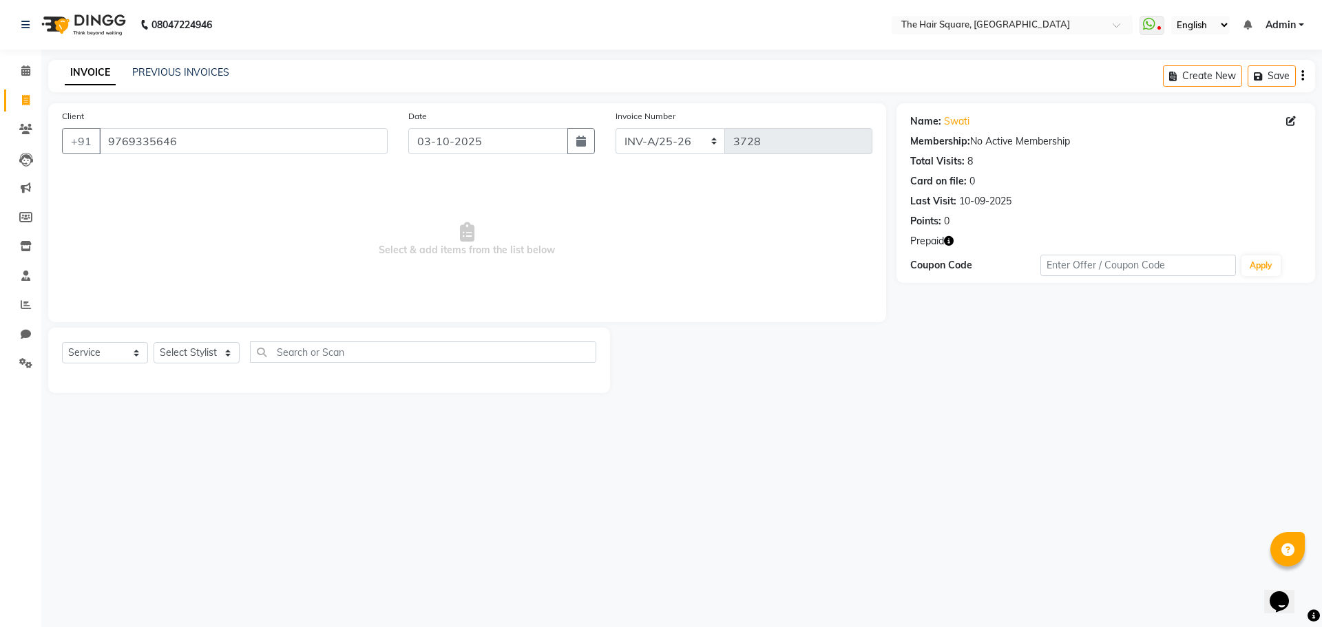
click at [942, 240] on span "Prepaid" at bounding box center [927, 241] width 34 height 14
click at [949, 240] on icon "button" at bounding box center [949, 241] width 10 height 10
click at [168, 359] on select "Select Stylist Amit Aradhana Bittu Dev Imran Inder Javed Kim Mahendra Manager M…" at bounding box center [197, 352] width 86 height 21
select select "44563"
click at [154, 342] on select "Select Stylist Amit Aradhana Bittu Dev Imran Inder Javed Kim Mahendra Manager M…" at bounding box center [197, 352] width 86 height 21
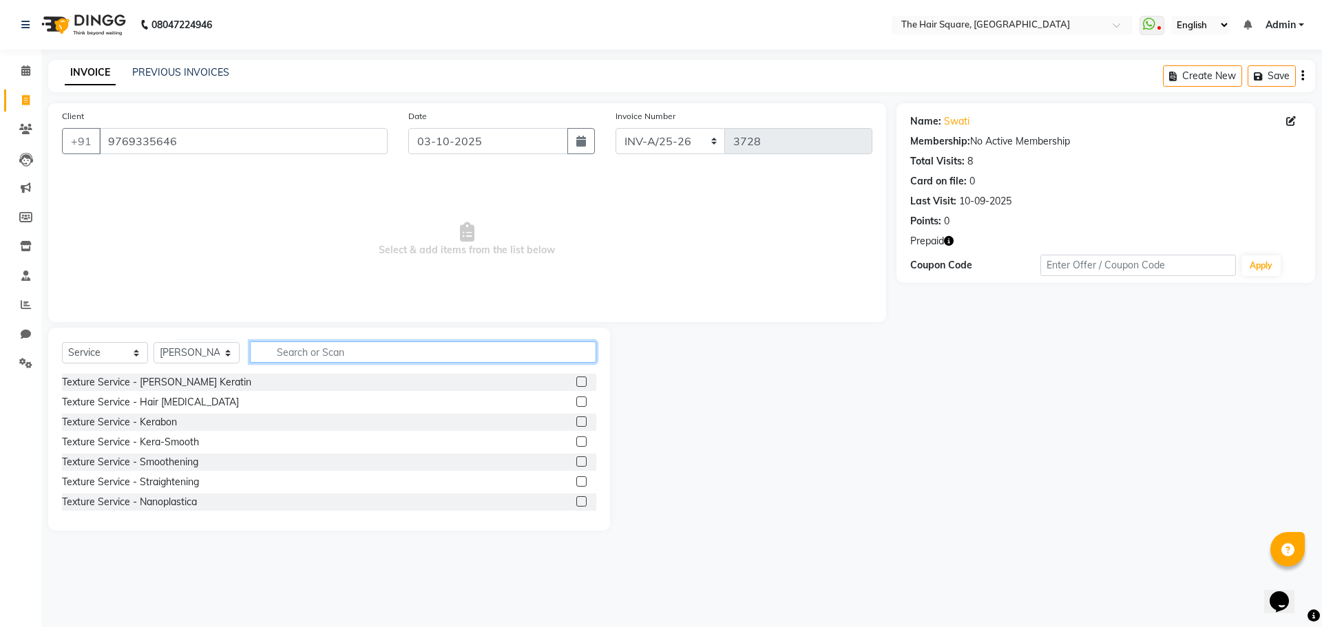
click at [273, 358] on input "text" at bounding box center [423, 351] width 346 height 21
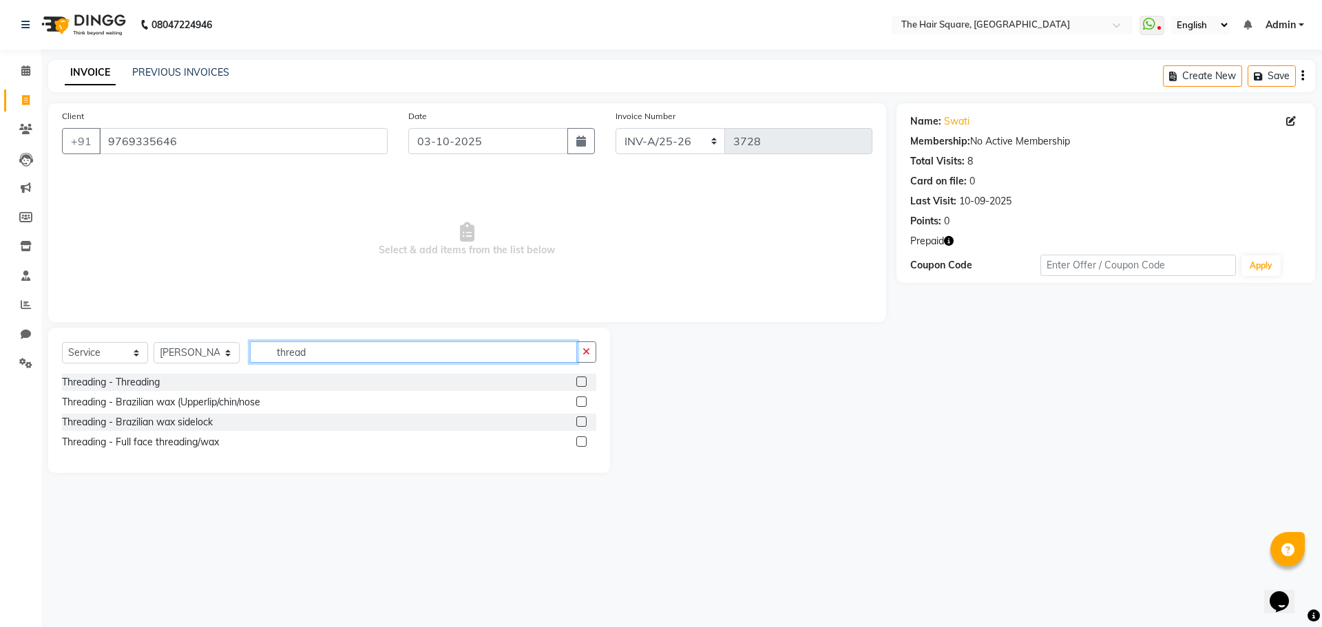
type input "thread"
click at [578, 382] on label at bounding box center [581, 382] width 10 height 10
click at [578, 382] on input "checkbox" at bounding box center [580, 382] width 9 height 9
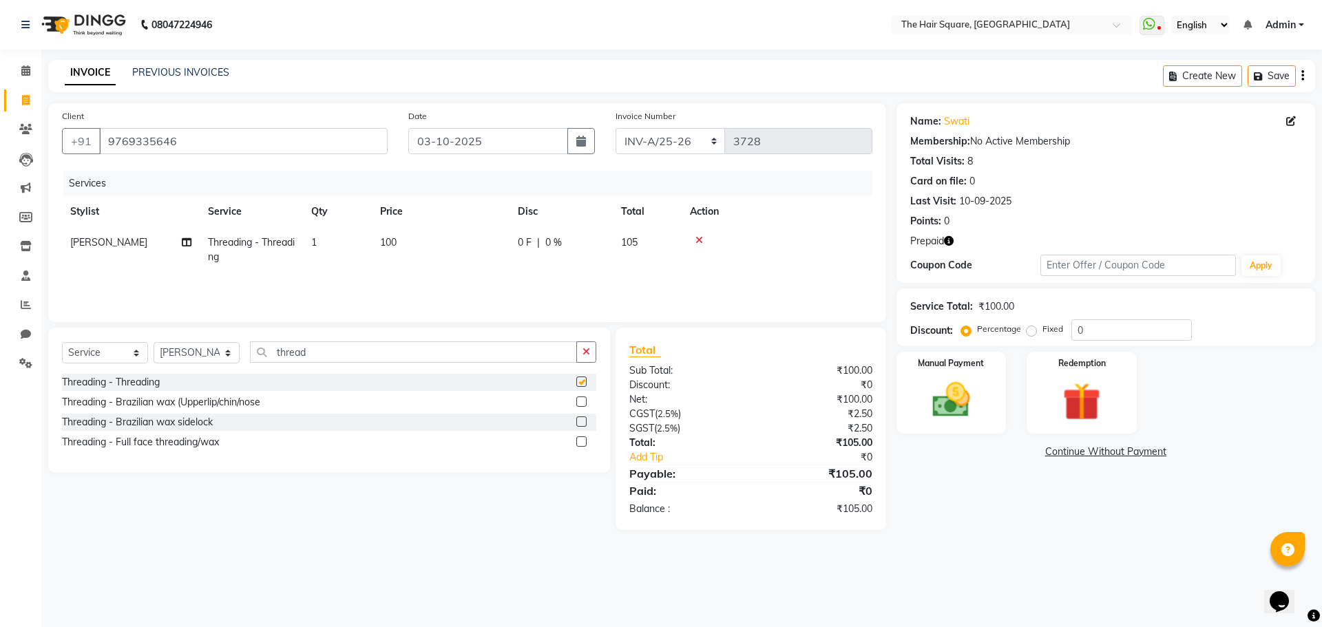
checkbox input "false"
click at [947, 246] on button "button" at bounding box center [949, 241] width 10 height 14
click at [399, 236] on td "100" at bounding box center [441, 249] width 138 height 45
select select "44563"
drag, startPoint x: 489, startPoint y: 247, endPoint x: 25, endPoint y: 196, distance: 466.1
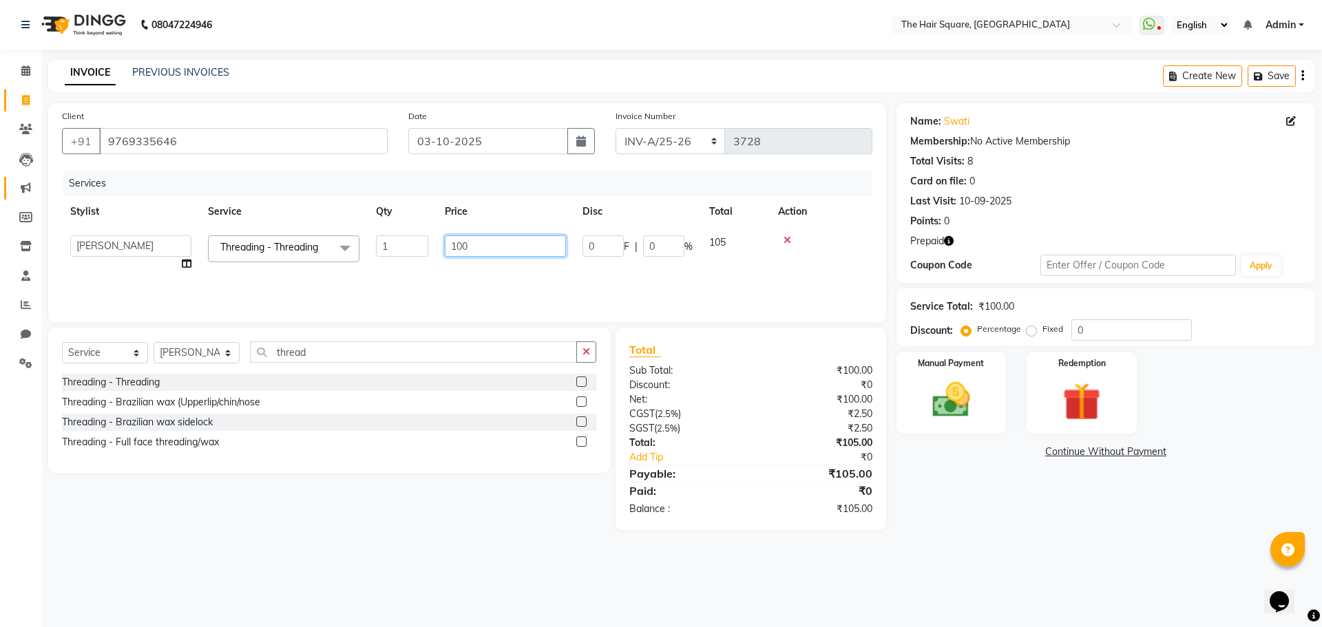
click at [24, 196] on app-home "08047224946 Select Location × The Hair Square, Ambience Island WhatsApp Status …" at bounding box center [661, 275] width 1322 height 551
type input "80"
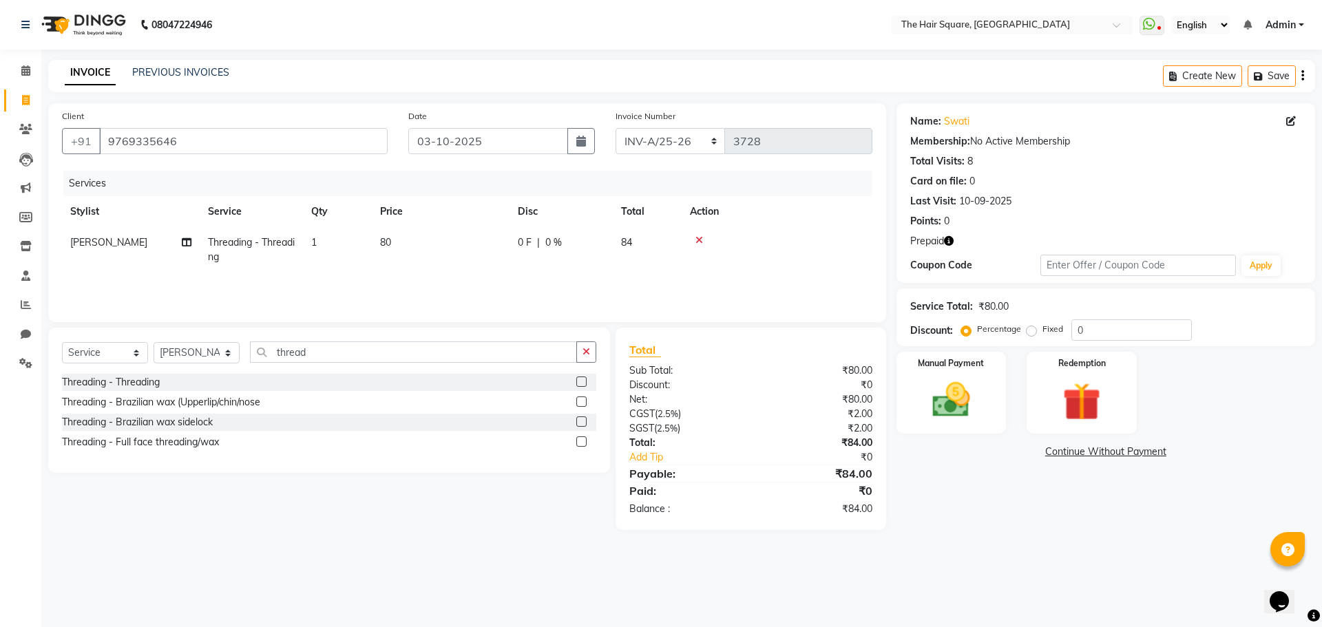
click at [596, 273] on div "Services Stylist Service Qty Price Disc Total Action Aradhana Threading - Threa…" at bounding box center [467, 240] width 810 height 138
click at [1091, 375] on div "Redemption" at bounding box center [1081, 392] width 114 height 85
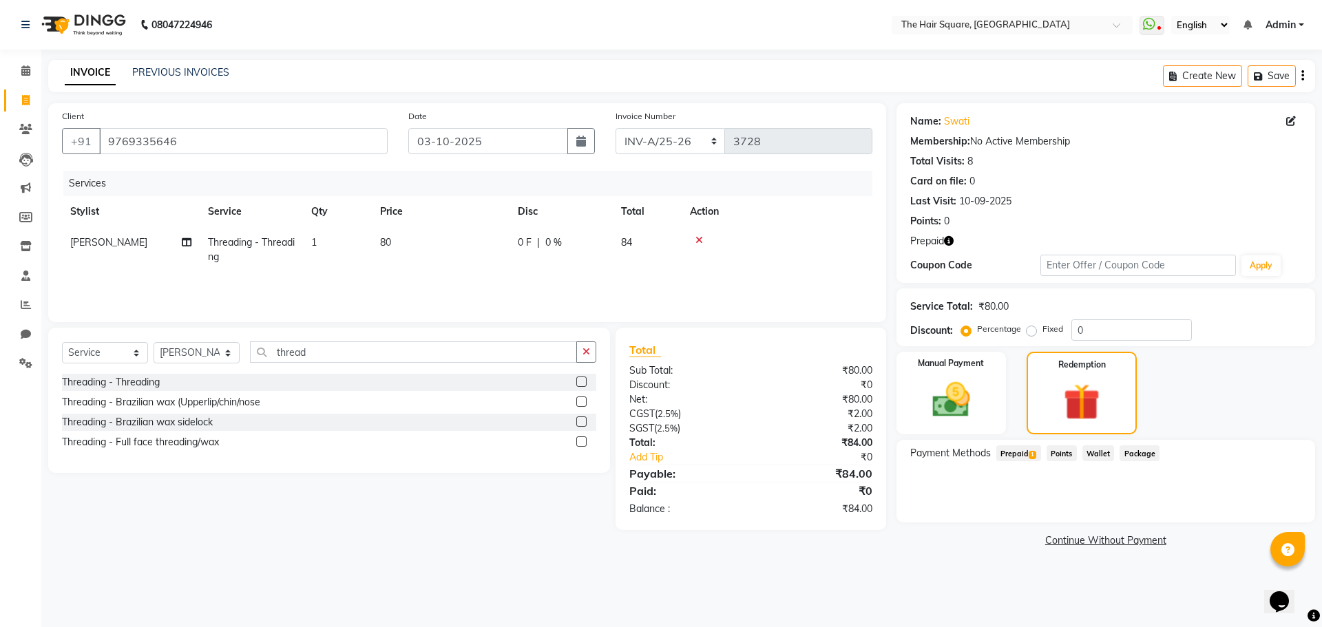
click at [1036, 472] on div "Payment Methods Prepaid 1 Points Wallet Package" at bounding box center [1105, 481] width 419 height 83
click at [1022, 454] on span "Prepaid 1" at bounding box center [1018, 453] width 45 height 16
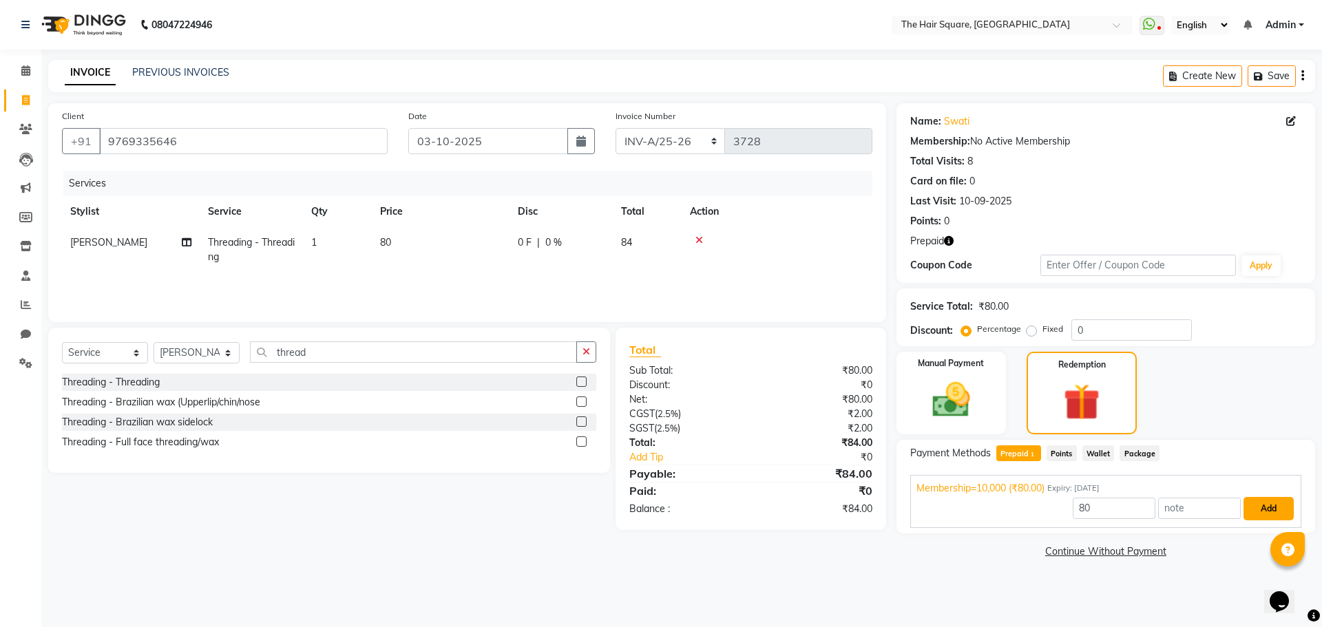
click at [1271, 505] on button "Add" at bounding box center [1268, 508] width 50 height 23
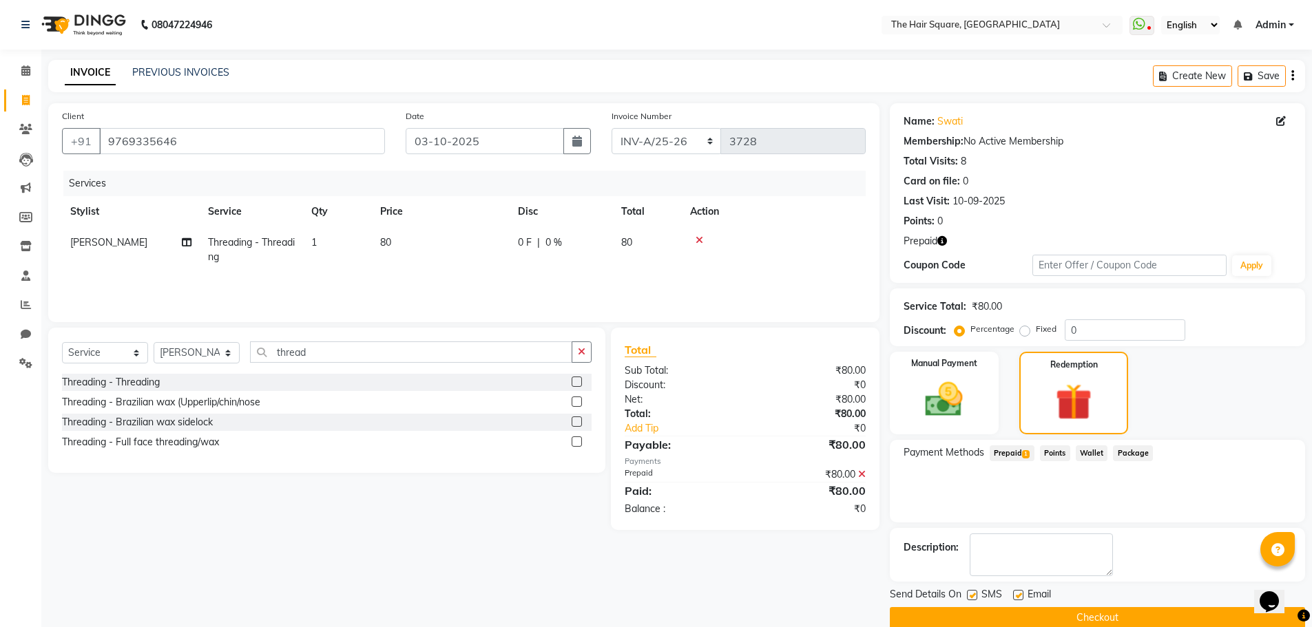
click at [1105, 620] on button "Checkout" at bounding box center [1097, 617] width 415 height 21
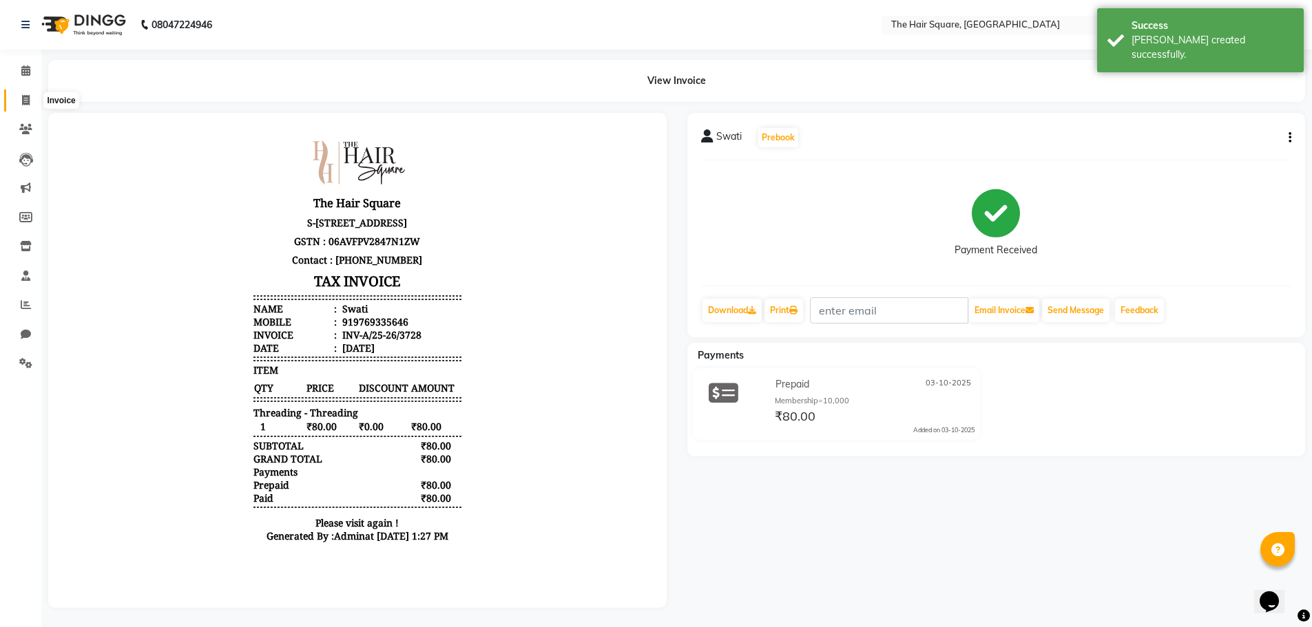
click at [24, 101] on icon at bounding box center [26, 100] width 8 height 10
select select "service"
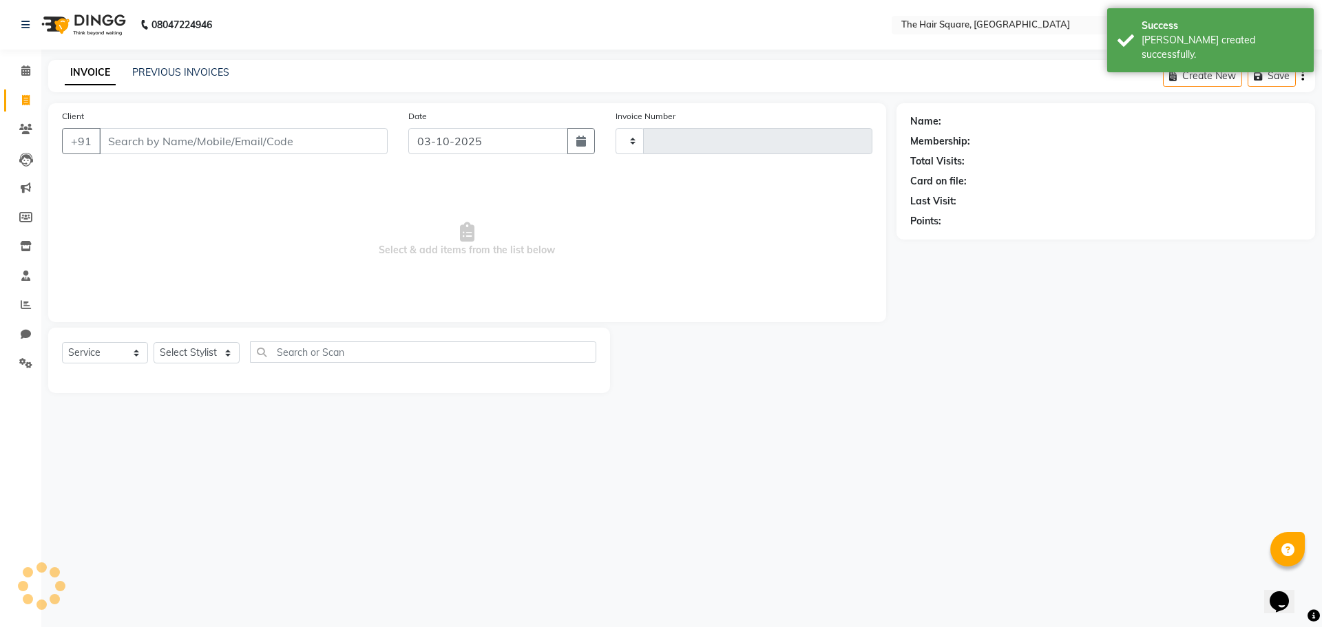
type input "3729"
select select "5768"
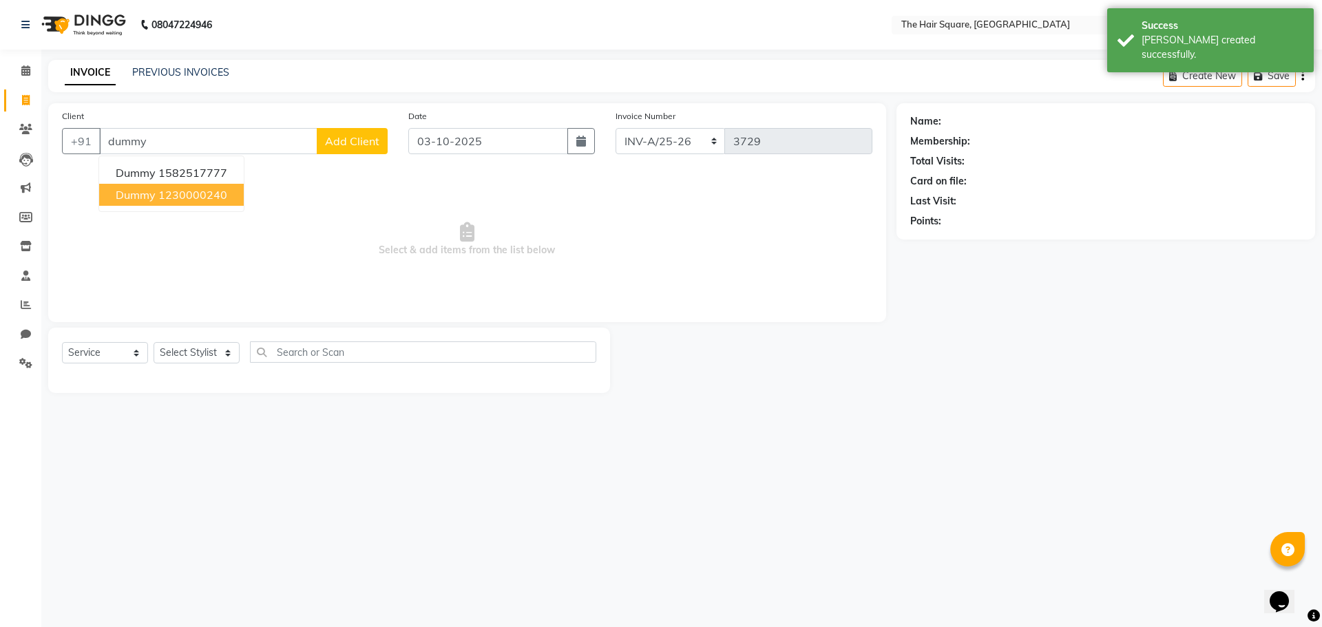
click at [128, 196] on span "dummy" at bounding box center [136, 195] width 40 height 14
type input "1230000240"
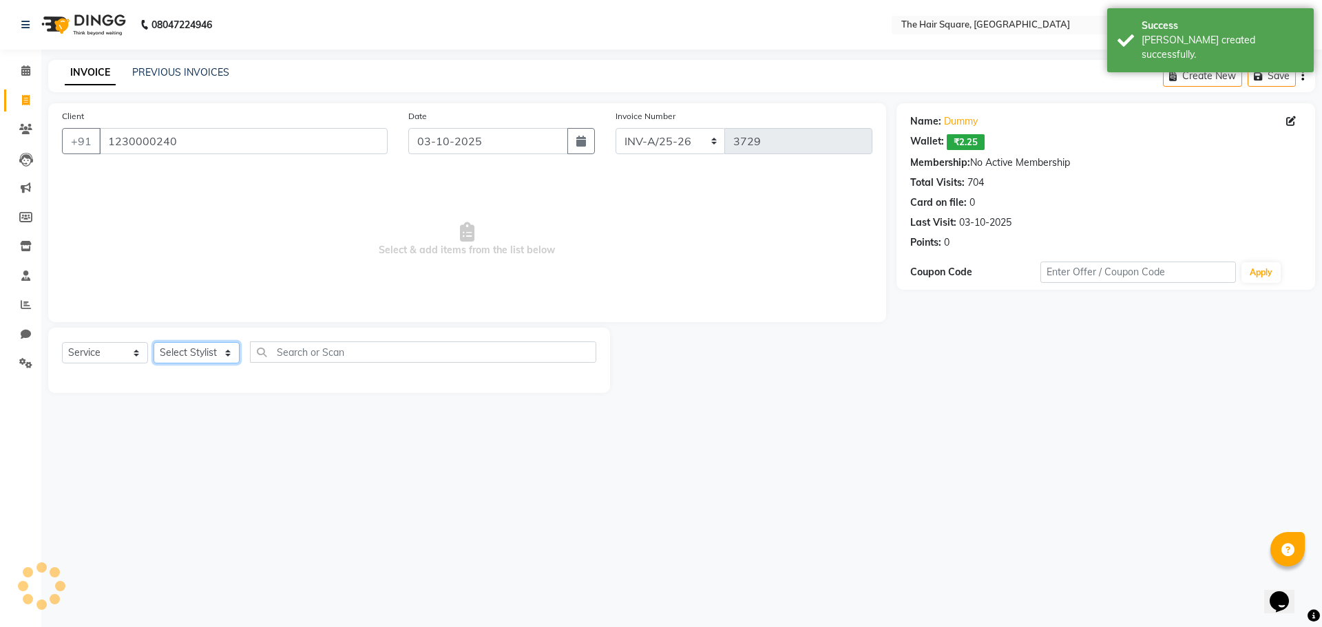
click at [181, 352] on select "Select Stylist Amit Aradhana Bittu Dev Imran Inder Javed Kim Mahendra Manager M…" at bounding box center [197, 352] width 86 height 21
select select "44563"
click at [154, 342] on select "Select Stylist Amit Aradhana Bittu Dev Imran Inder Javed Kim Mahendra Manager M…" at bounding box center [197, 352] width 86 height 21
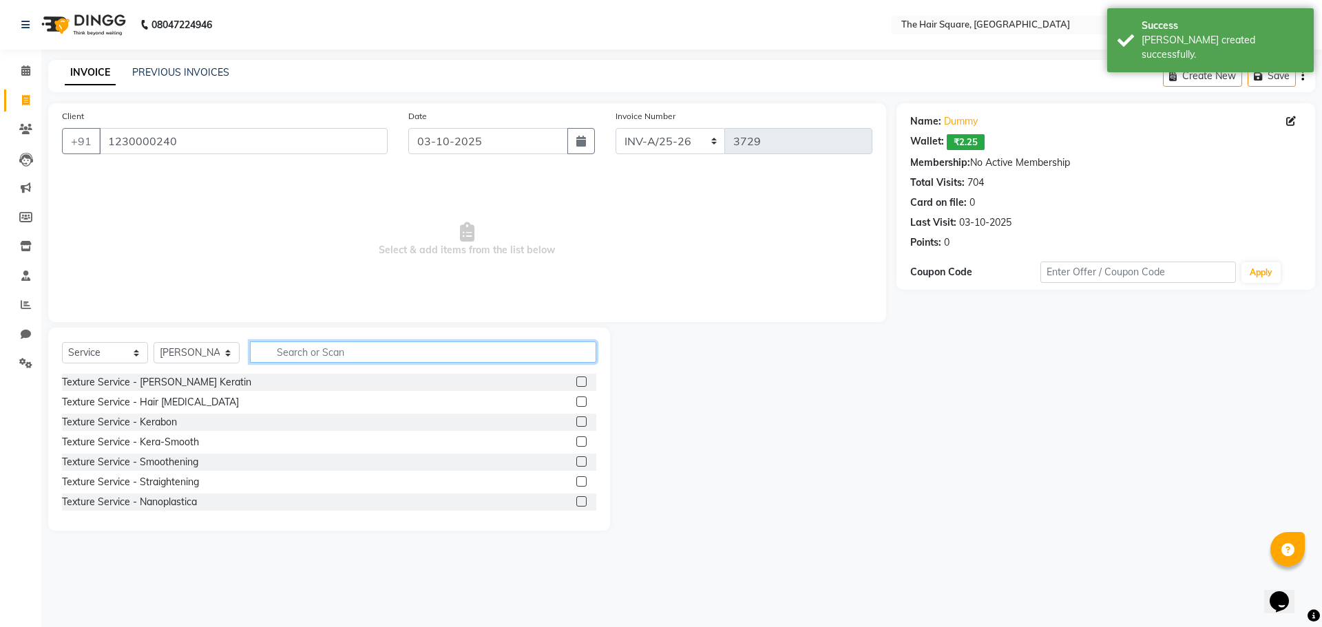
click at [299, 346] on input "text" at bounding box center [423, 351] width 346 height 21
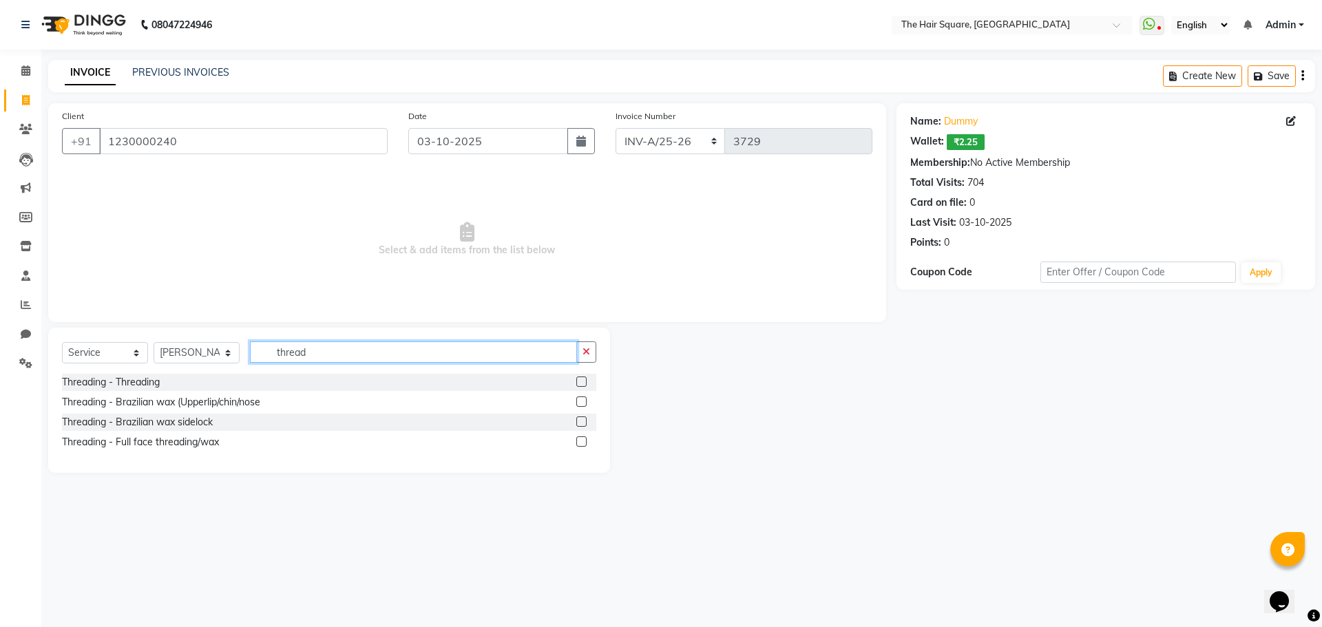
type input "thread"
click at [585, 380] on label at bounding box center [581, 382] width 10 height 10
click at [585, 380] on input "checkbox" at bounding box center [580, 382] width 9 height 9
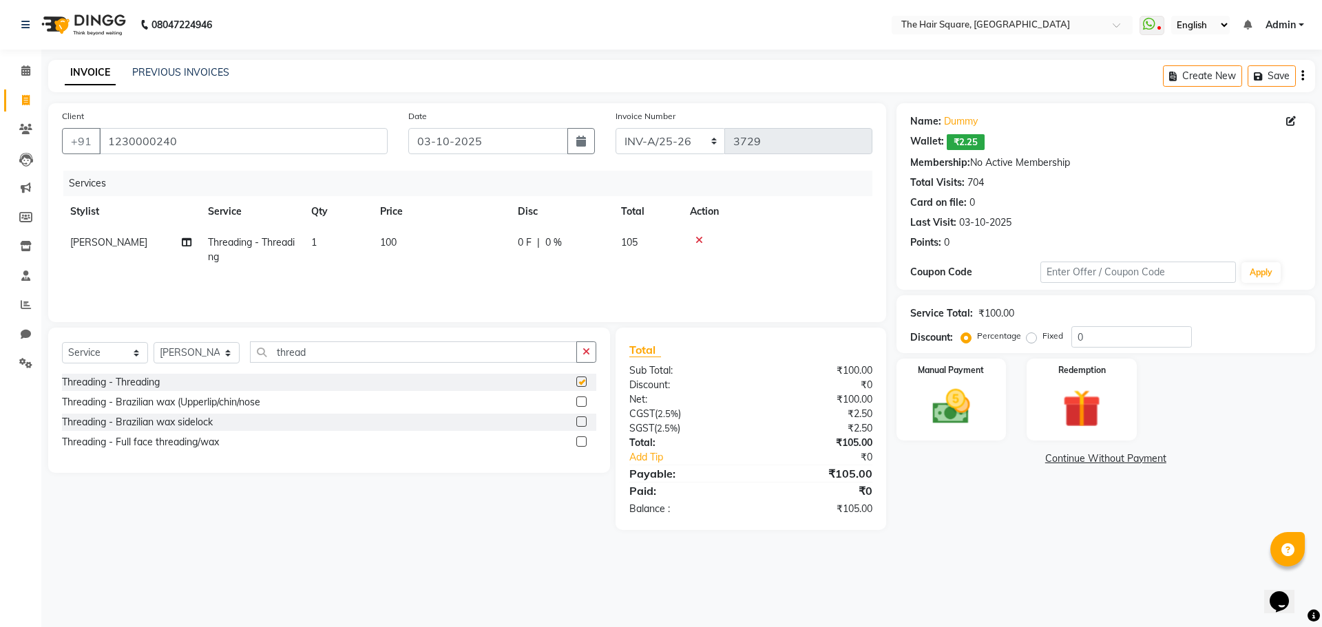
checkbox input "false"
click at [395, 235] on td "100" at bounding box center [441, 249] width 138 height 45
select select "44563"
drag, startPoint x: 522, startPoint y: 248, endPoint x: 95, endPoint y: 218, distance: 427.9
click at [103, 227] on tr "Amit Aradhana Bittu Dev Imran Inder Javed Kim Mahendra Manager Mukesh Raaj Radh…" at bounding box center [467, 253] width 810 height 52
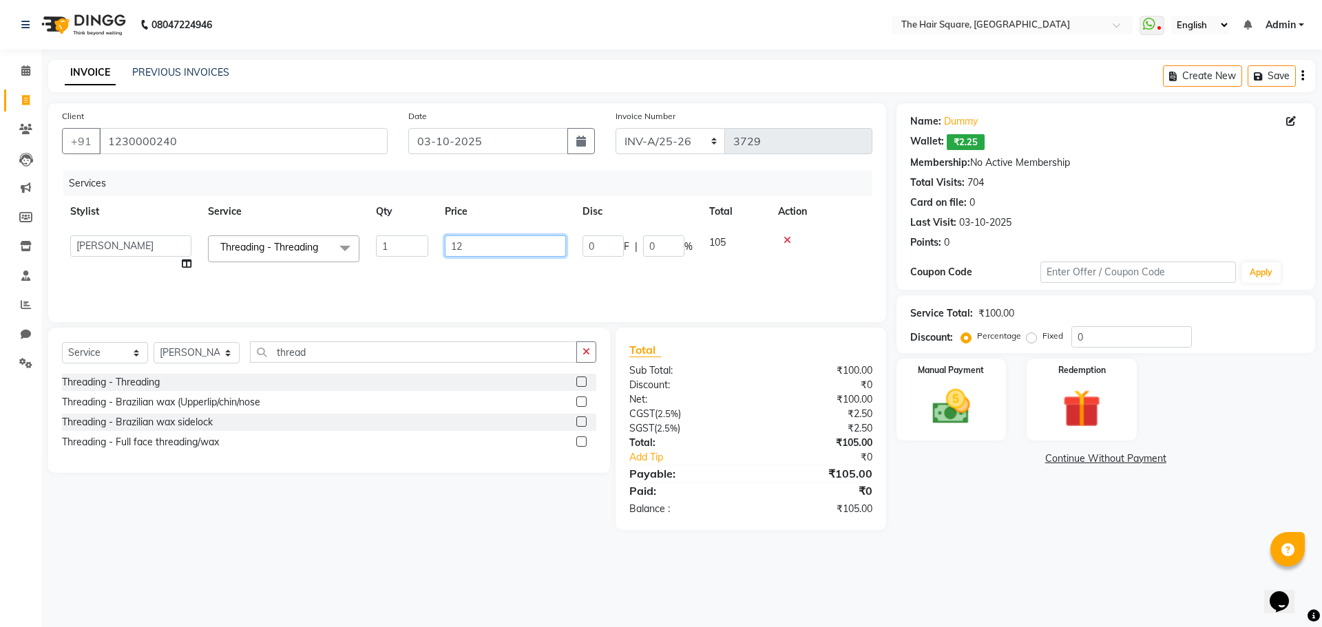
type input "120"
click at [630, 274] on div "Services Stylist Service Qty Price Disc Total Action Amit Aradhana Bittu Dev Im…" at bounding box center [467, 240] width 810 height 138
click at [974, 392] on img at bounding box center [951, 406] width 64 height 45
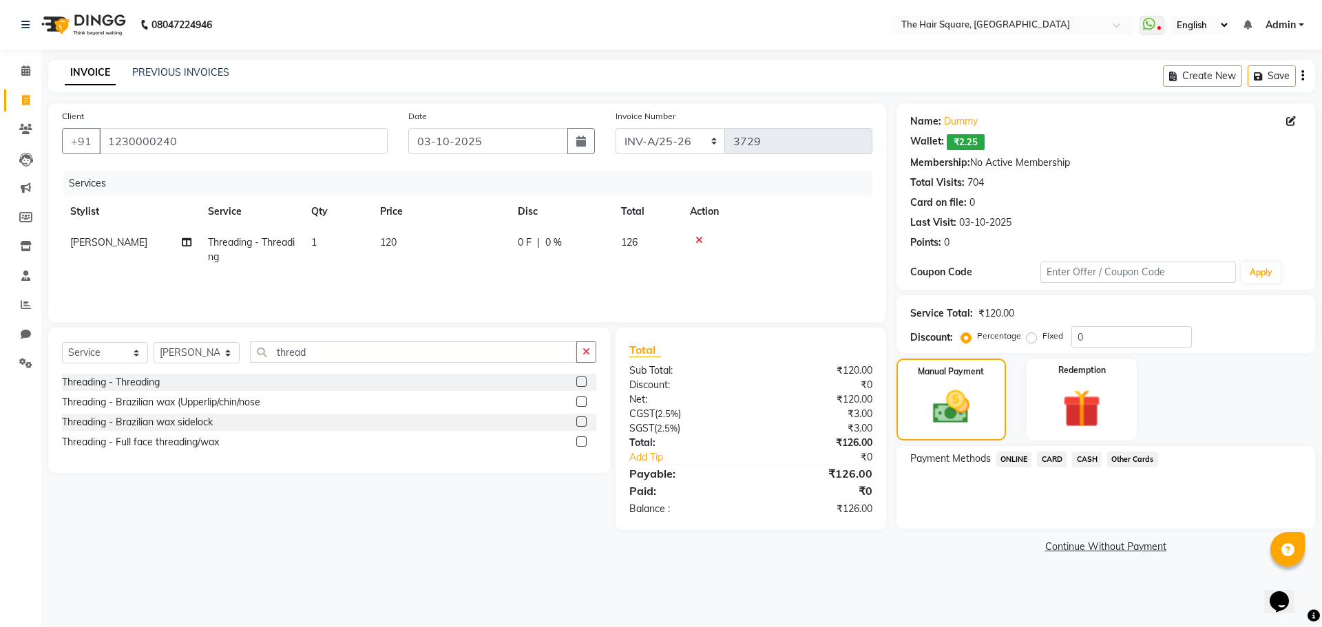
click at [1022, 466] on span "ONLINE" at bounding box center [1014, 460] width 36 height 16
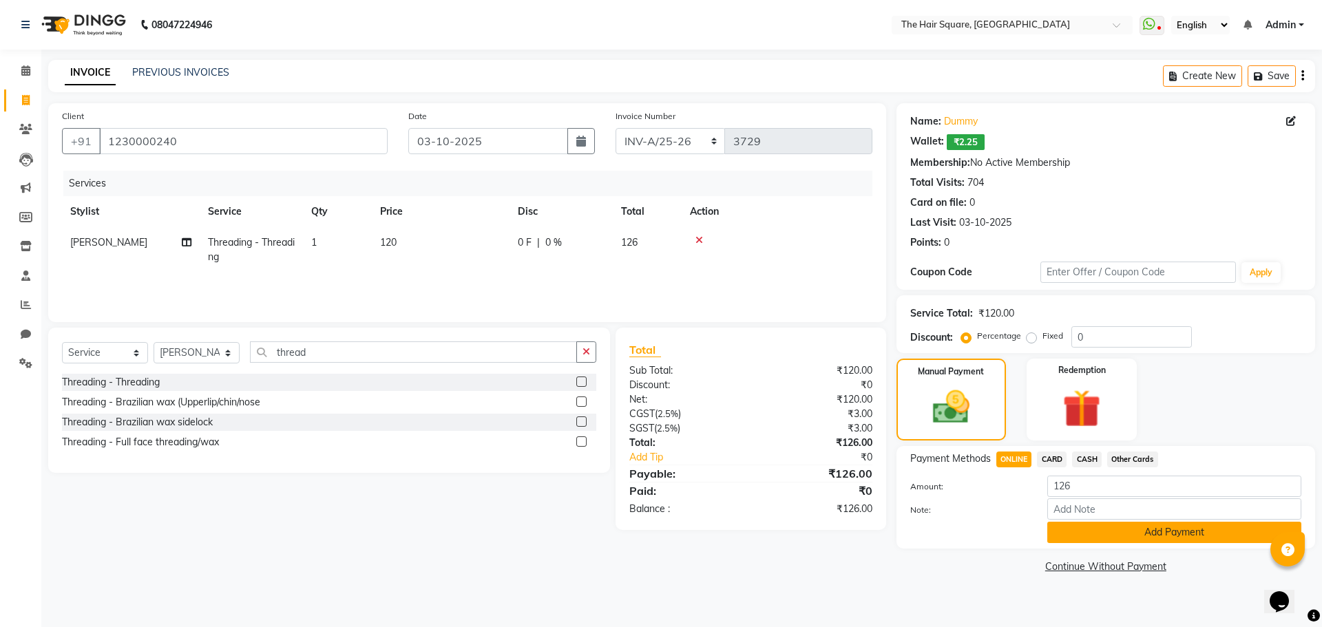
click at [1073, 540] on button "Add Payment" at bounding box center [1174, 532] width 254 height 21
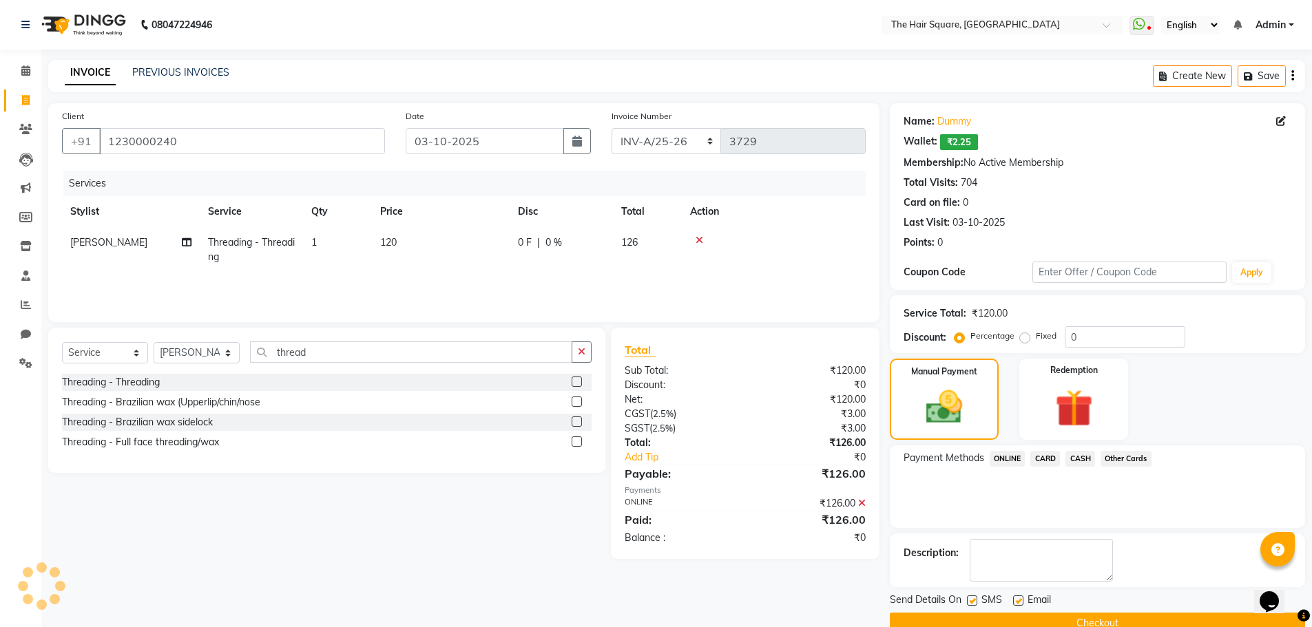
click at [1076, 615] on button "Checkout" at bounding box center [1097, 623] width 415 height 21
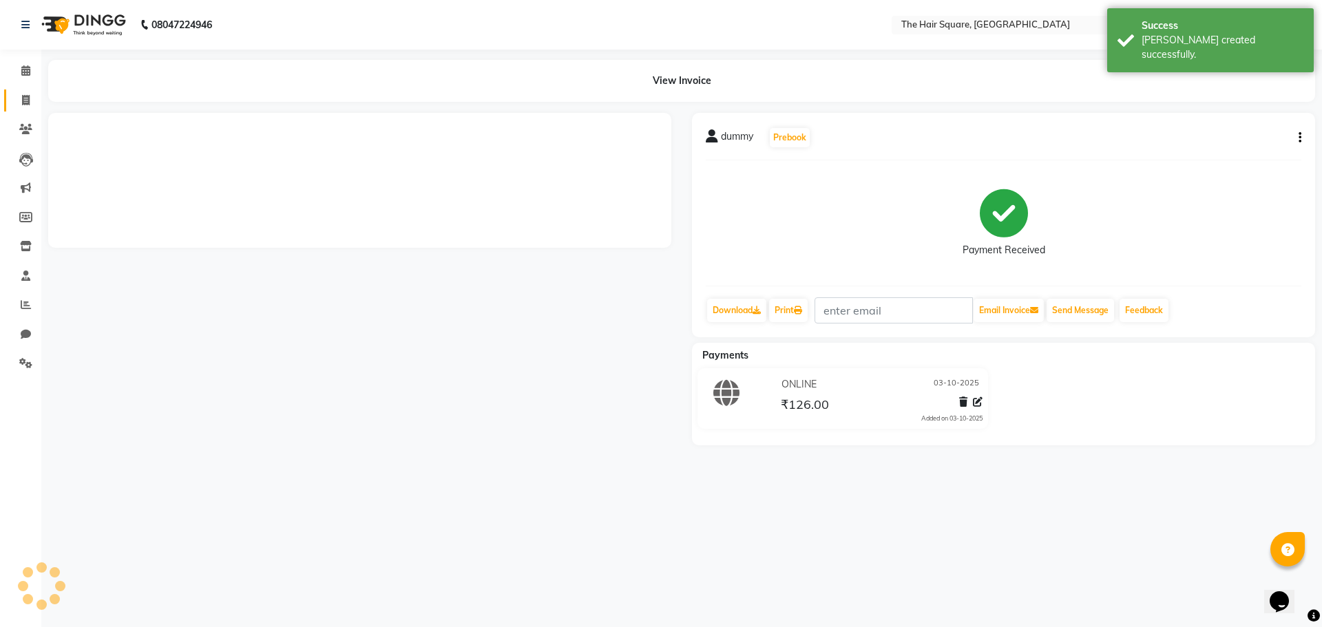
click at [17, 101] on span at bounding box center [26, 101] width 24 height 16
click at [23, 100] on icon at bounding box center [26, 100] width 8 height 10
select select "service"
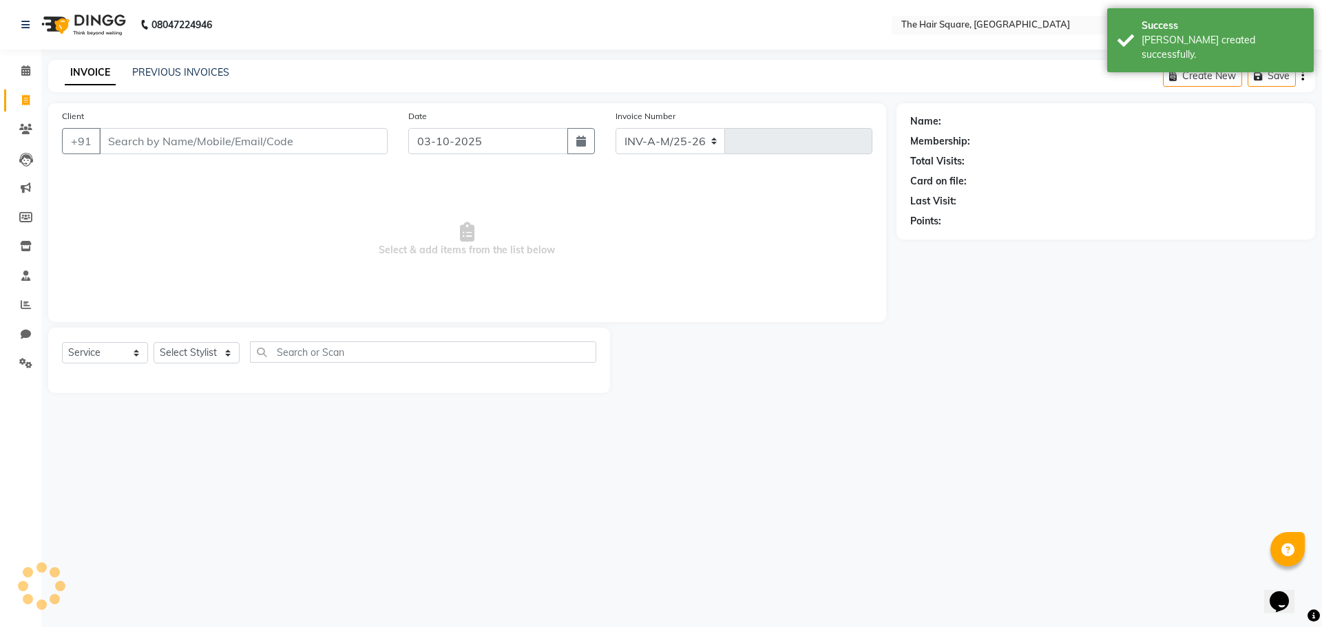
select select "5768"
type input "3730"
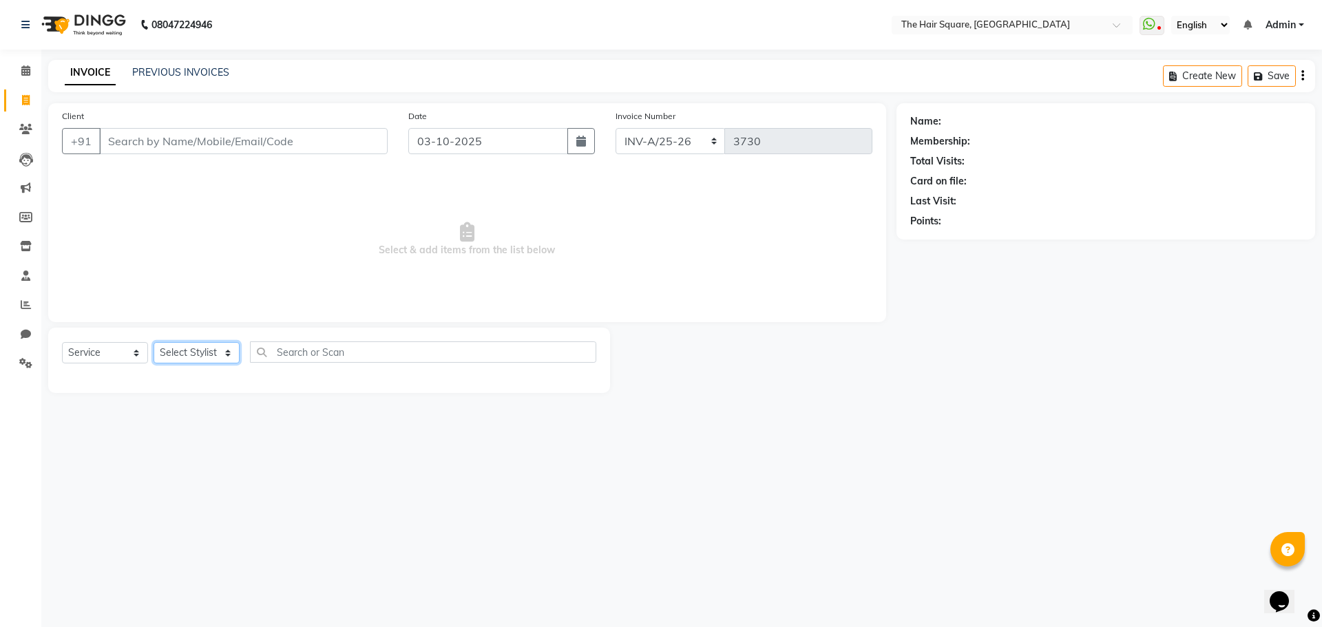
click at [173, 348] on select "Select Stylist Amit Aradhana Bittu Dev Imran Inder Javed Kim Mahendra Manager M…" at bounding box center [197, 352] width 86 height 21
select select "39370"
click at [154, 342] on select "Select Stylist Amit Aradhana Bittu Dev Imran Inder Javed Kim Mahendra Manager M…" at bounding box center [197, 352] width 86 height 21
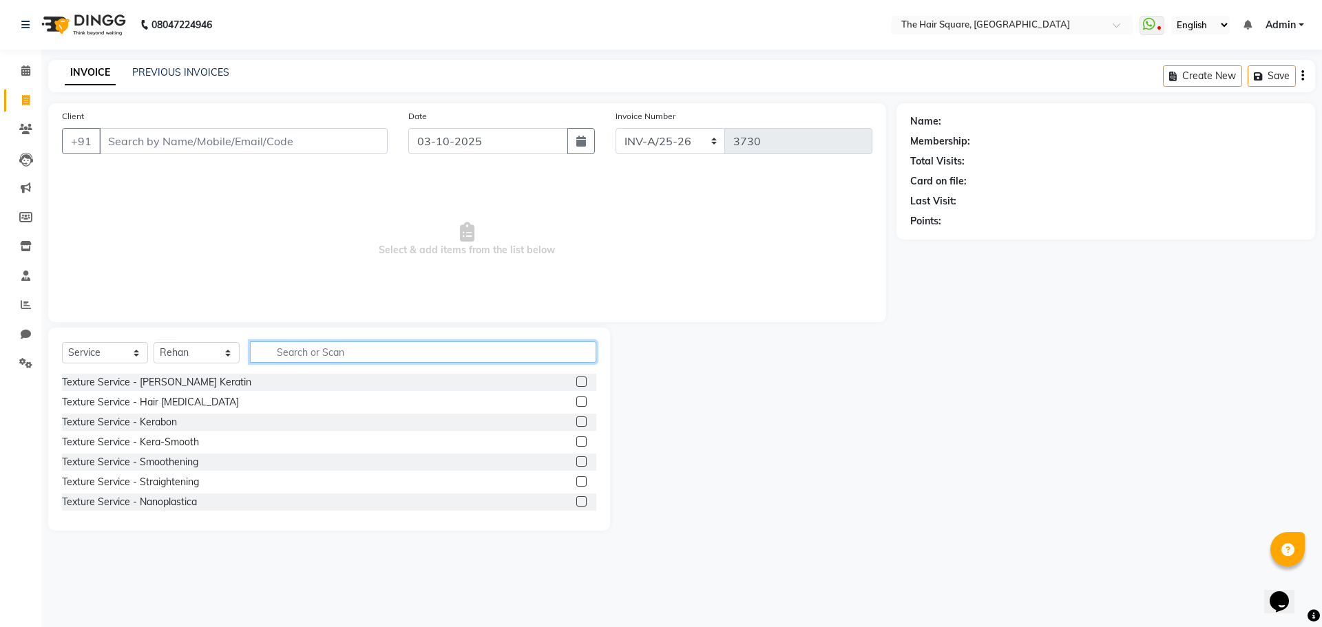
drag, startPoint x: 275, startPoint y: 345, endPoint x: 777, endPoint y: 399, distance: 505.5
click at [284, 350] on input "text" at bounding box center [423, 351] width 346 height 21
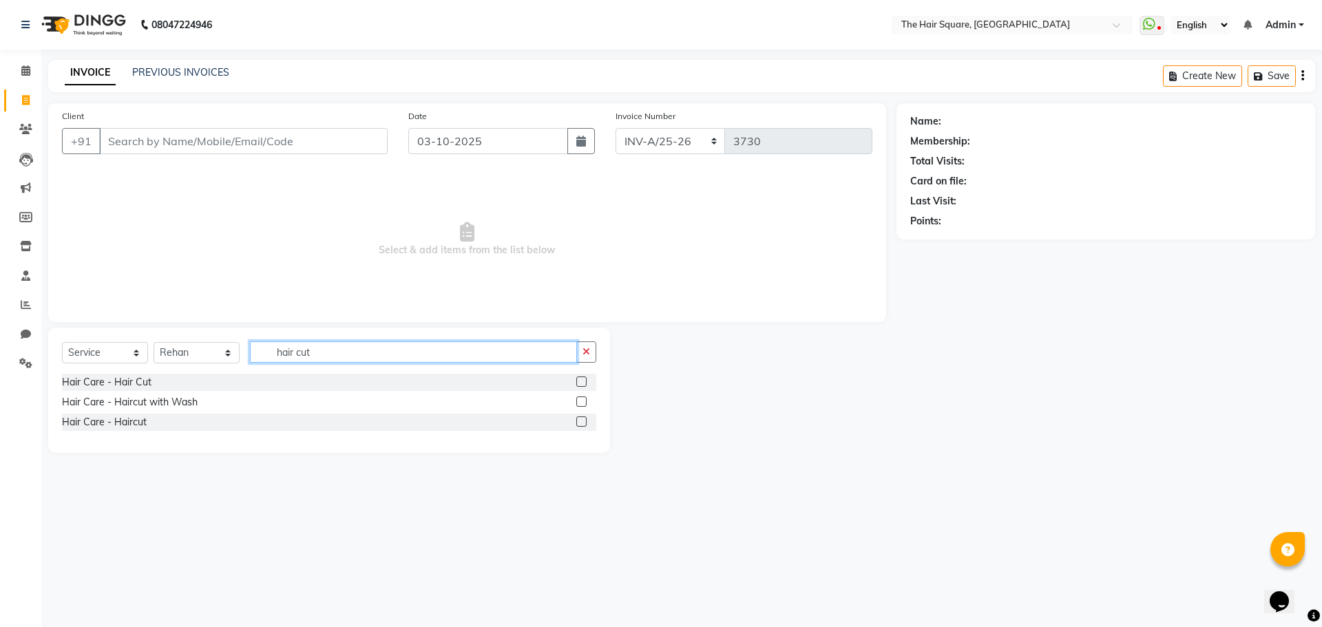
type input "hair cut"
click at [578, 423] on label at bounding box center [581, 422] width 10 height 10
click at [578, 423] on input "checkbox" at bounding box center [580, 422] width 9 height 9
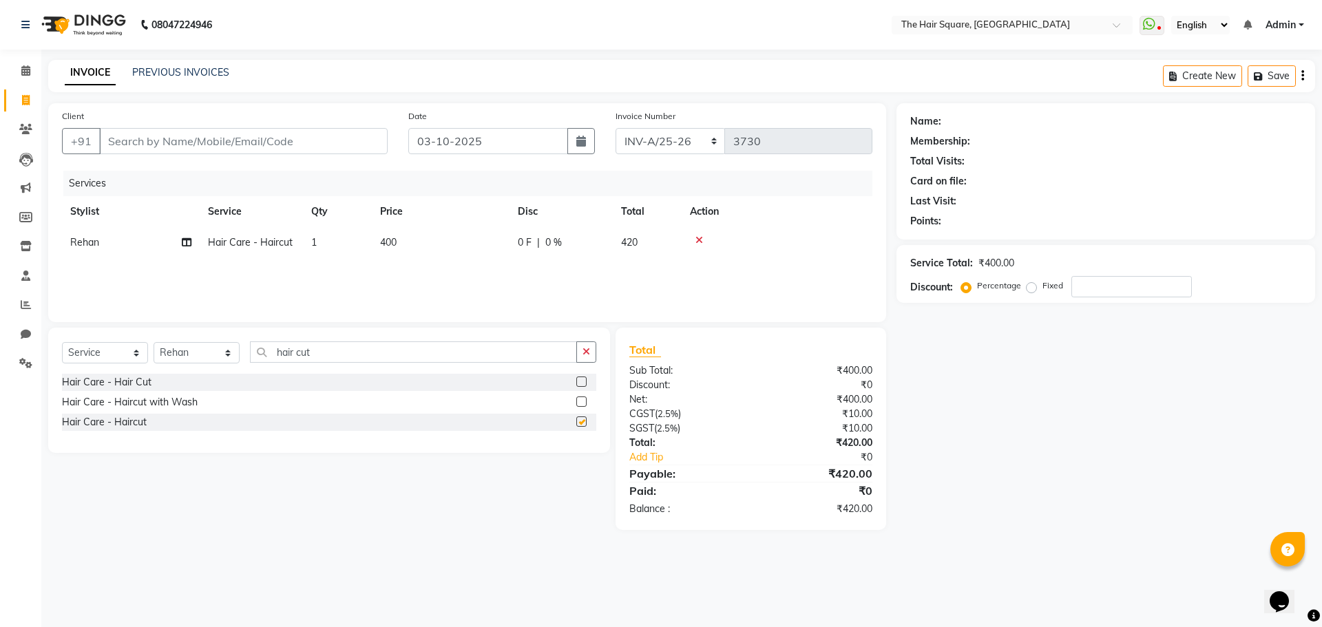
checkbox input "false"
click at [314, 240] on span "1" at bounding box center [314, 242] width 6 height 12
select select "39370"
drag, startPoint x: 280, startPoint y: 240, endPoint x: 87, endPoint y: 193, distance: 198.5
click at [95, 201] on table "Stylist Service Qty Price Disc Total Action Amit Aradhana Bittu Dev Imran Inder…" at bounding box center [467, 237] width 810 height 83
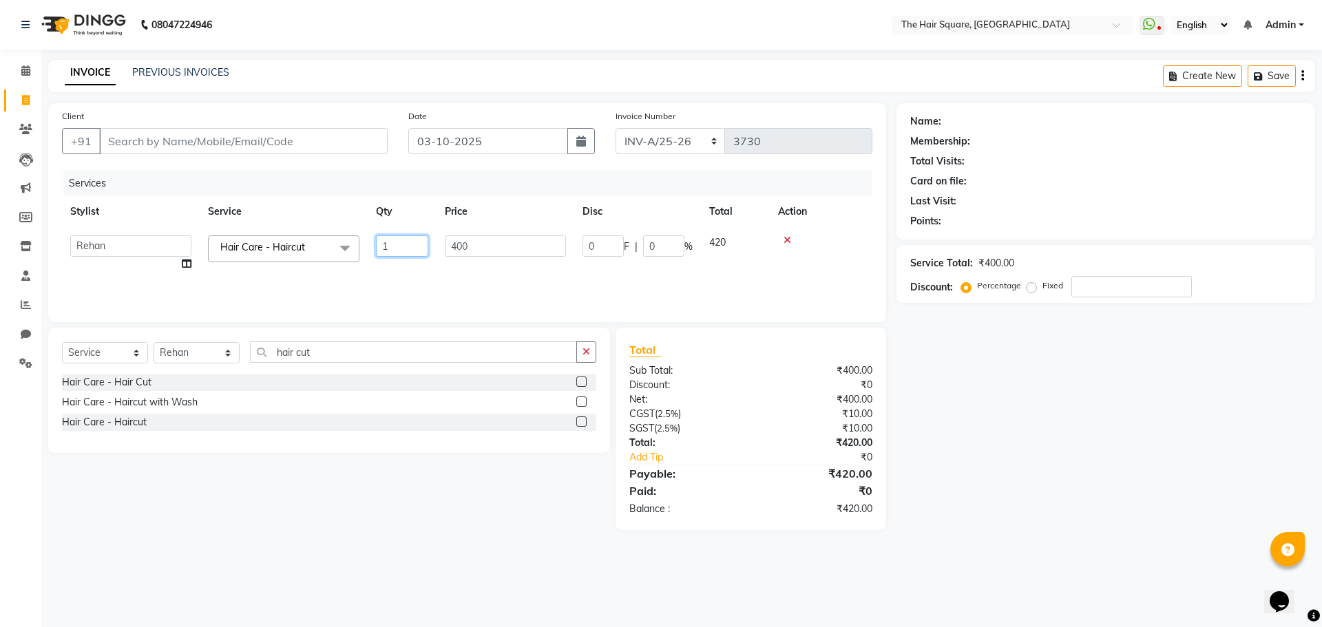
type input "2"
click at [346, 282] on div "Services Stylist Service Qty Price Disc Total Action Amit Aradhana Bittu Dev Im…" at bounding box center [467, 240] width 810 height 138
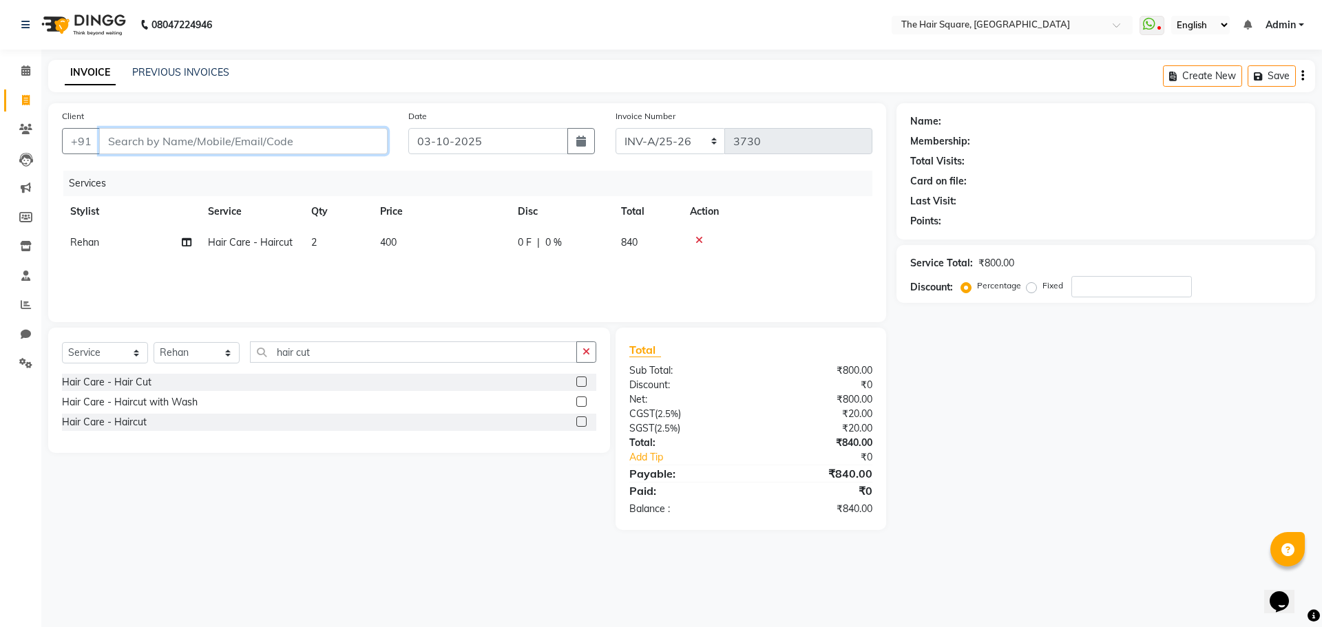
click at [339, 144] on input "Client" at bounding box center [243, 141] width 288 height 26
type input "d"
type input "0"
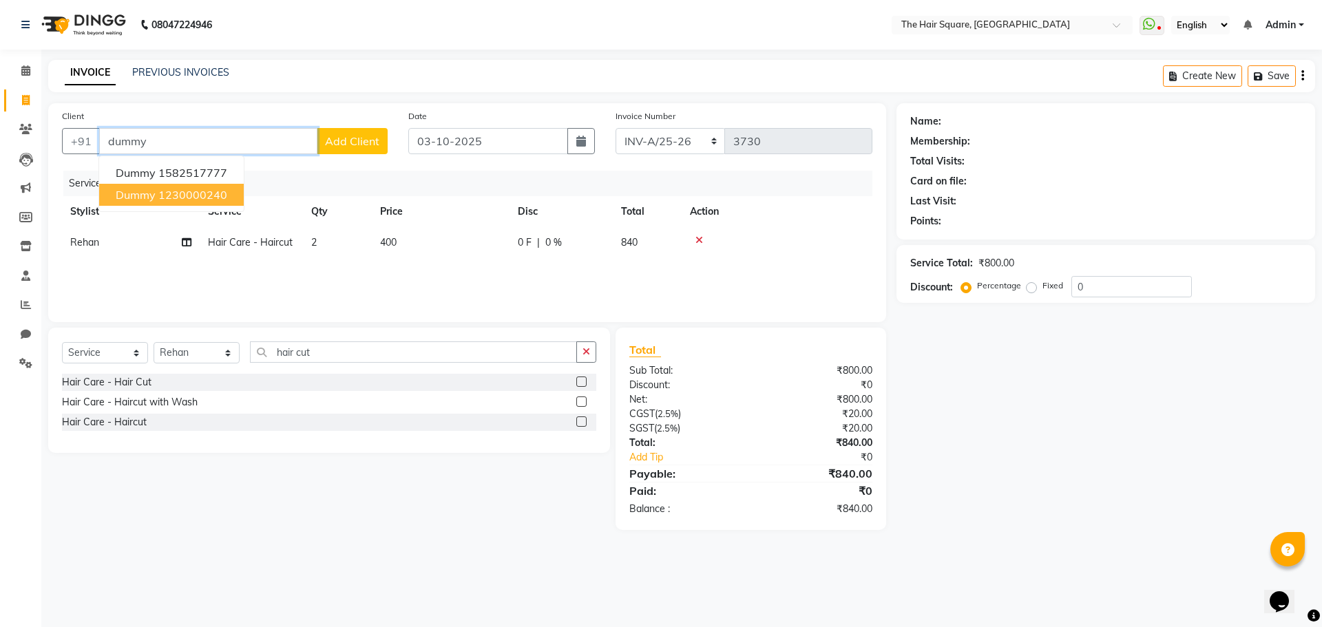
click at [189, 199] on ngb-highlight "1230000240" at bounding box center [192, 195] width 69 height 14
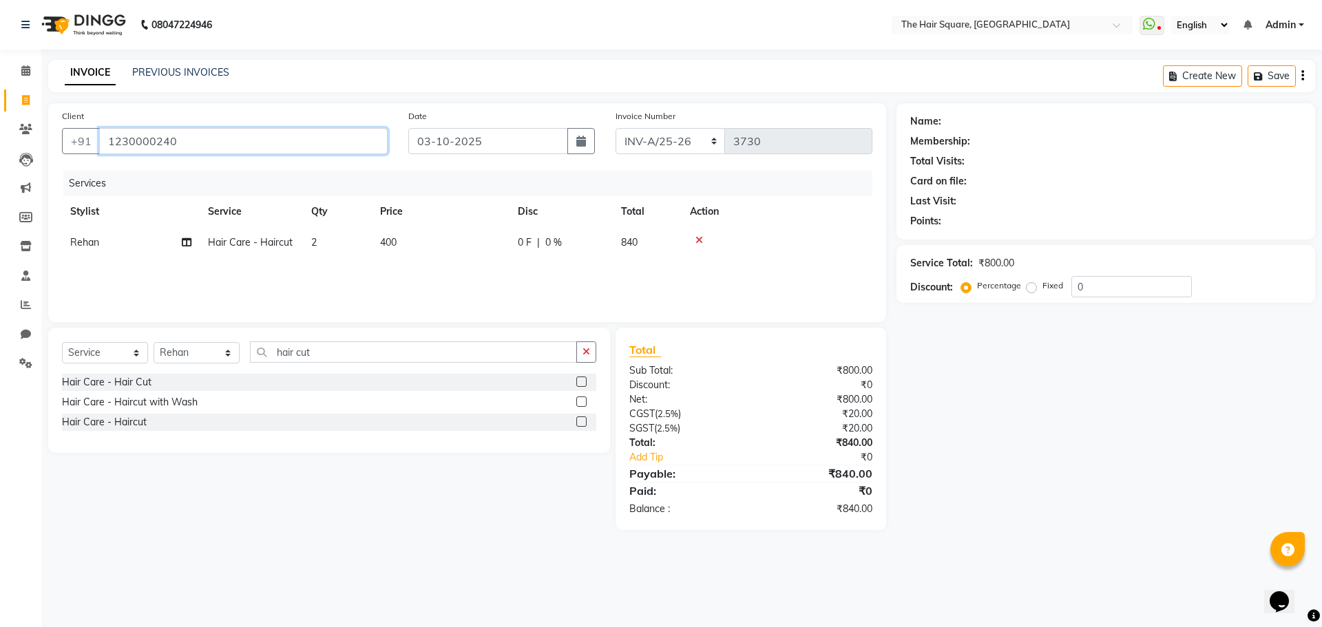
type input "1230000240"
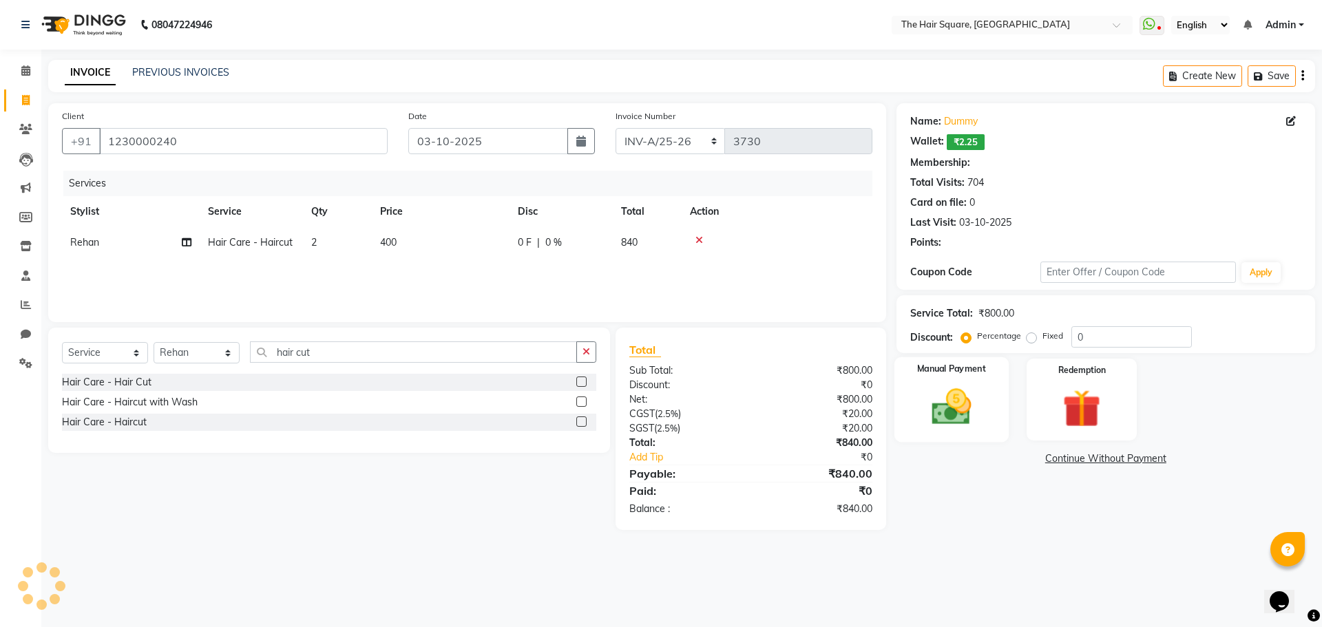
click at [961, 406] on img at bounding box center [951, 406] width 64 height 45
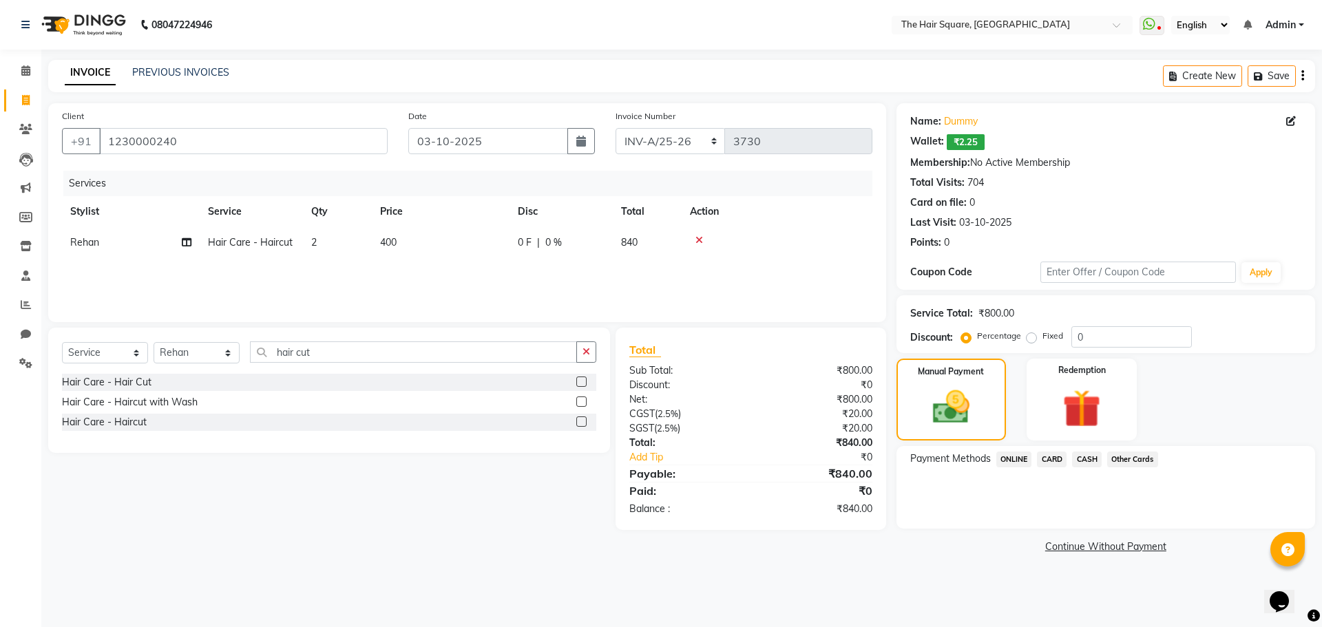
click at [1066, 458] on span "CARD" at bounding box center [1052, 460] width 30 height 16
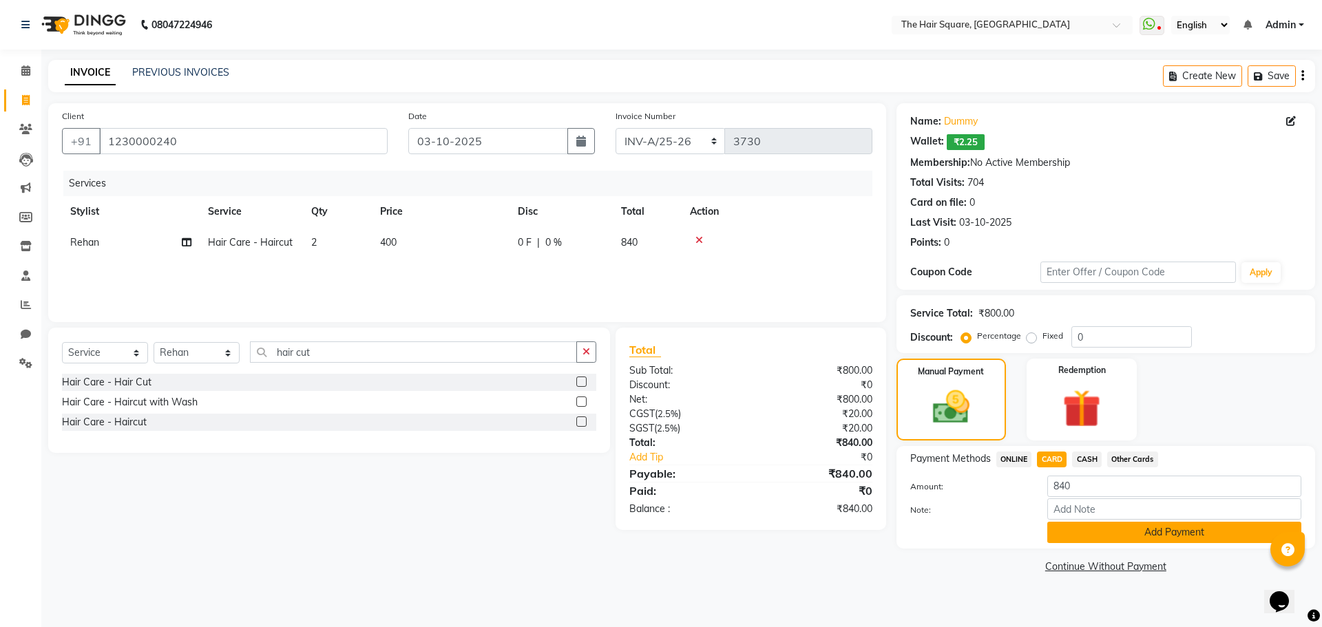
click at [1075, 530] on button "Add Payment" at bounding box center [1174, 532] width 254 height 21
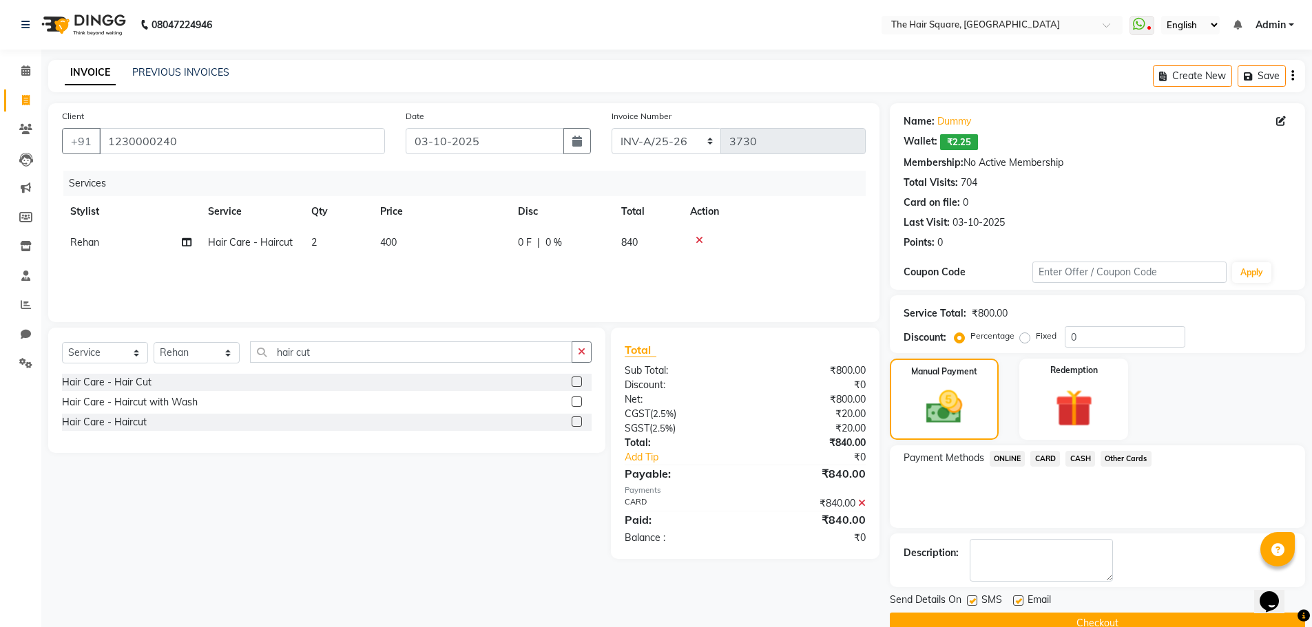
click at [1057, 617] on button "Checkout" at bounding box center [1097, 623] width 415 height 21
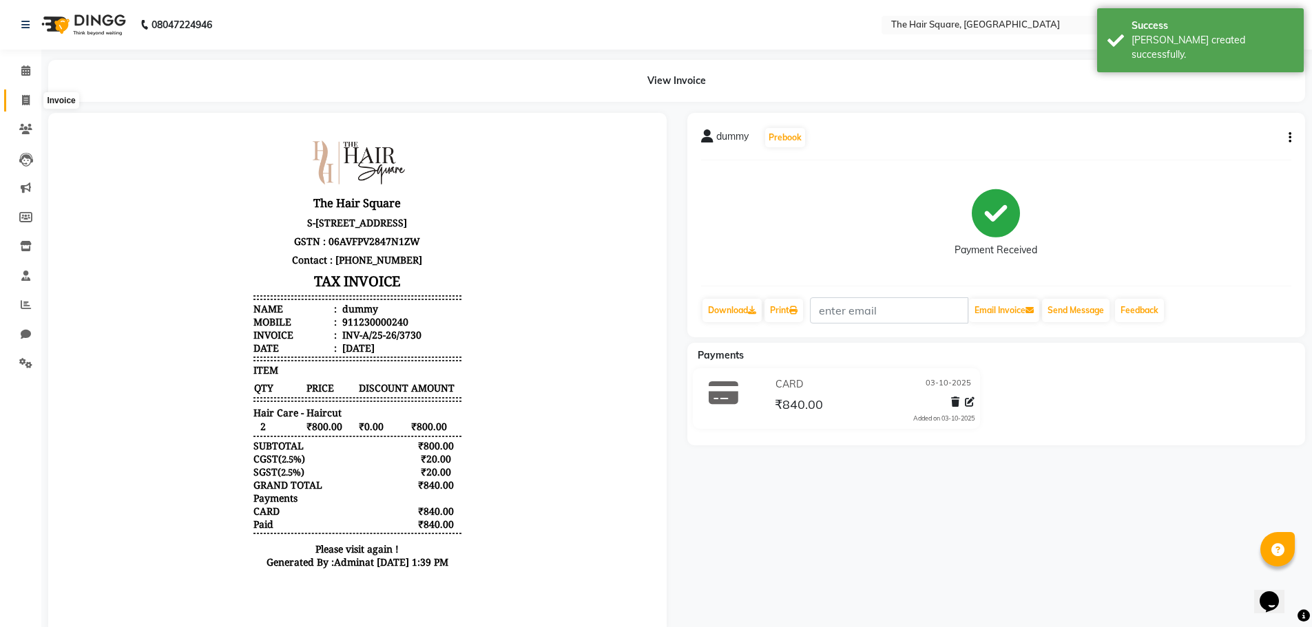
click at [20, 101] on span at bounding box center [26, 101] width 24 height 16
select select "5768"
select select "service"
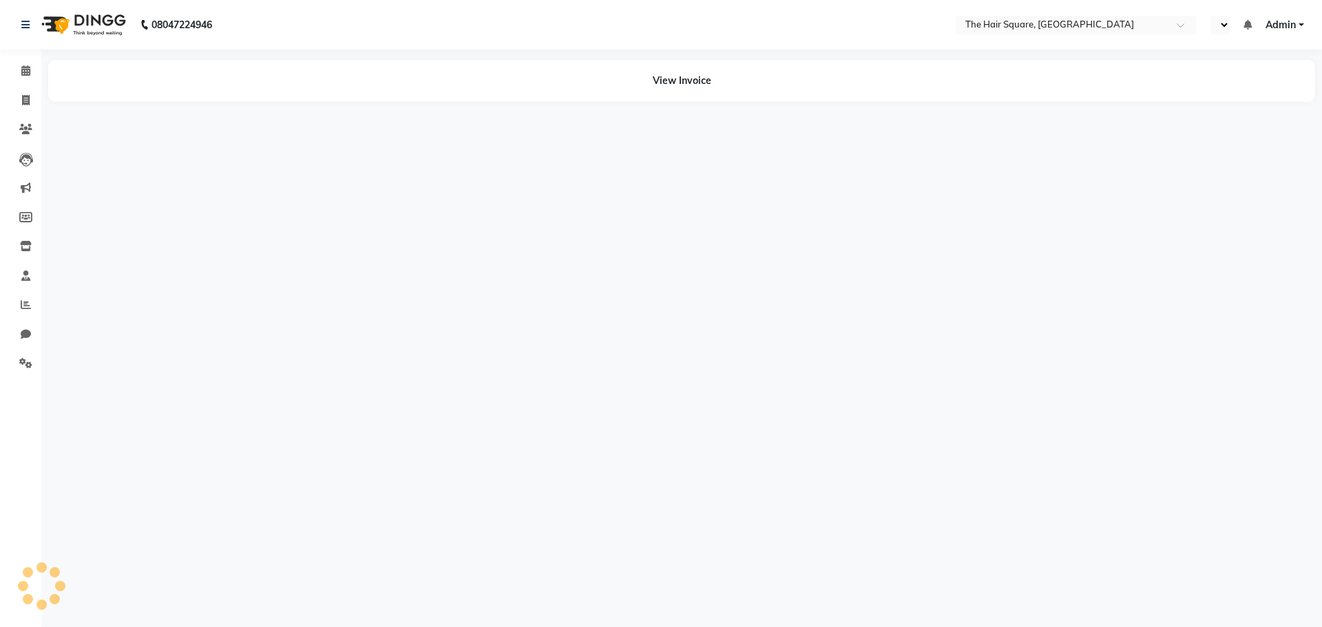
select select "en"
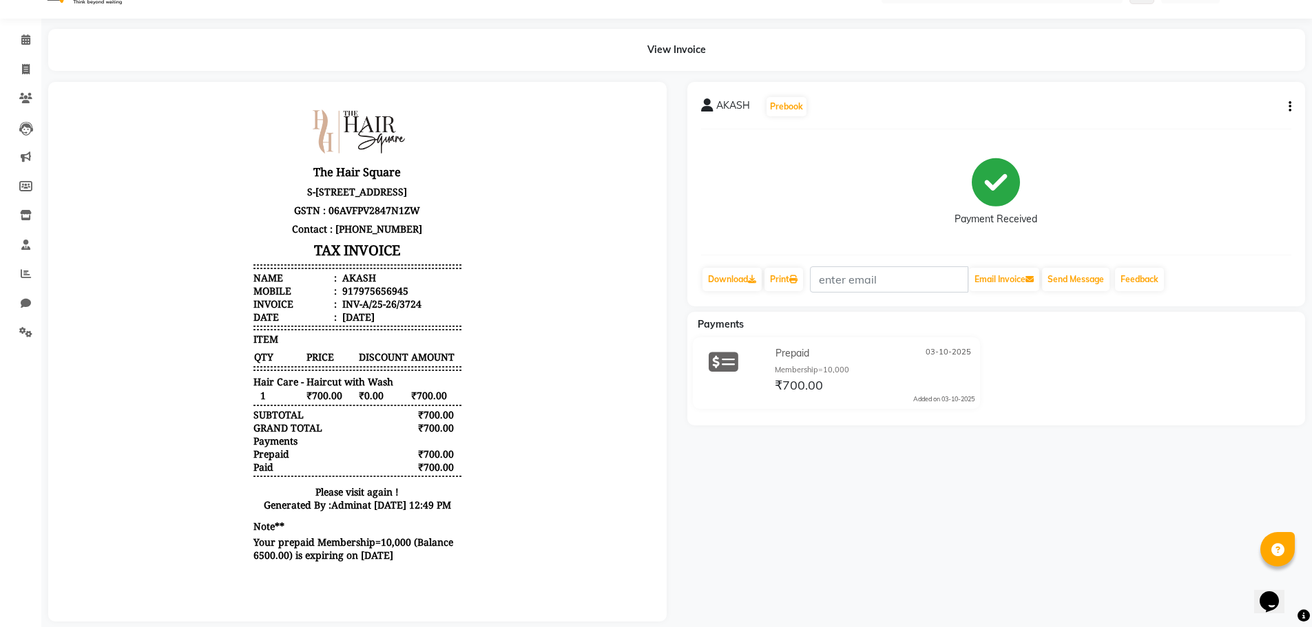
scroll to position [56, 0]
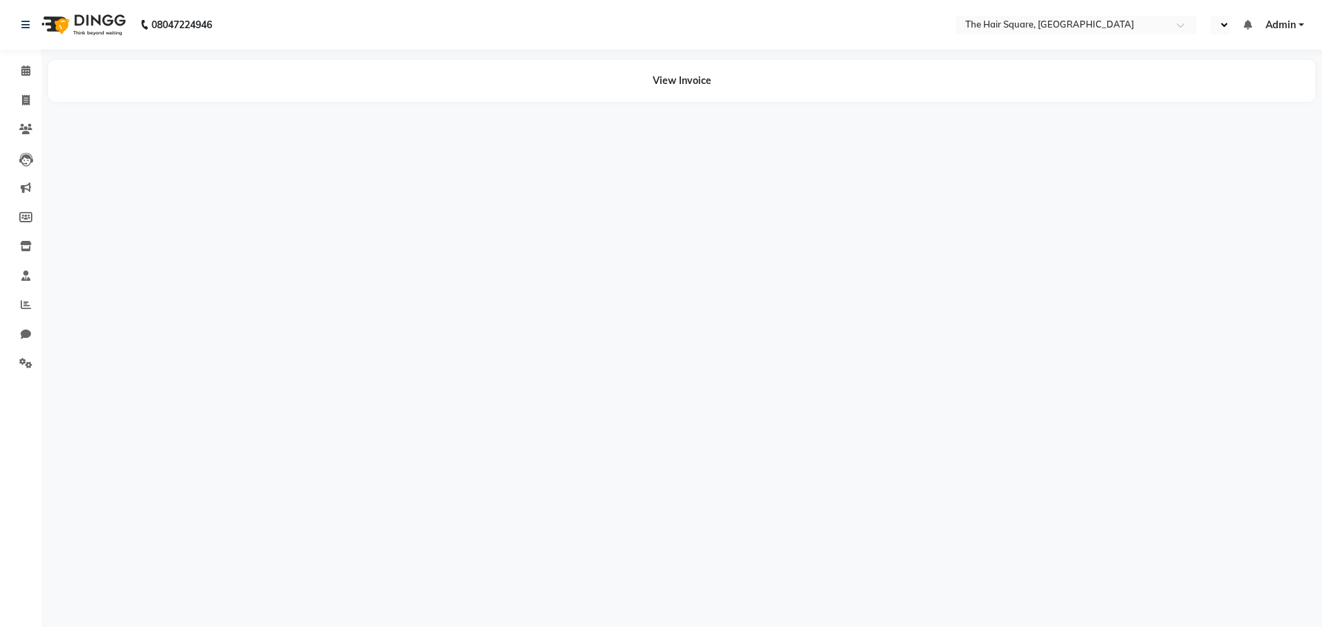
select select "en"
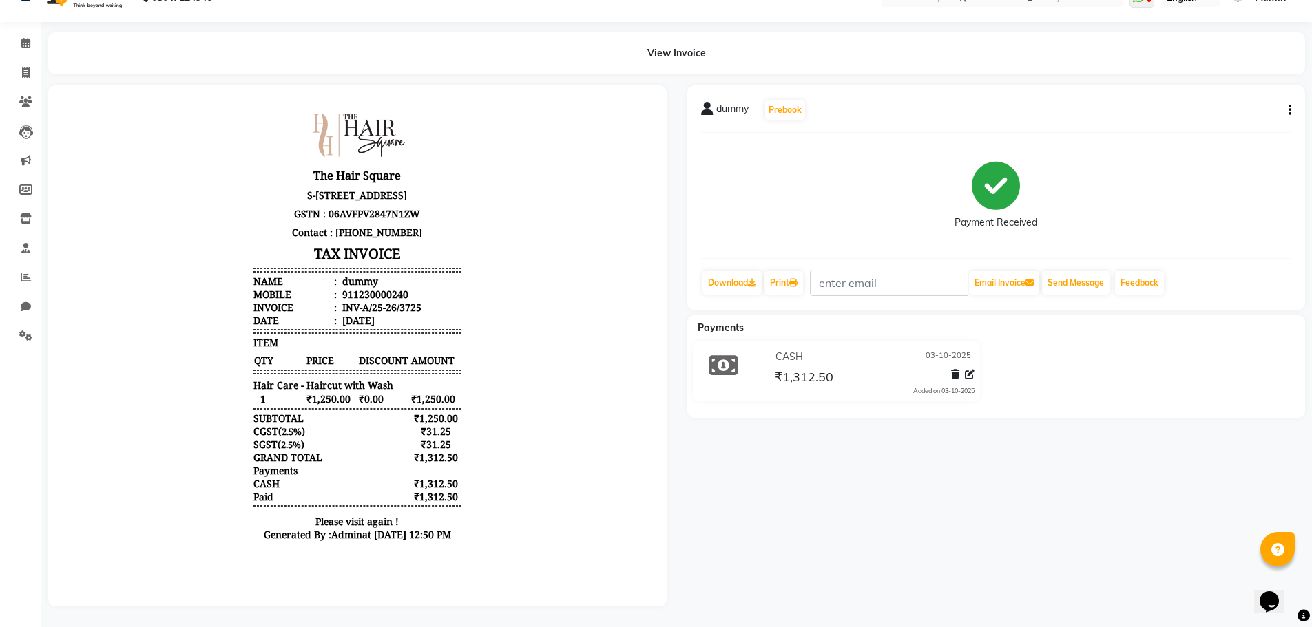
scroll to position [38, 0]
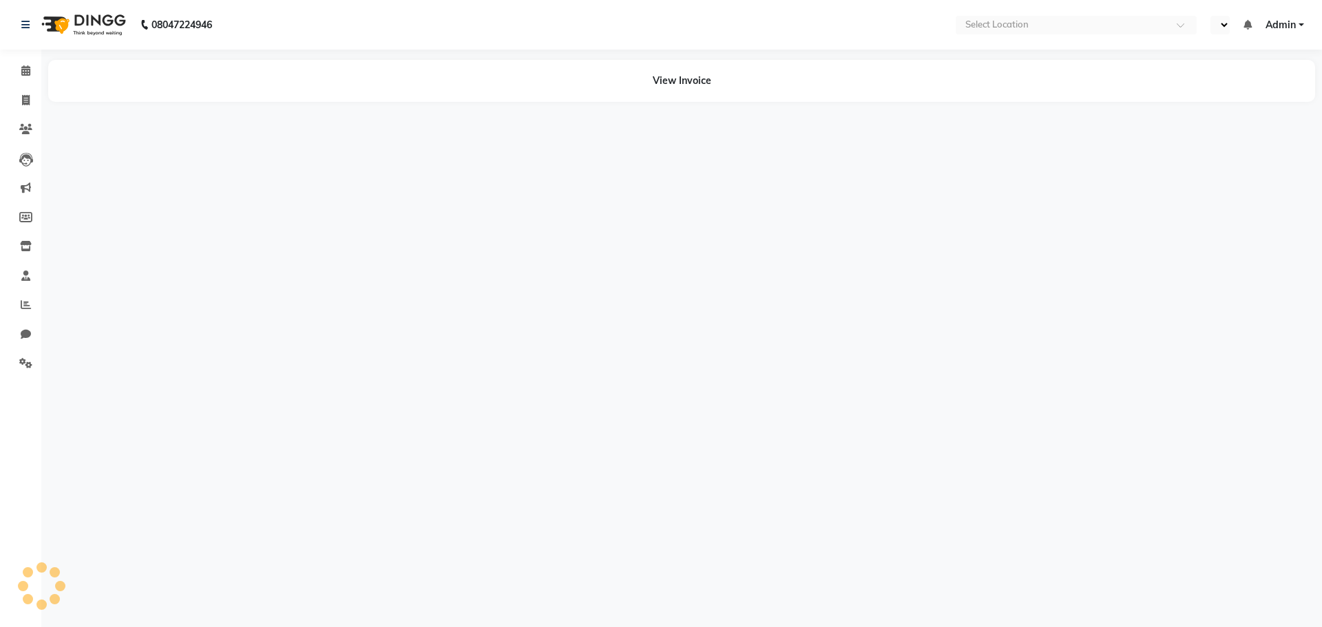
select select "en"
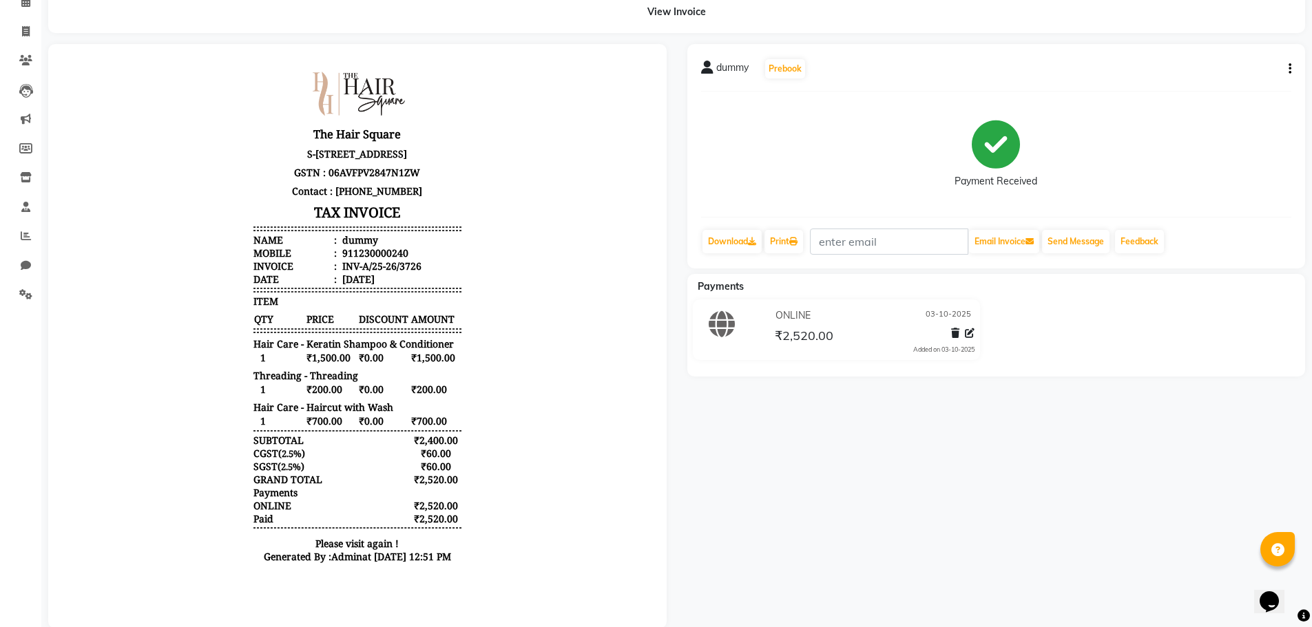
scroll to position [101, 0]
